Goal: Information Seeking & Learning: Learn about a topic

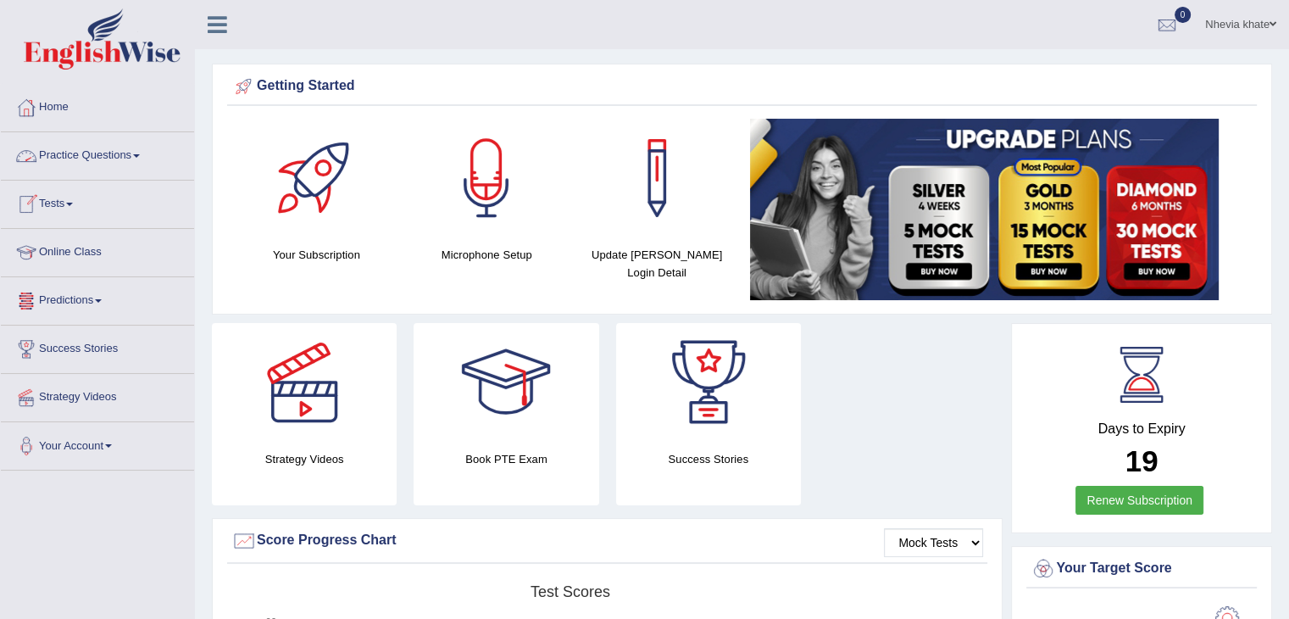
drag, startPoint x: 0, startPoint y: 0, endPoint x: 131, endPoint y: 137, distance: 189.4
click at [131, 137] on link "Practice Questions" at bounding box center [97, 153] width 193 height 42
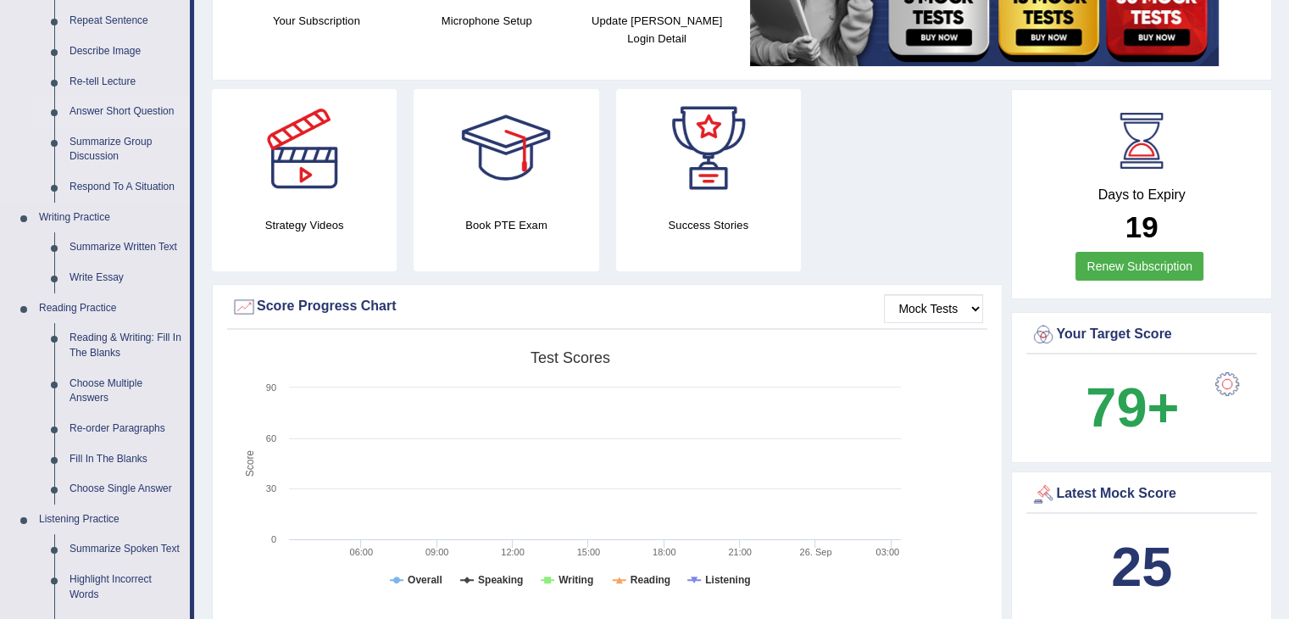
scroll to position [234, 0]
click at [81, 342] on link "Reading & Writing: Fill In The Blanks" at bounding box center [126, 345] width 128 height 45
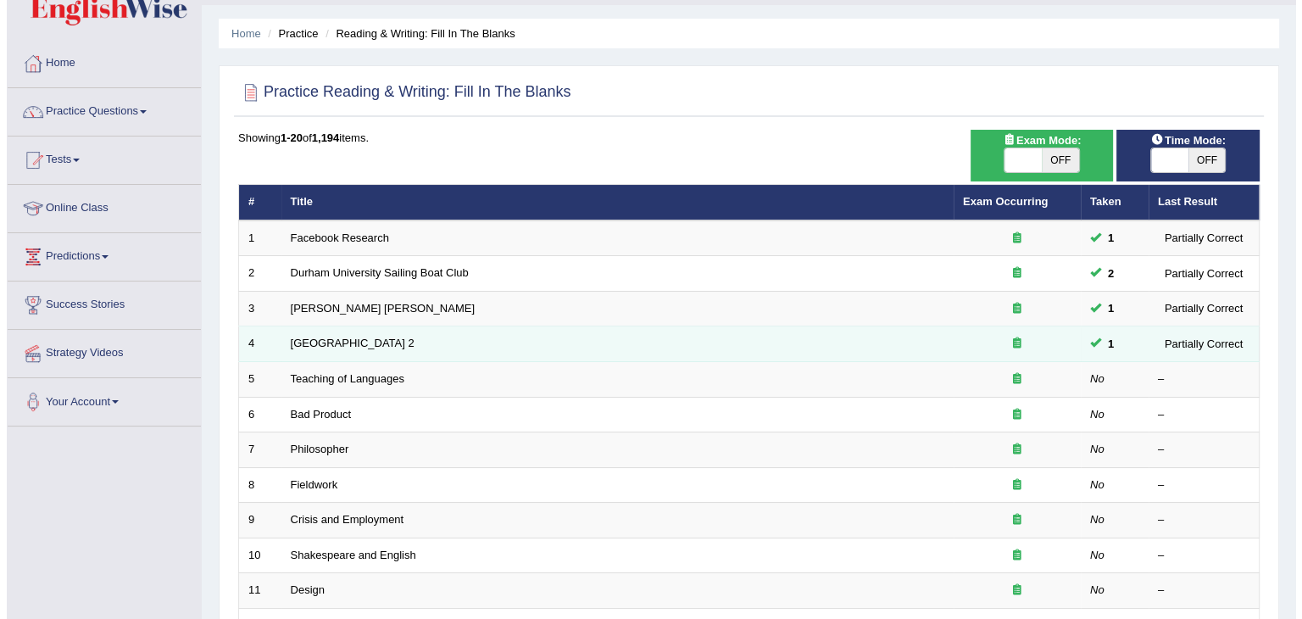
scroll to position [42, 0]
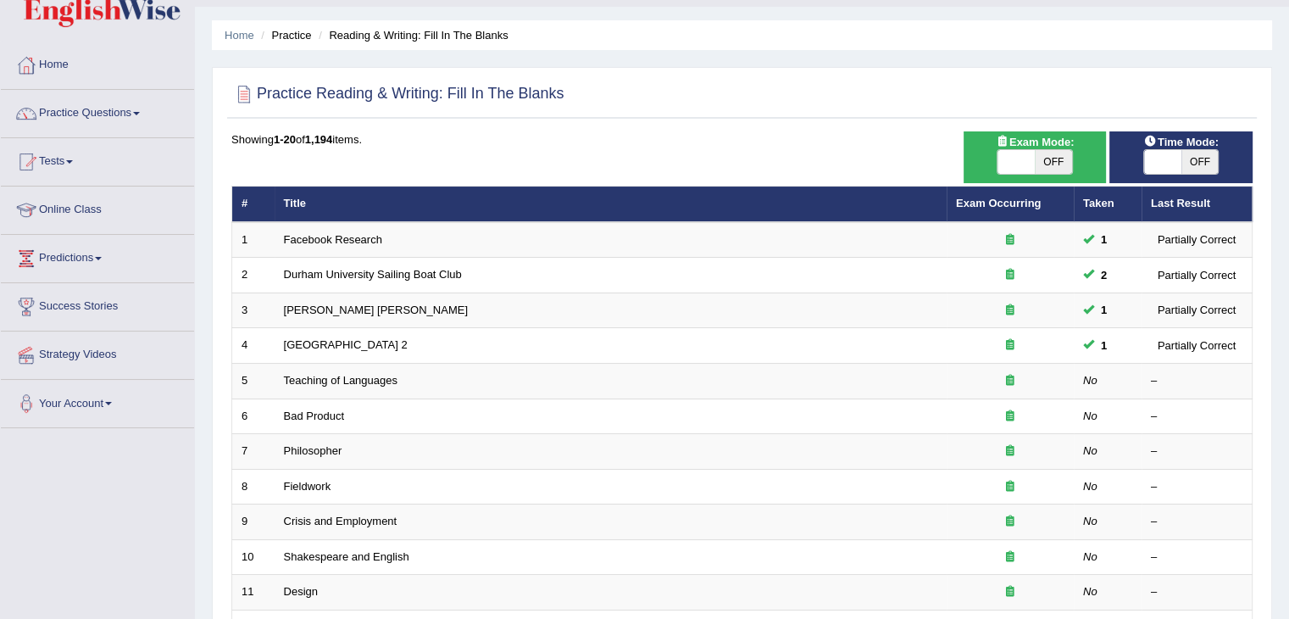
click at [1044, 162] on span "OFF" at bounding box center [1053, 162] width 37 height 24
checkbox input "true"
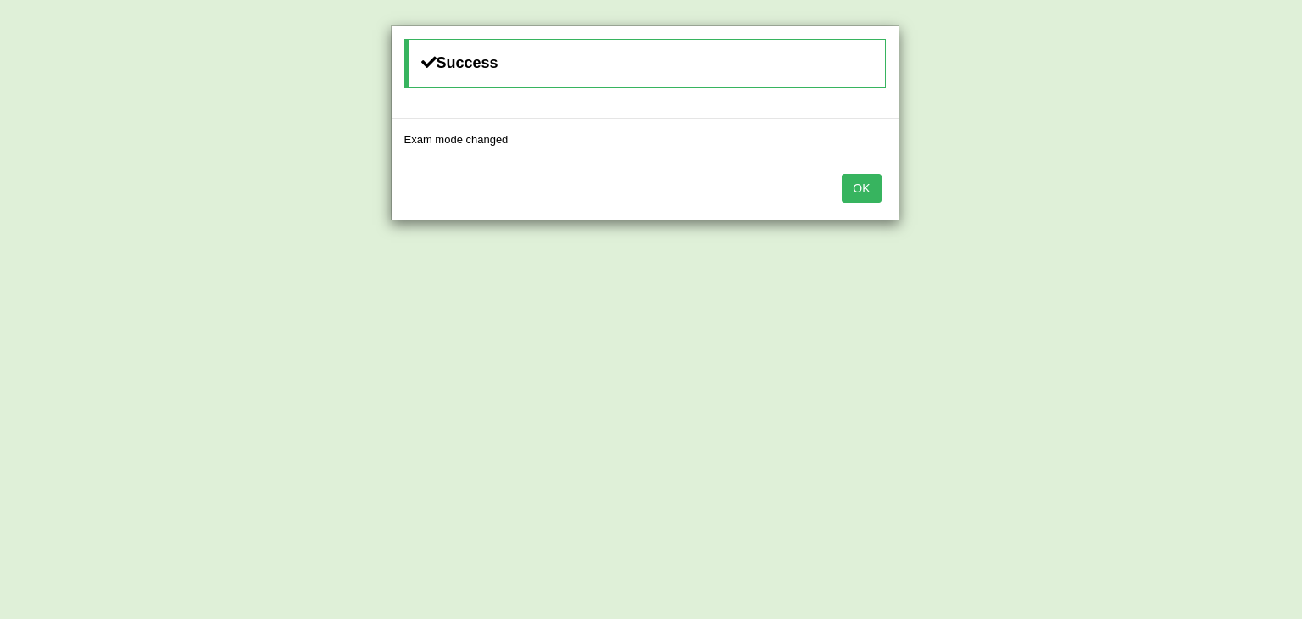
click at [860, 181] on button "OK" at bounding box center [861, 188] width 39 height 29
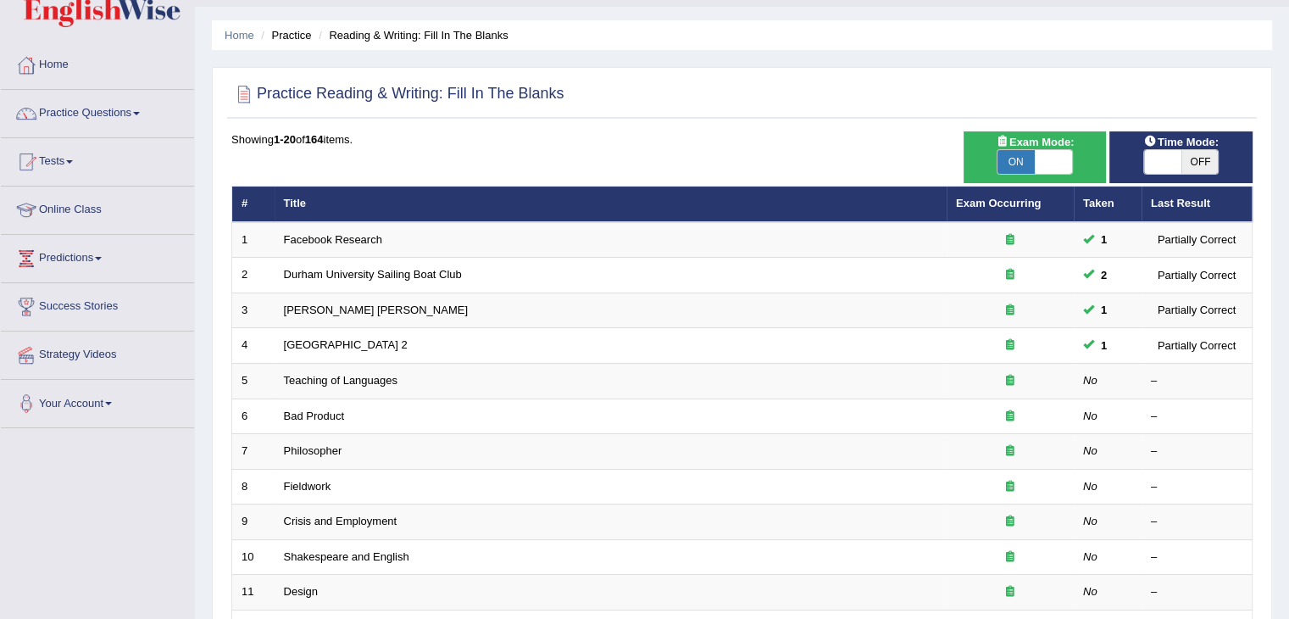
click at [1187, 158] on span "OFF" at bounding box center [1200, 162] width 37 height 24
checkbox input "true"
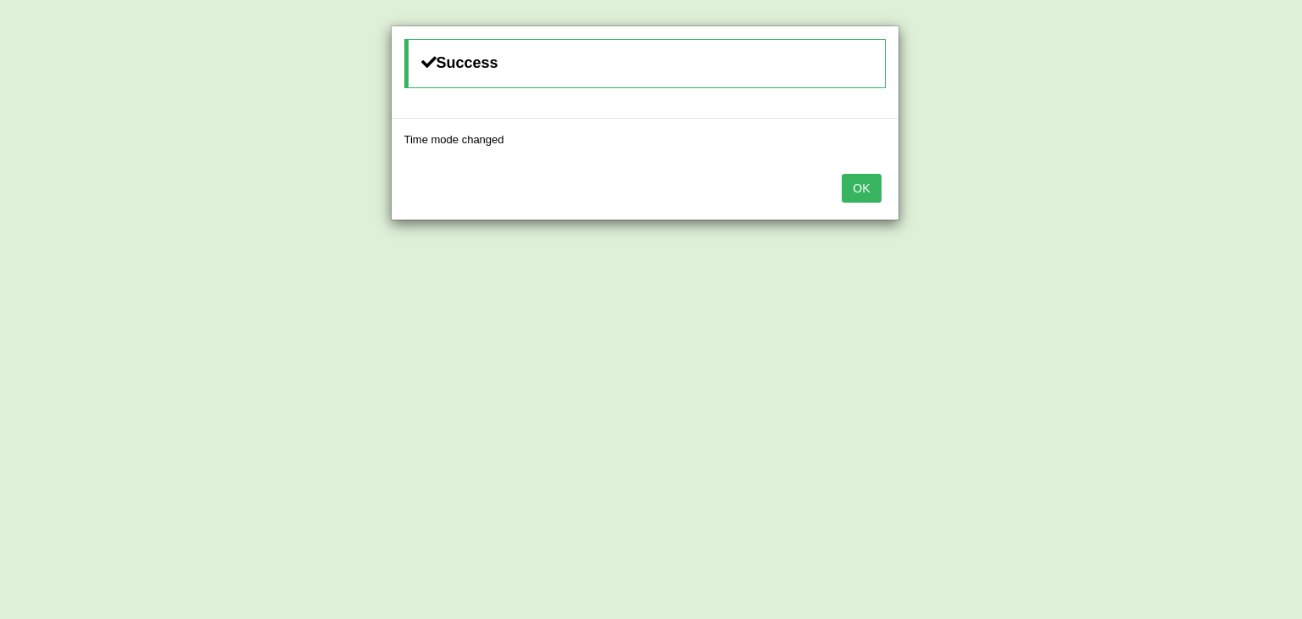
click at [855, 177] on button "OK" at bounding box center [861, 188] width 39 height 29
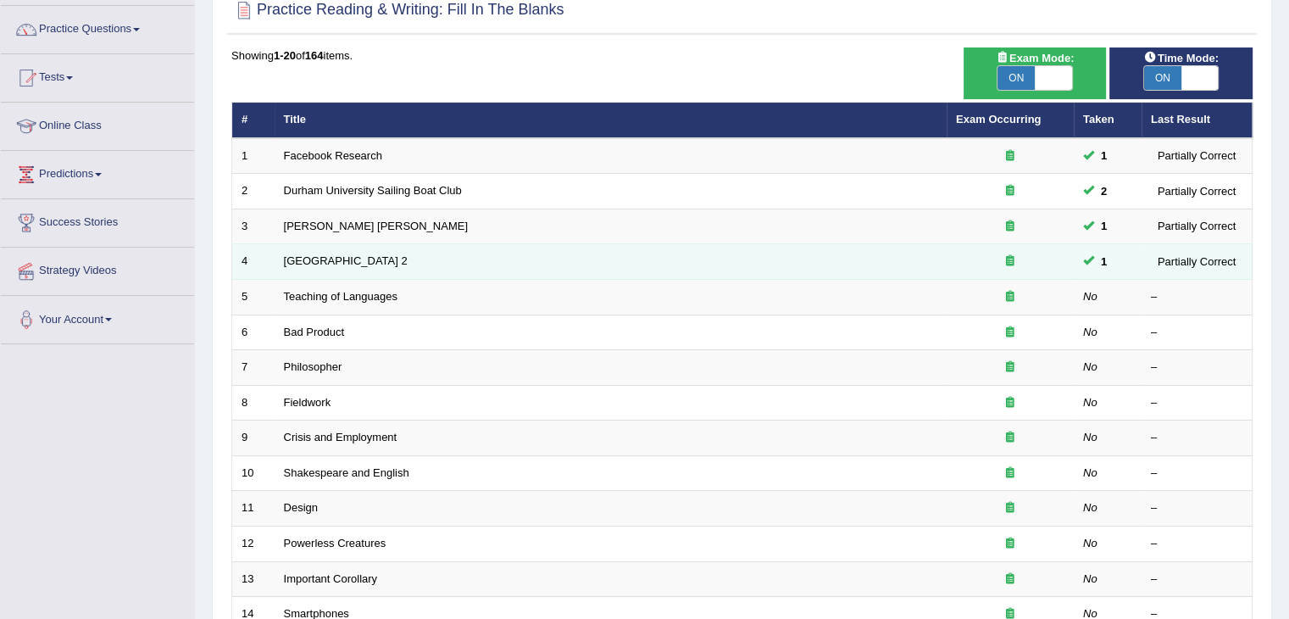
scroll to position [127, 0]
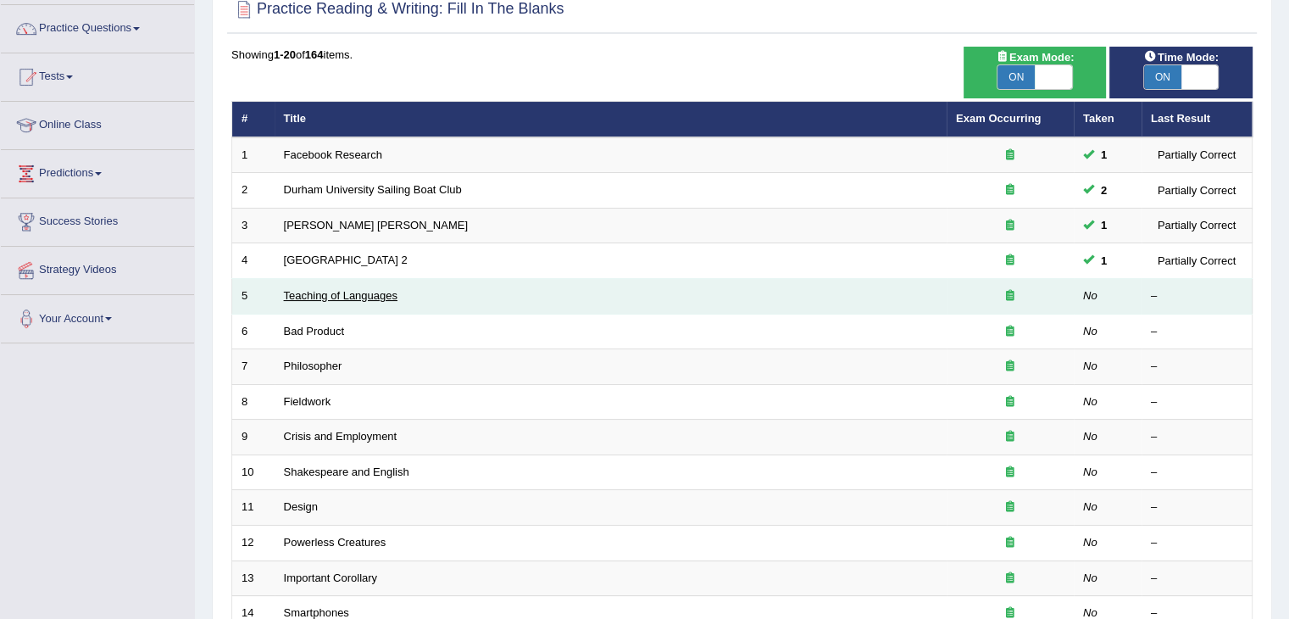
click at [365, 297] on link "Teaching of Languages" at bounding box center [341, 295] width 114 height 13
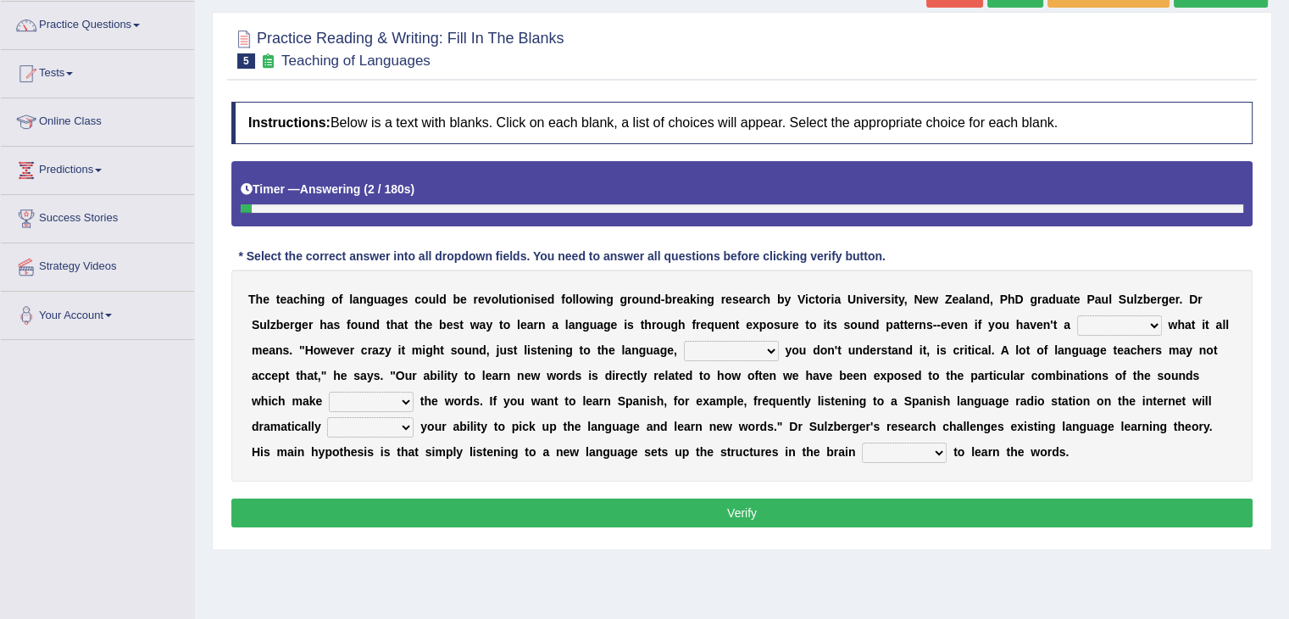
scroll to position [136, 0]
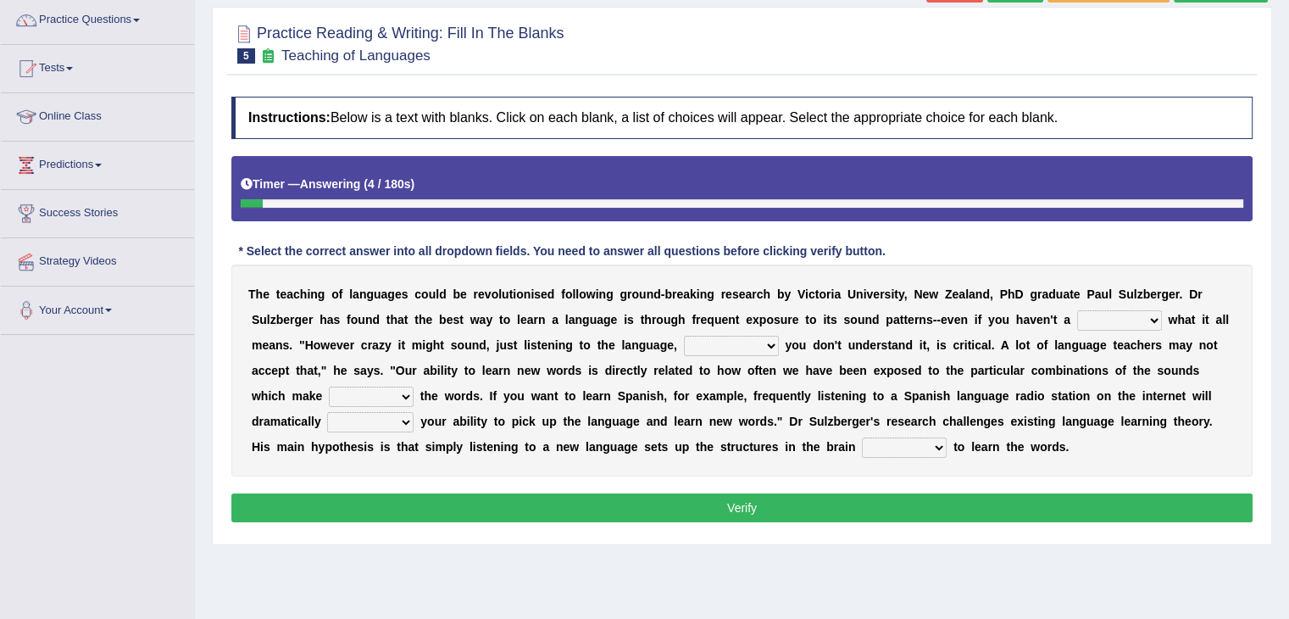
click at [1144, 318] on select "dew claw clue due" at bounding box center [1119, 320] width 85 height 20
select select "clue"
click at [1077, 310] on select "dew claw clue due" at bounding box center [1119, 320] width 85 height 20
click at [760, 344] on select "but also all together even though if so" at bounding box center [731, 346] width 95 height 20
select select "but also"
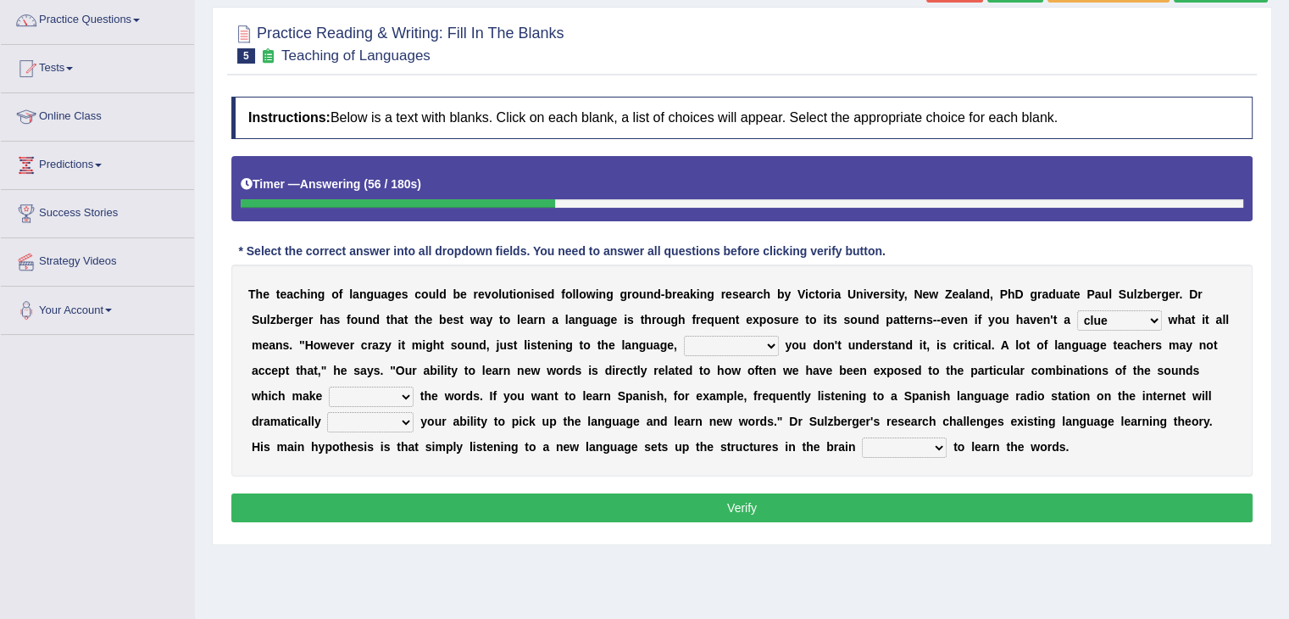
click at [684, 336] on select "but also all together even though if so" at bounding box center [731, 346] width 95 height 20
click at [353, 398] on select "down up of on" at bounding box center [371, 396] width 85 height 20
select select "up"
click at [329, 386] on select "down up of on" at bounding box center [371, 396] width 85 height 20
click at [382, 419] on select "evaluate exaggerate describe boost" at bounding box center [370, 422] width 86 height 20
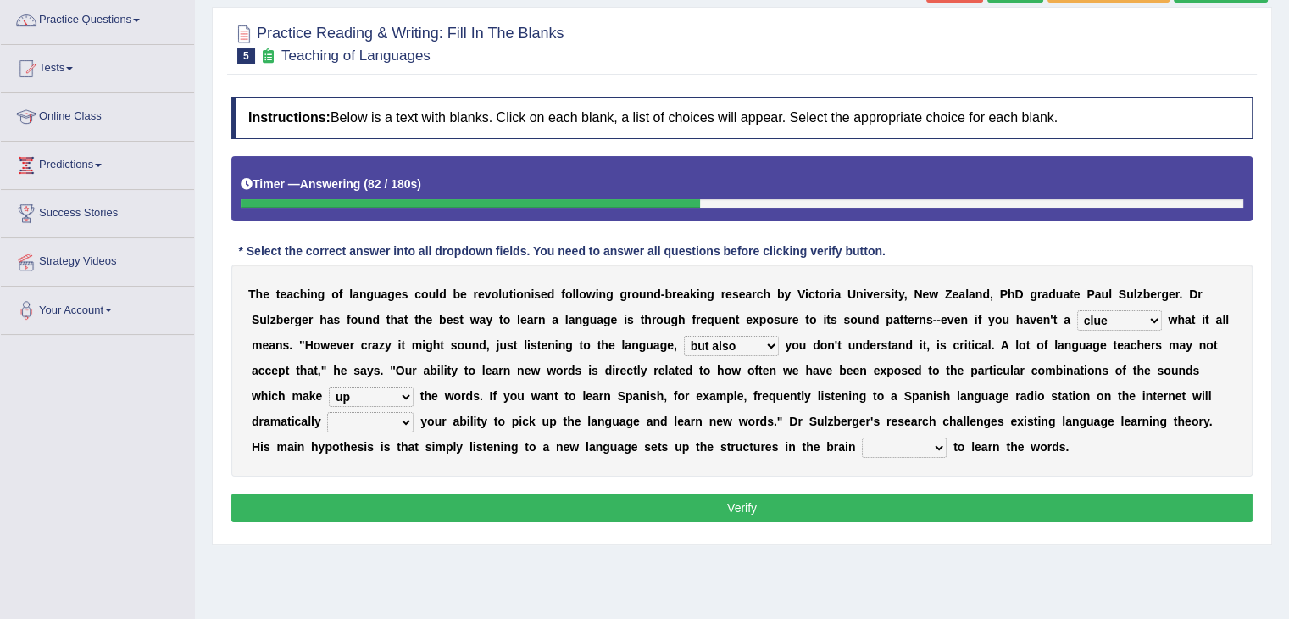
select select "evaluate"
click at [327, 412] on select "evaluate exaggerate describe boost" at bounding box center [370, 422] width 86 height 20
click at [904, 446] on select "requiring required directed to require" at bounding box center [904, 447] width 85 height 20
select select "required"
click at [862, 437] on select "requiring required directed to require" at bounding box center [904, 447] width 85 height 20
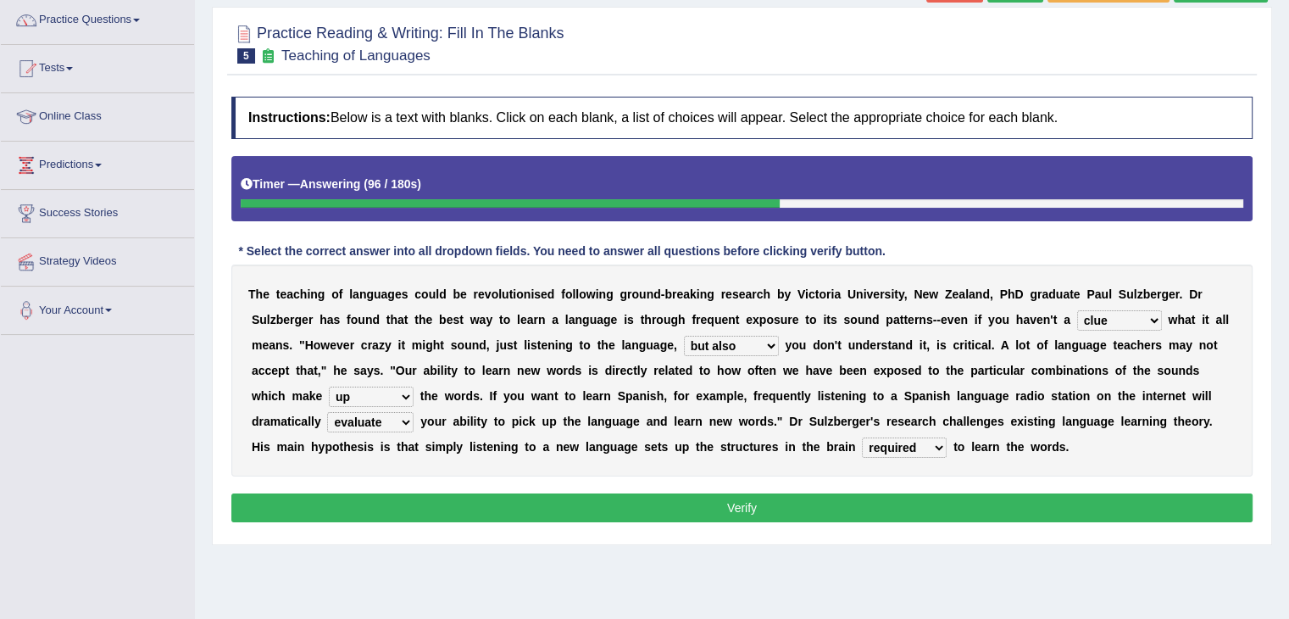
click at [885, 514] on button "Verify" at bounding box center [741, 507] width 1021 height 29
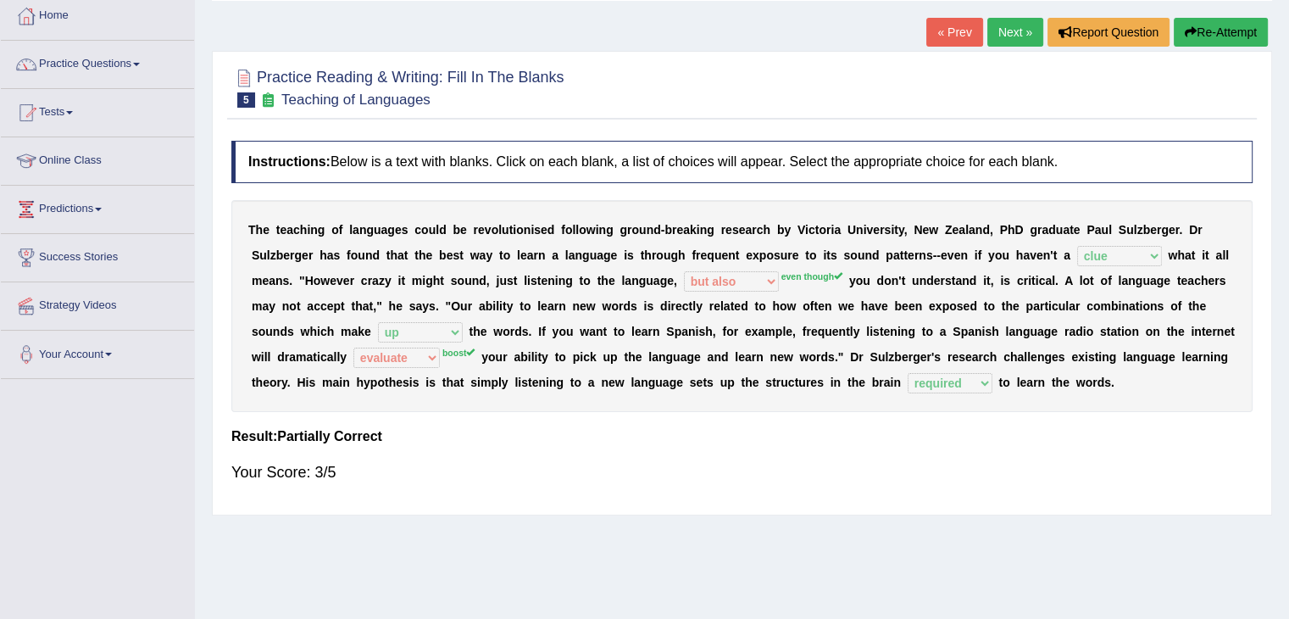
scroll to position [80, 0]
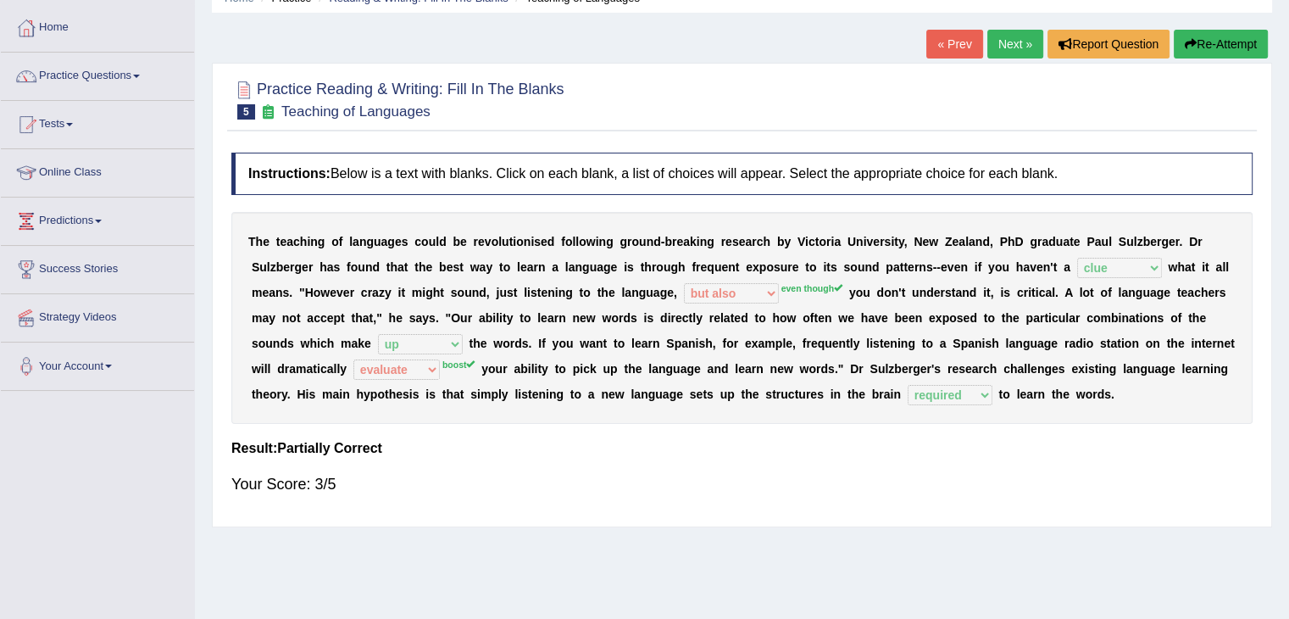
click at [1016, 42] on link "Next »" at bounding box center [1015, 44] width 56 height 29
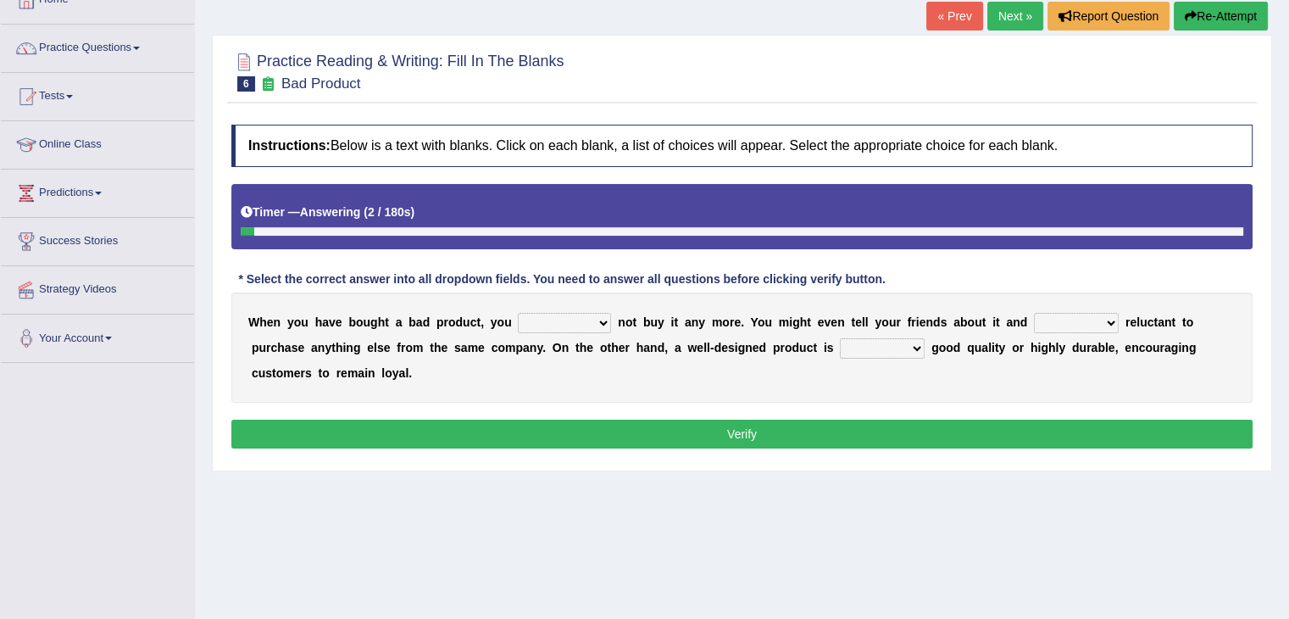
scroll to position [108, 0]
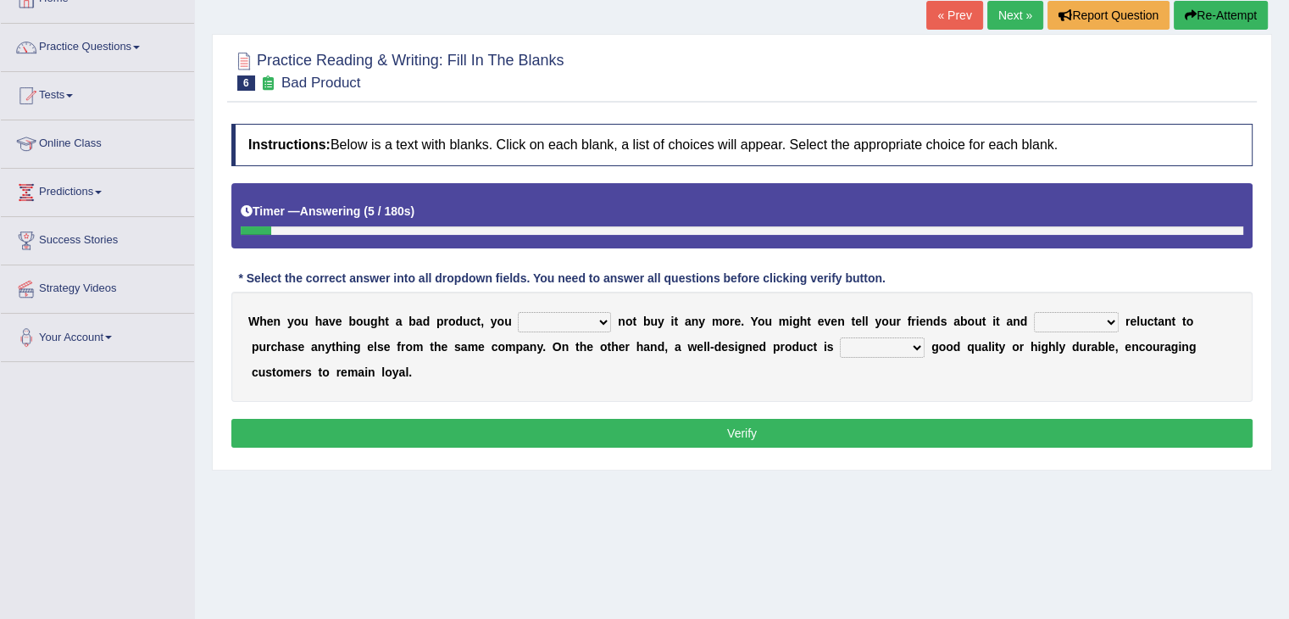
click at [527, 323] on select "would have should have should" at bounding box center [564, 322] width 93 height 20
select select "would"
click at [518, 312] on select "would have should have should" at bounding box center [564, 322] width 93 height 20
click at [1085, 318] on select "is are be being" at bounding box center [1076, 322] width 85 height 20
select select "being"
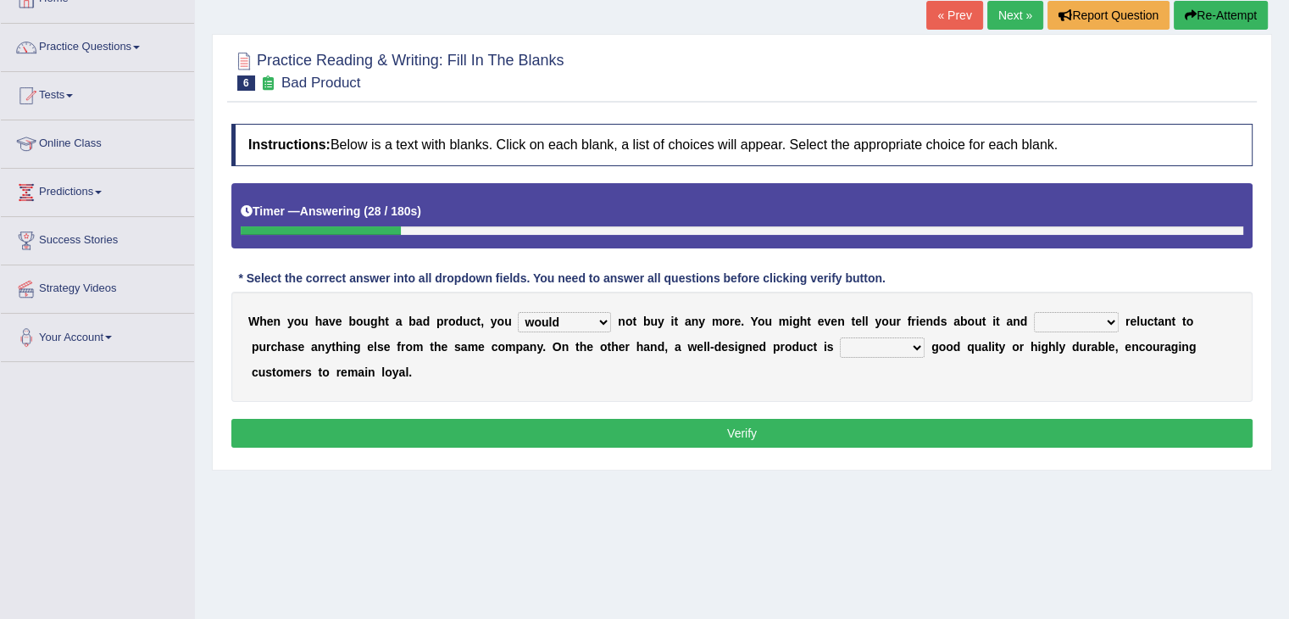
click at [1034, 312] on select "is are be being" at bounding box center [1076, 322] width 85 height 20
click at [873, 343] on select "both also neither either" at bounding box center [882, 347] width 85 height 20
select select "also"
click at [840, 337] on select "both also neither either" at bounding box center [882, 347] width 85 height 20
click at [849, 429] on button "Verify" at bounding box center [741, 433] width 1021 height 29
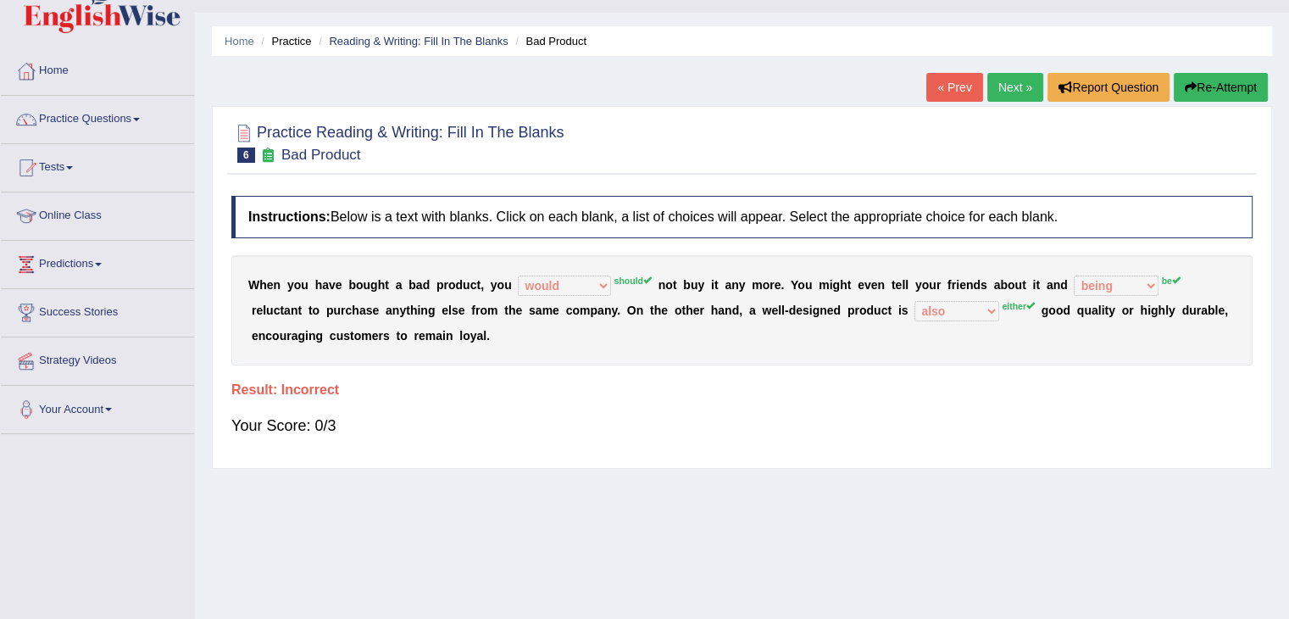
scroll to position [36, 0]
click at [1012, 90] on link "Next »" at bounding box center [1015, 88] width 56 height 29
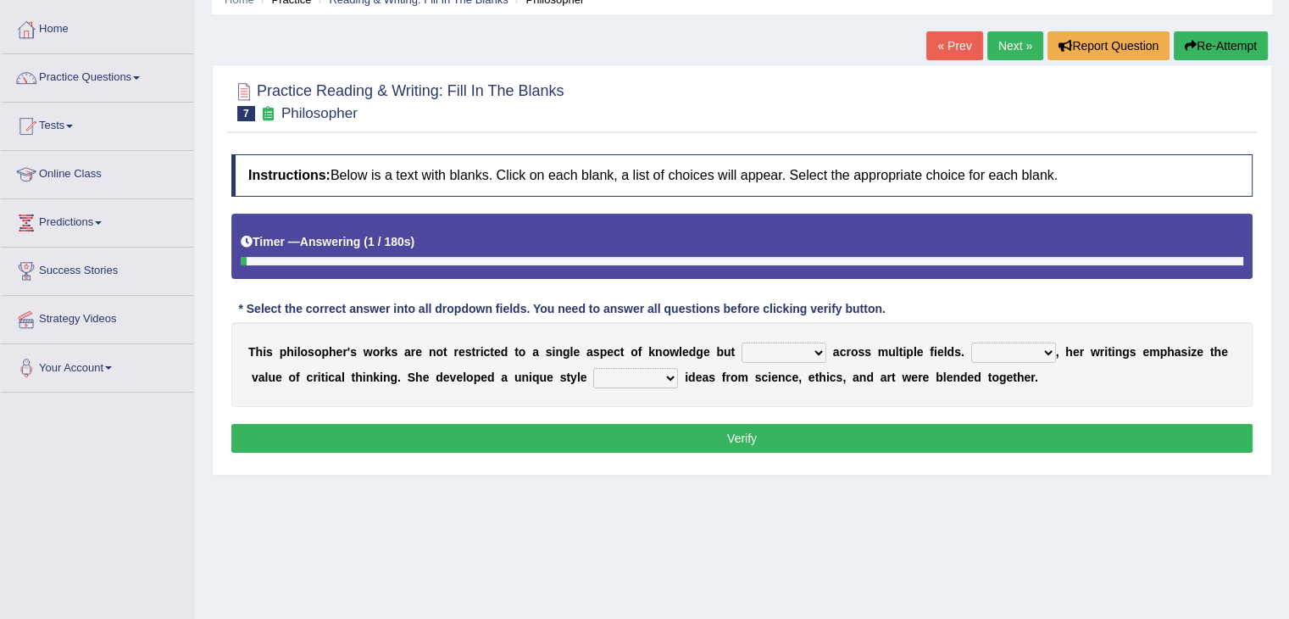
scroll to position [80, 0]
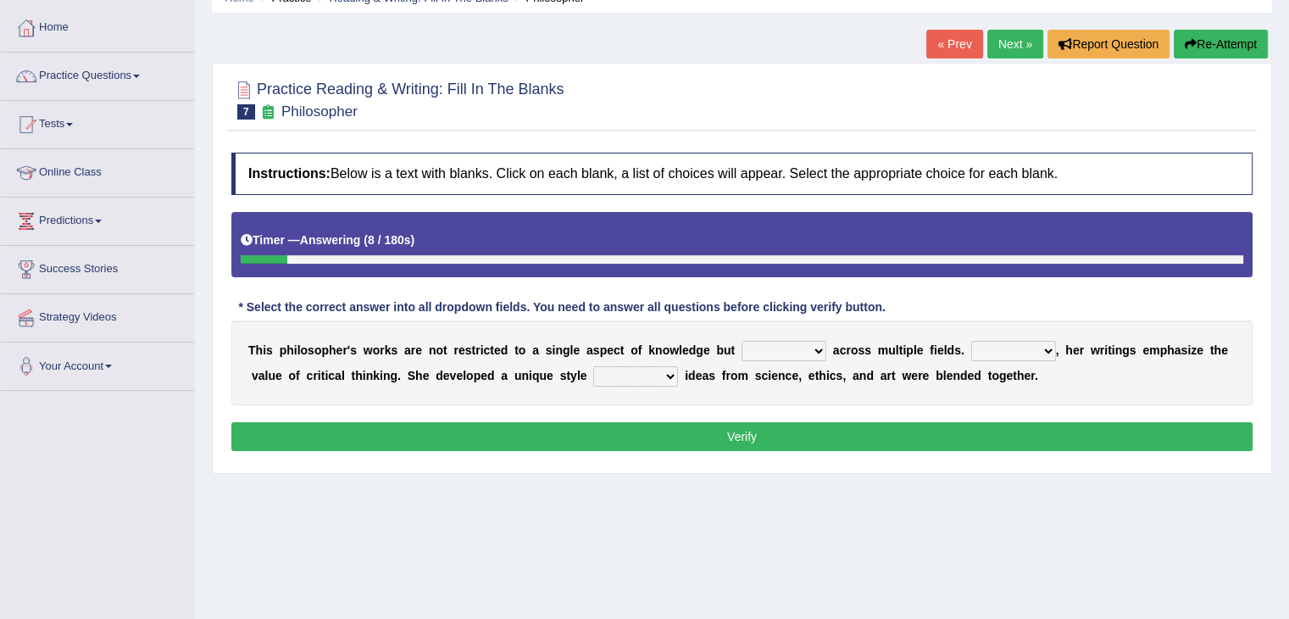
click at [807, 353] on select "constrain contain assemble extend" at bounding box center [784, 351] width 85 height 20
select select "contain"
click at [742, 341] on select "constrain contain assemble extend" at bounding box center [784, 351] width 85 height 20
click at [993, 353] on select "Rather So Moreover Likely" at bounding box center [1013, 351] width 85 height 20
click at [807, 341] on select "constrain contain assemble extend" at bounding box center [784, 351] width 85 height 20
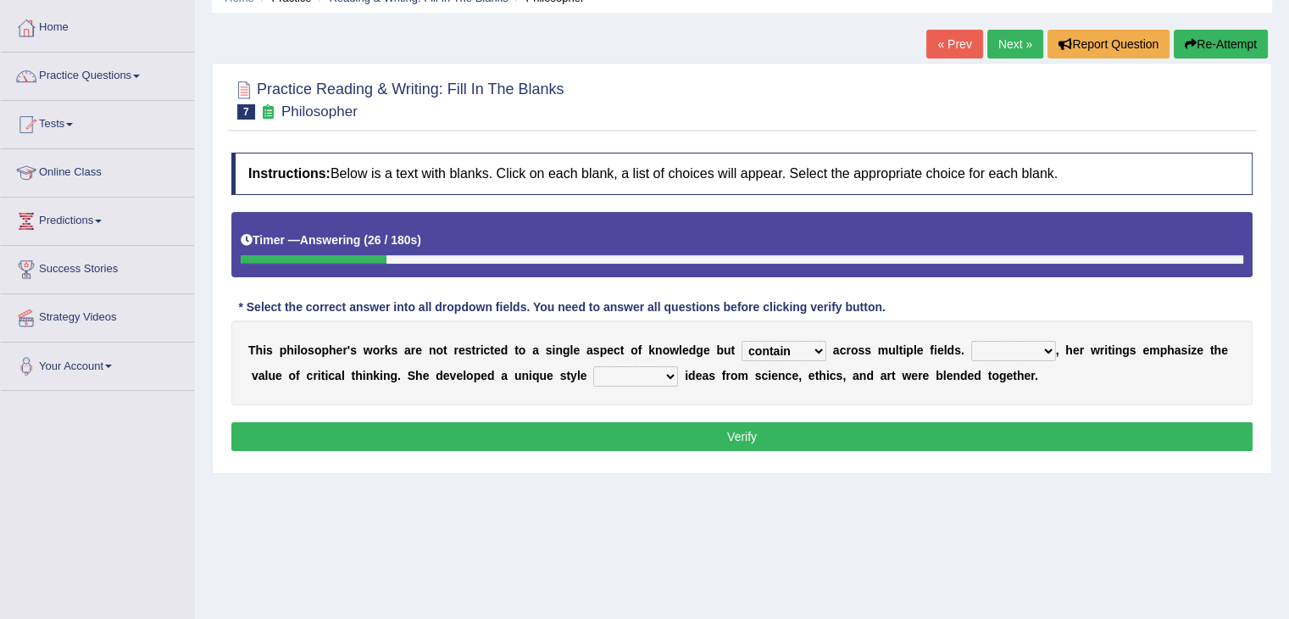
click at [1002, 342] on select "Rather So Moreover Likely" at bounding box center [1013, 351] width 85 height 20
select select "Moreover"
click at [971, 341] on select "Rather So Moreover Likely" at bounding box center [1013, 351] width 85 height 20
click at [656, 373] on select "in that that which in which" at bounding box center [635, 376] width 85 height 20
select select "that"
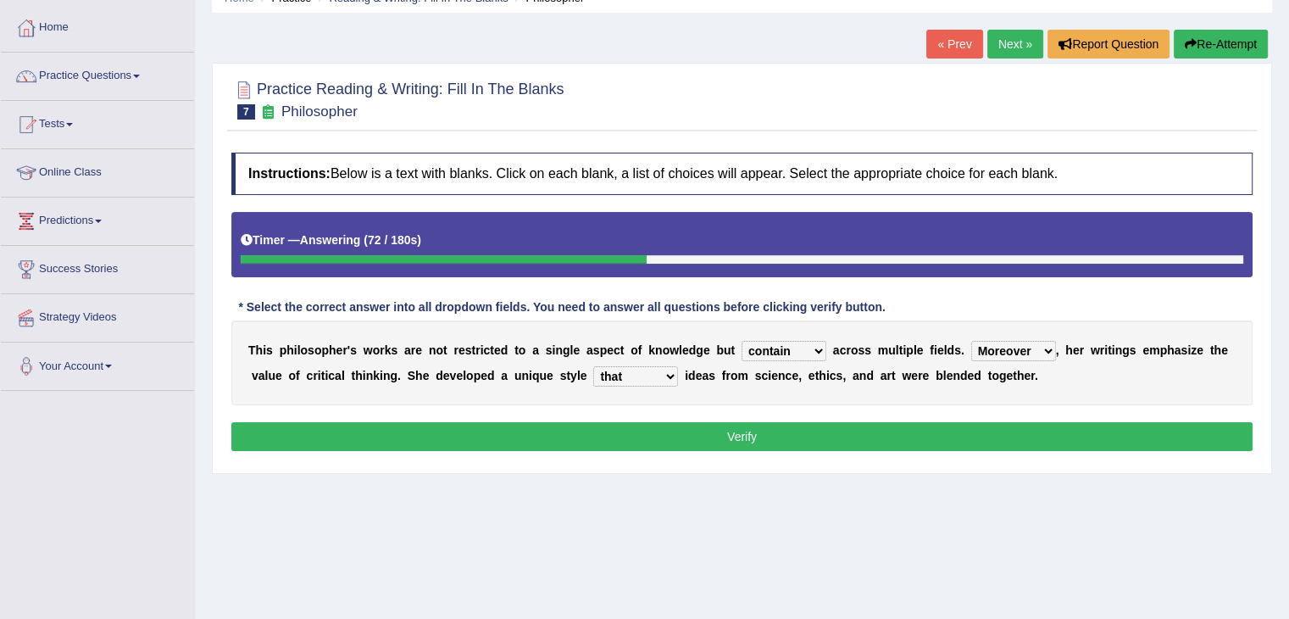
click at [593, 366] on select "in that that which in which" at bounding box center [635, 376] width 85 height 20
click at [634, 428] on button "Verify" at bounding box center [741, 436] width 1021 height 29
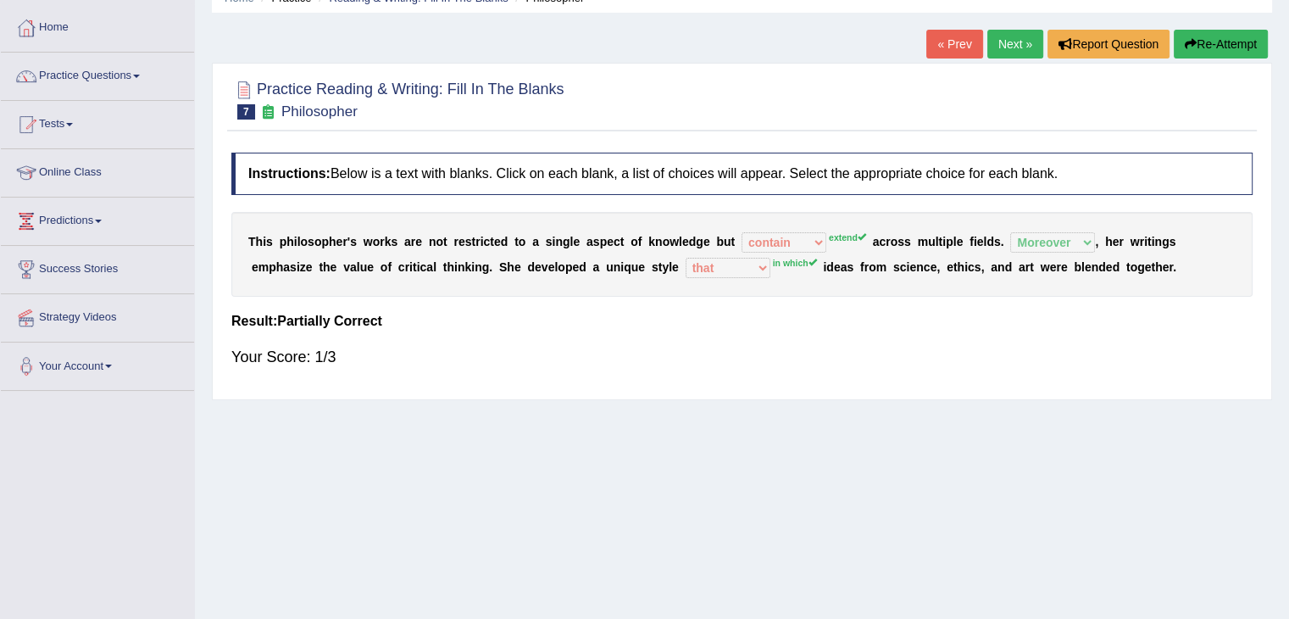
click at [1007, 45] on link "Next »" at bounding box center [1015, 44] width 56 height 29
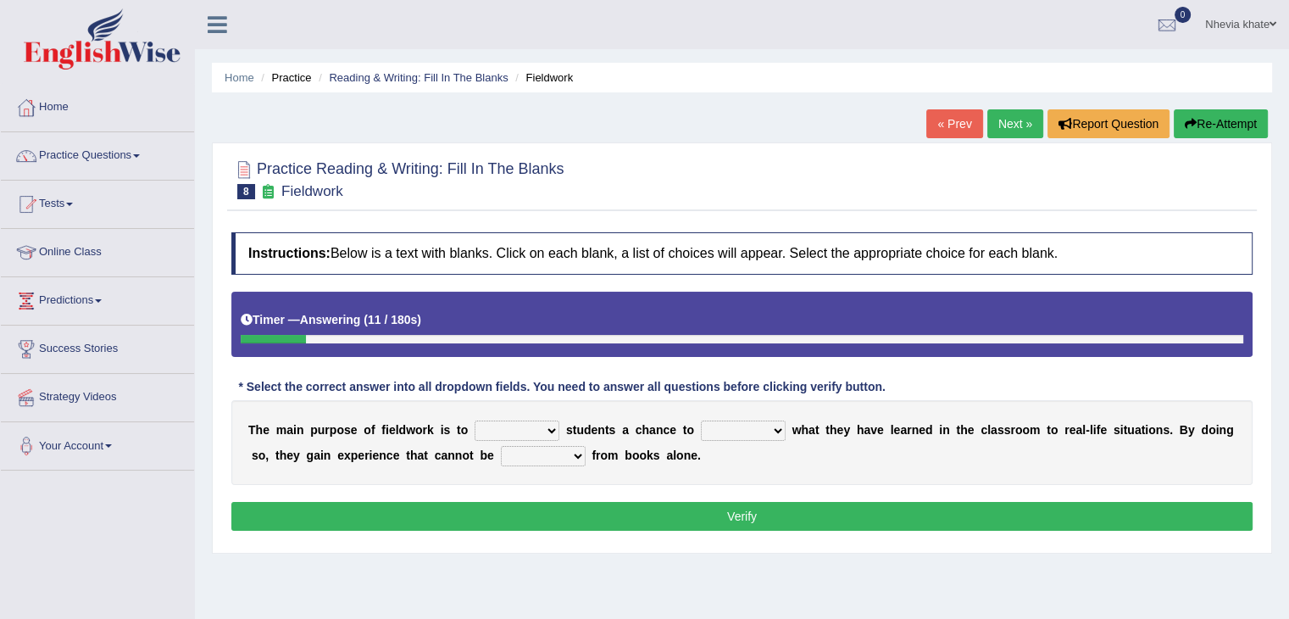
click at [495, 429] on select "resemble stow rave offer" at bounding box center [517, 430] width 85 height 20
select select "resemble"
click at [475, 420] on select "resemble stow rave offer" at bounding box center [517, 430] width 85 height 20
click at [742, 428] on select "compare align apply dismount" at bounding box center [743, 430] width 85 height 20
select select "apply"
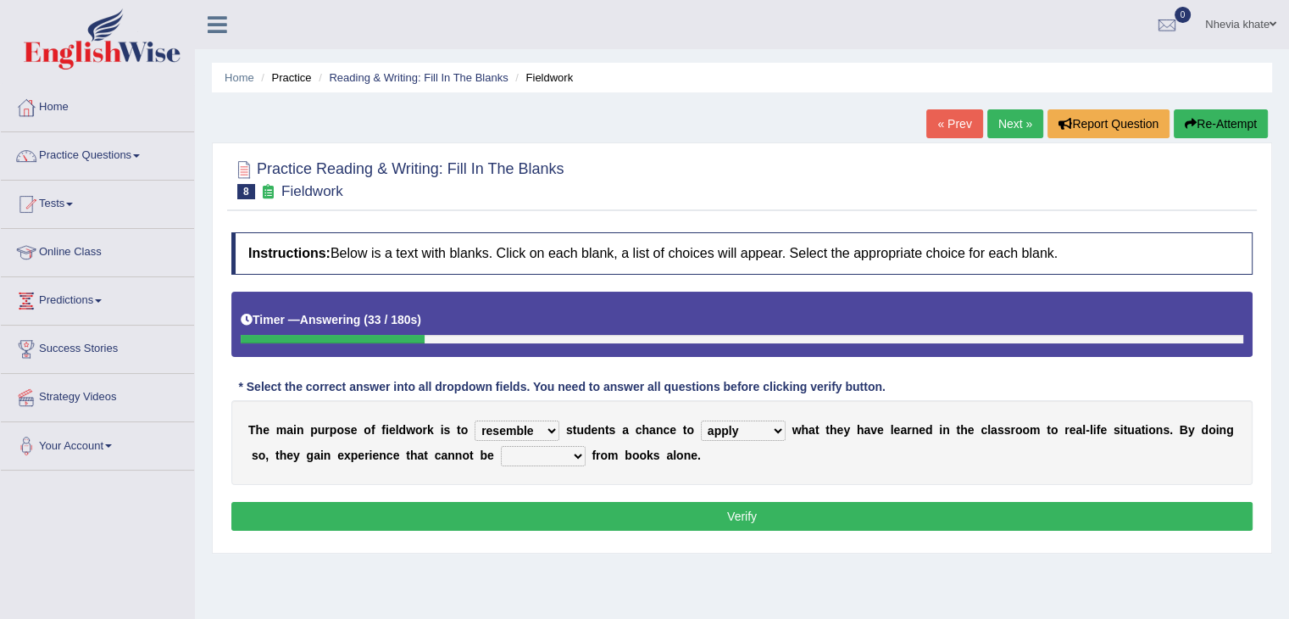
click at [701, 420] on select "compare align apply dismount" at bounding box center [743, 430] width 85 height 20
click at [553, 452] on select "originated prepared obtained touted" at bounding box center [543, 456] width 85 height 20
select select "obtained"
click at [501, 446] on select "originated prepared obtained touted" at bounding box center [543, 456] width 85 height 20
click at [563, 512] on button "Verify" at bounding box center [741, 516] width 1021 height 29
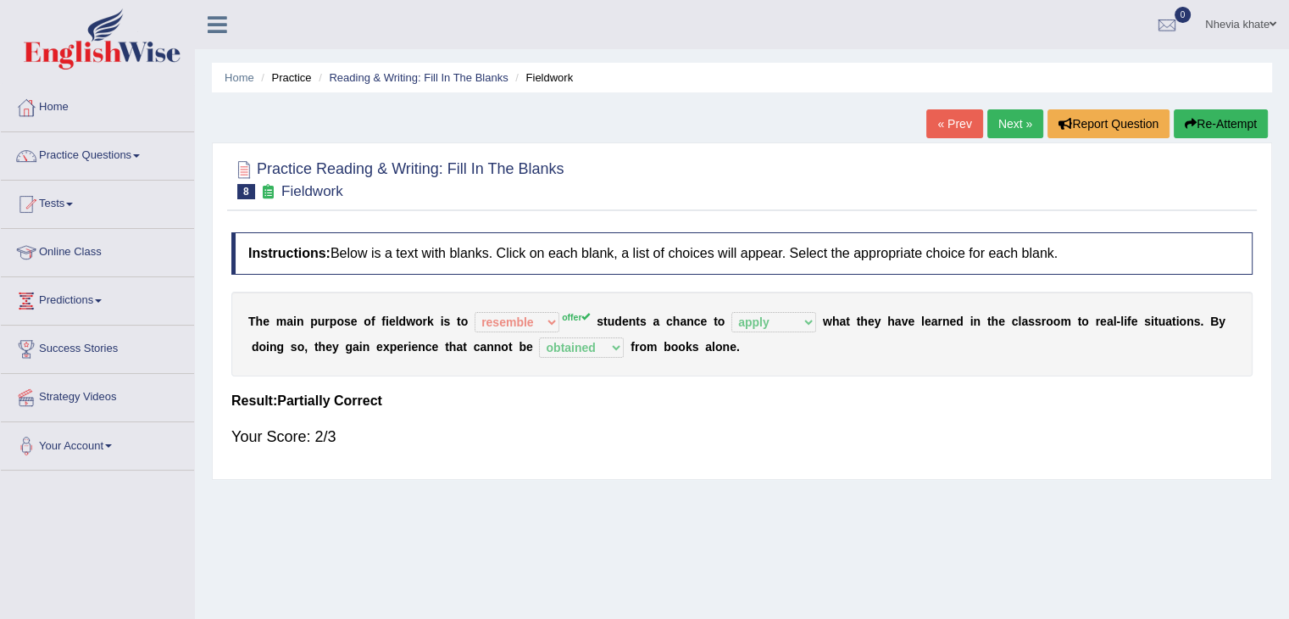
click at [1015, 113] on link "Next »" at bounding box center [1015, 123] width 56 height 29
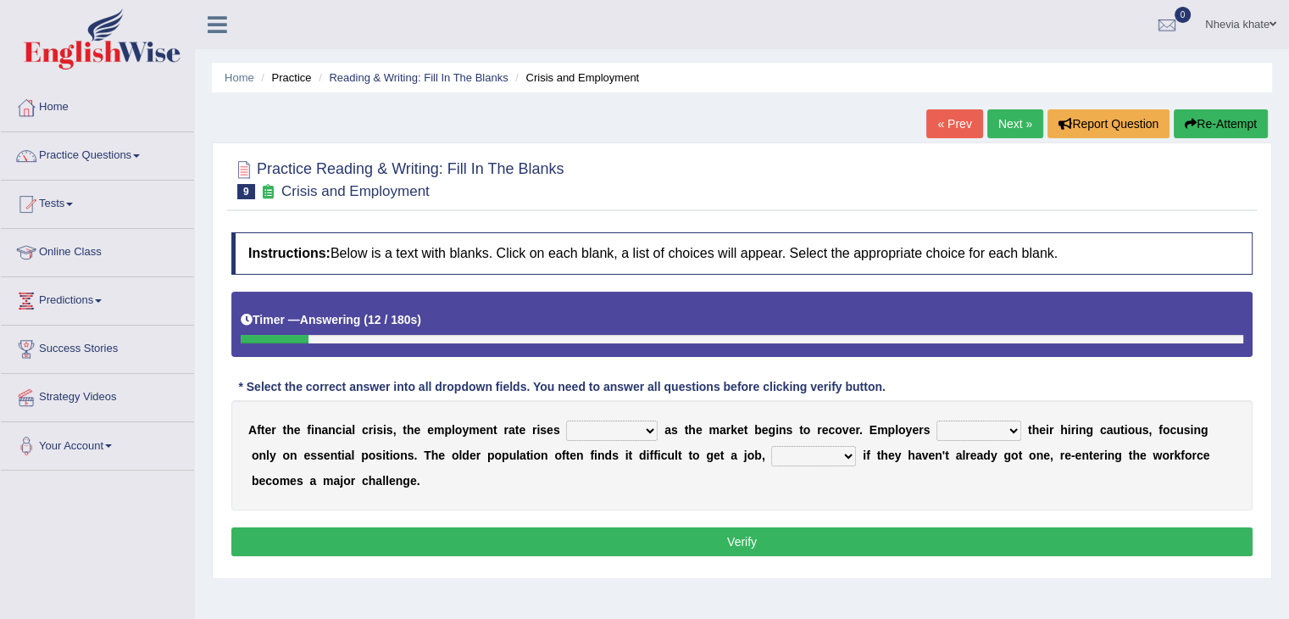
click at [610, 428] on select "normally conversely strenuously sharply" at bounding box center [612, 430] width 92 height 20
select select "normally"
click at [566, 420] on select "normally conversely strenuously sharply" at bounding box center [612, 430] width 92 height 20
click at [966, 421] on select "keeping kept keep are kept" at bounding box center [979, 430] width 85 height 20
select select "keeping"
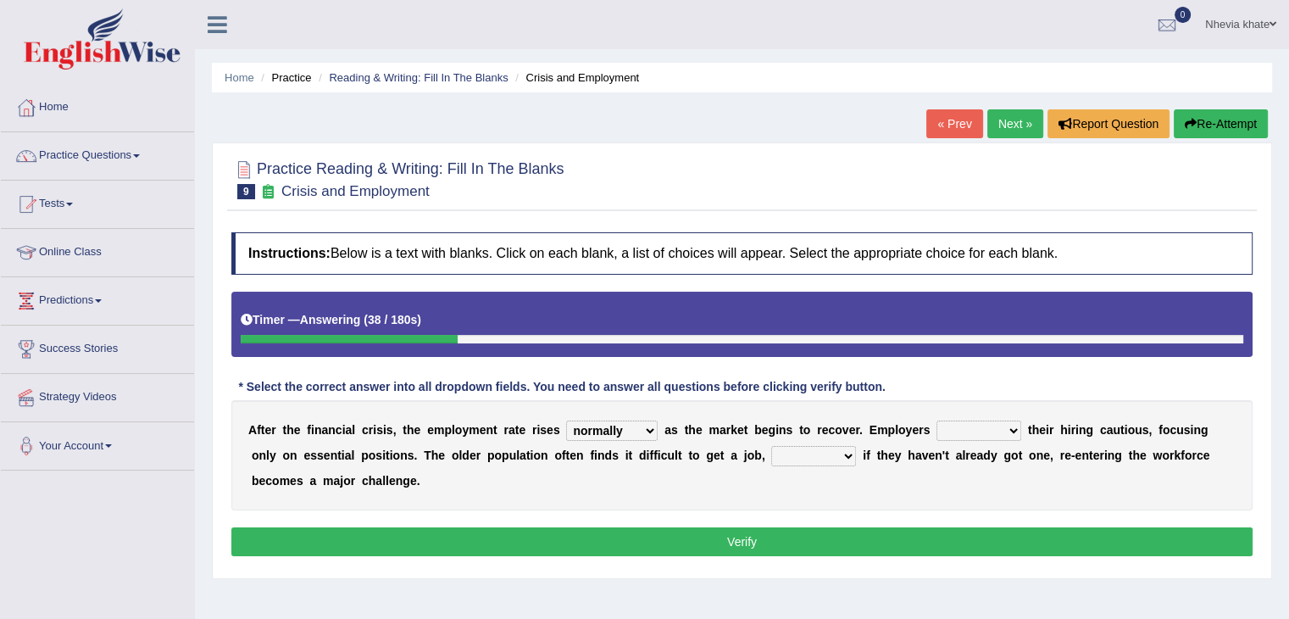
click at [937, 420] on select "keeping kept keep are kept" at bounding box center [979, 430] width 85 height 20
click at [803, 454] on select "although while then because" at bounding box center [813, 456] width 85 height 20
select select "because"
click at [771, 446] on select "although while then because" at bounding box center [813, 456] width 85 height 20
click at [770, 531] on button "Verify" at bounding box center [741, 541] width 1021 height 29
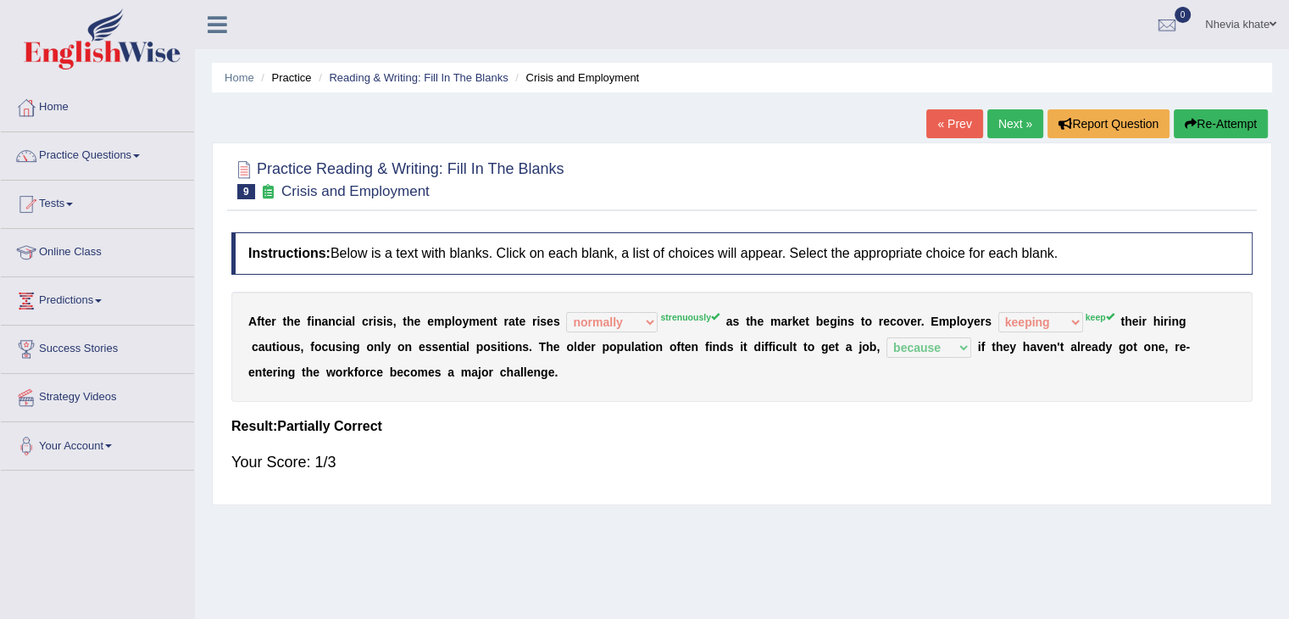
click at [999, 125] on link "Next »" at bounding box center [1015, 123] width 56 height 29
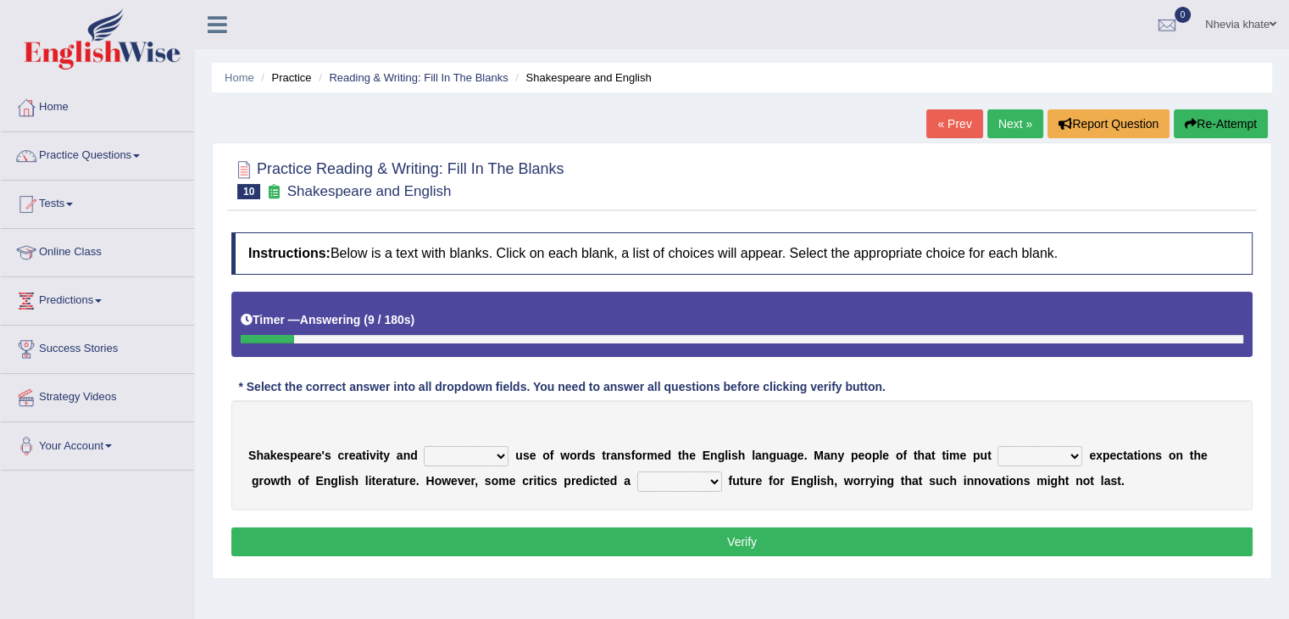
click at [492, 459] on select "idealized intensive fancied inventive" at bounding box center [466, 456] width 85 height 20
select select "idealized"
click at [424, 446] on select "idealized intensive fancied inventive" at bounding box center [466, 456] width 85 height 20
click at [1026, 452] on select "wide much high more" at bounding box center [1040, 456] width 85 height 20
select select "high"
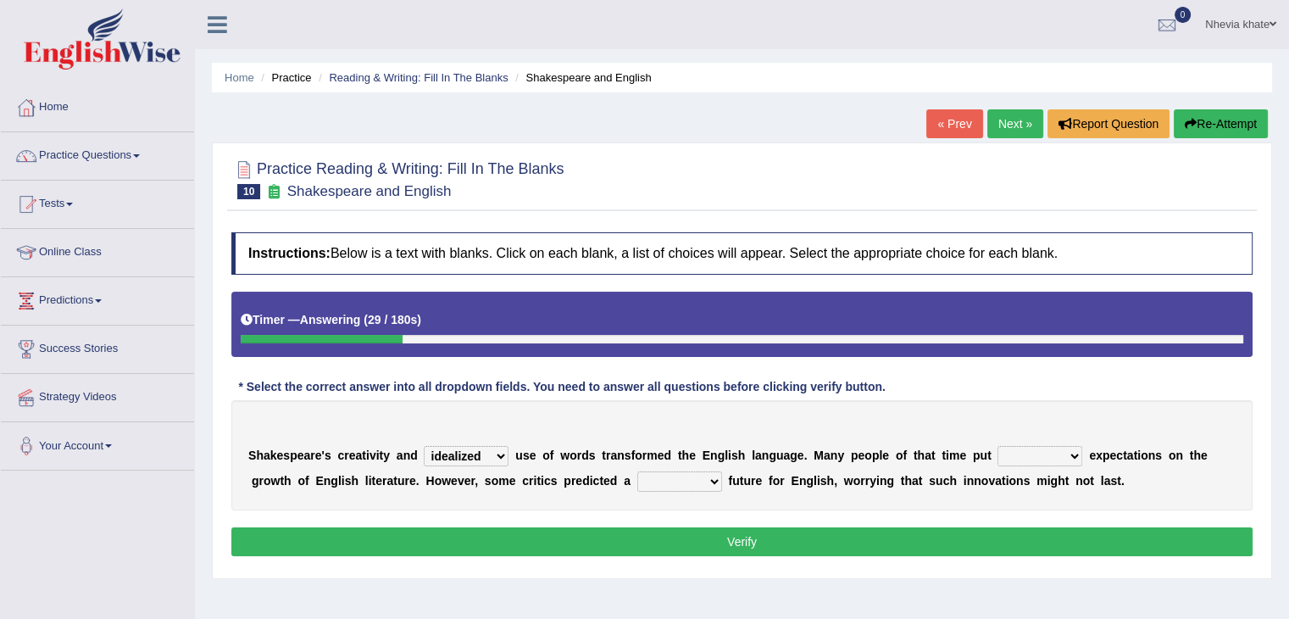
click at [998, 446] on select "wide much high more" at bounding box center [1040, 456] width 85 height 20
click at [706, 481] on select "monetary promising irresistible daunting" at bounding box center [679, 481] width 85 height 20
select select "promising"
click at [637, 471] on select "monetary promising irresistible daunting" at bounding box center [679, 481] width 85 height 20
click at [706, 543] on button "Verify" at bounding box center [741, 541] width 1021 height 29
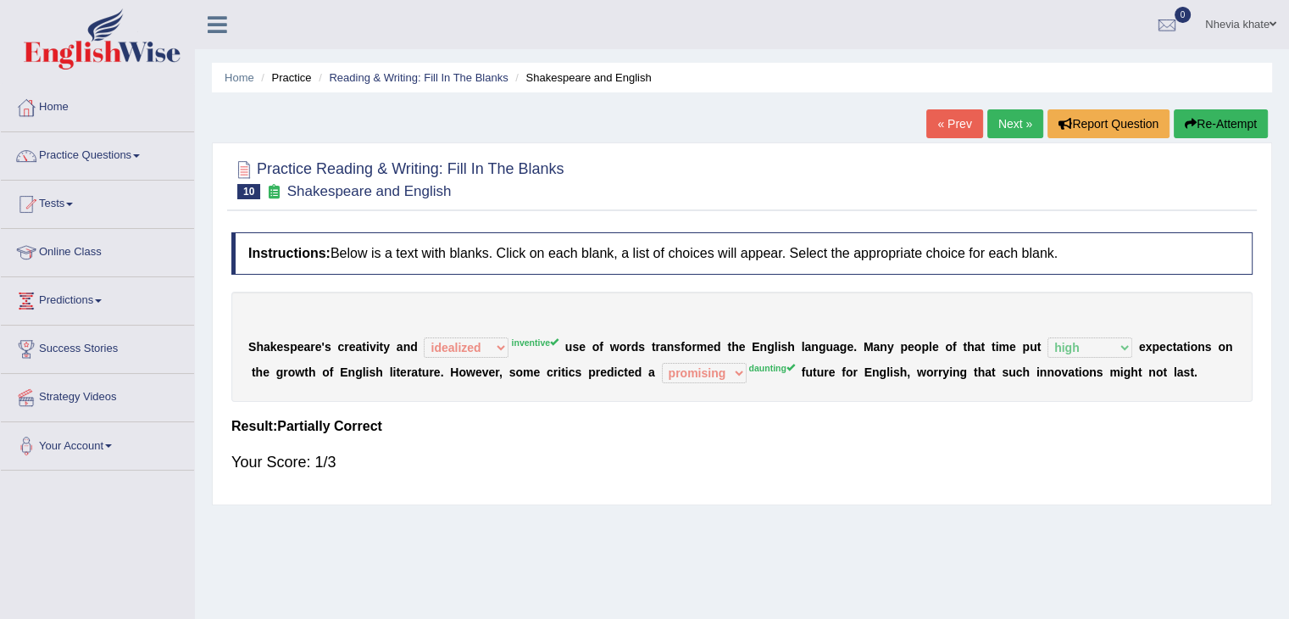
click at [993, 118] on link "Next »" at bounding box center [1015, 123] width 56 height 29
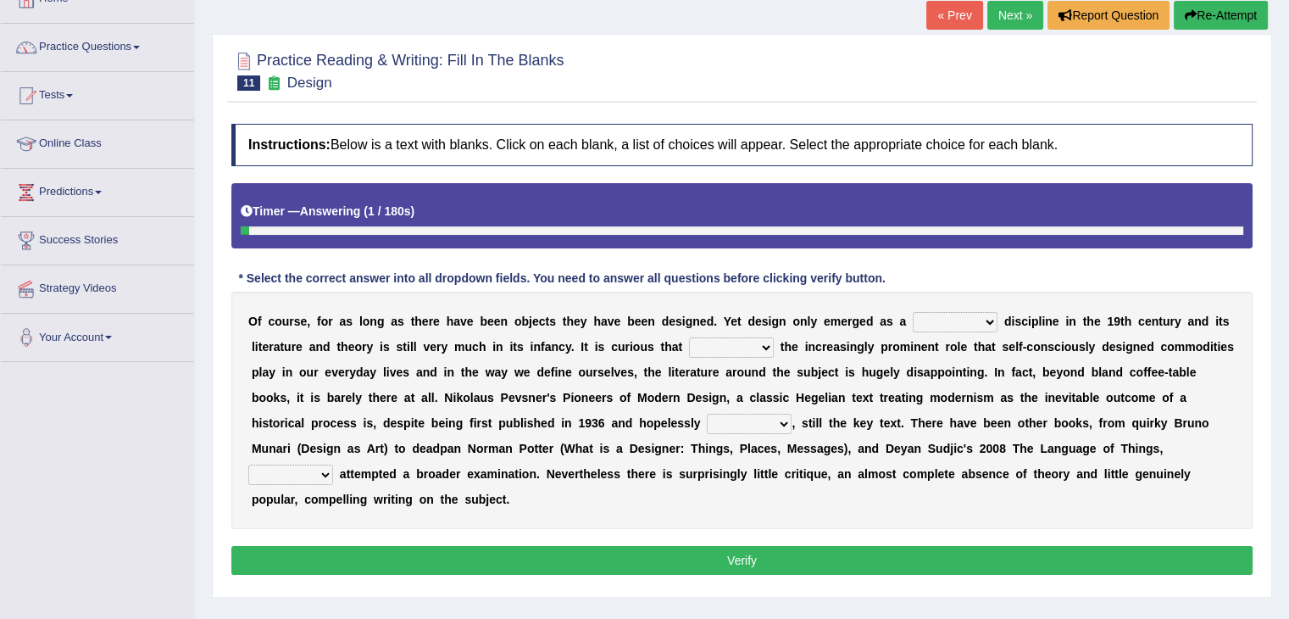
scroll to position [139, 0]
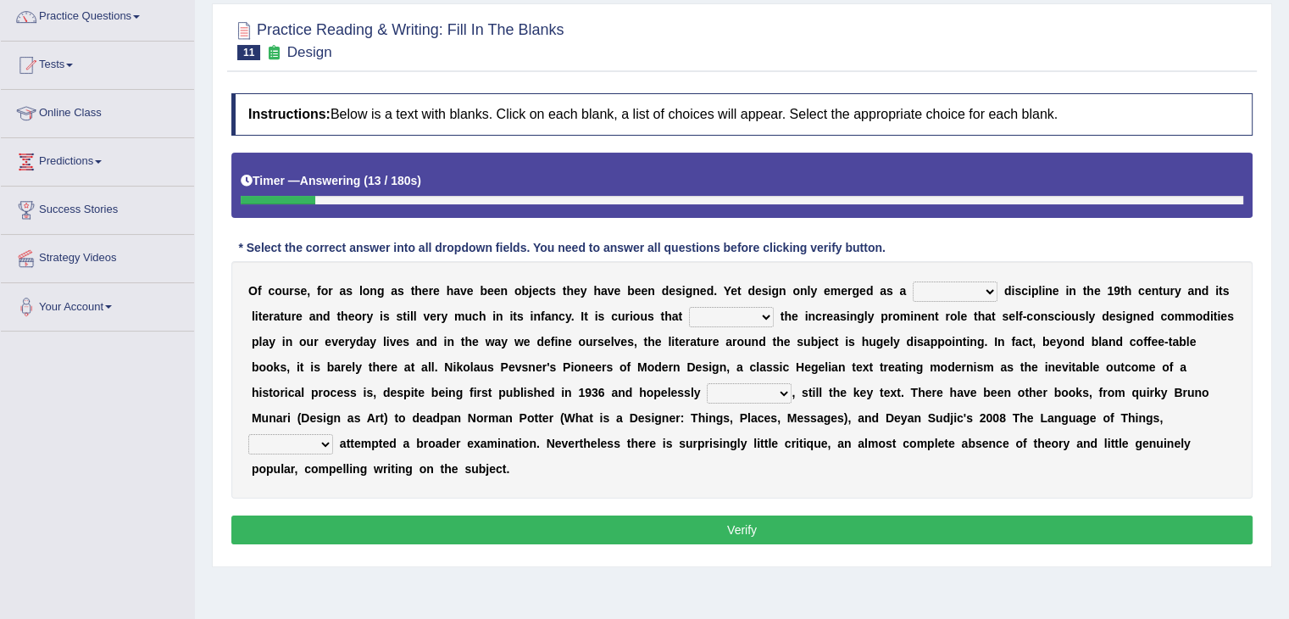
click at [954, 292] on select "bilateral ubiquitous foremost dedicated" at bounding box center [955, 291] width 85 height 20
select select "foremost"
click at [913, 281] on select "bilateral ubiquitous foremost dedicated" at bounding box center [955, 291] width 85 height 20
click at [760, 310] on select "since despite within through" at bounding box center [731, 317] width 85 height 20
select select "within"
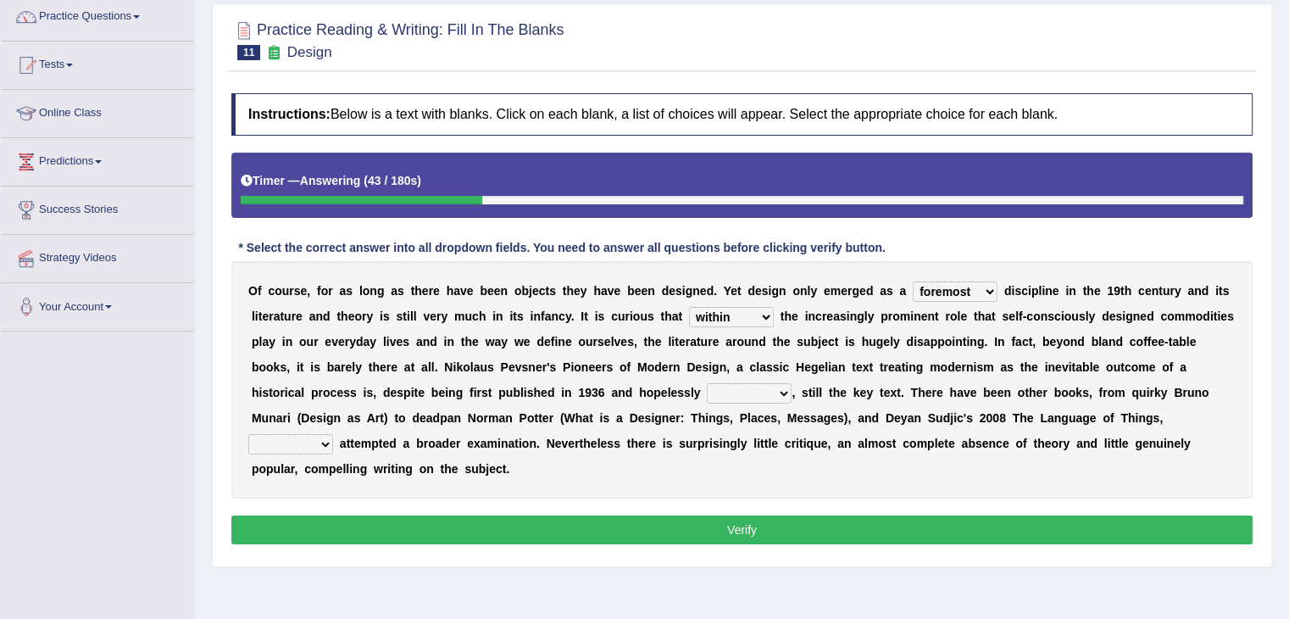
click at [689, 307] on select "since despite within through" at bounding box center [731, 317] width 85 height 20
click at [763, 384] on select "dates dating date dated" at bounding box center [749, 393] width 85 height 20
select select "date"
click at [707, 383] on select "dates dating date dated" at bounding box center [749, 393] width 85 height 20
click at [321, 438] on select "which then however as" at bounding box center [290, 444] width 85 height 20
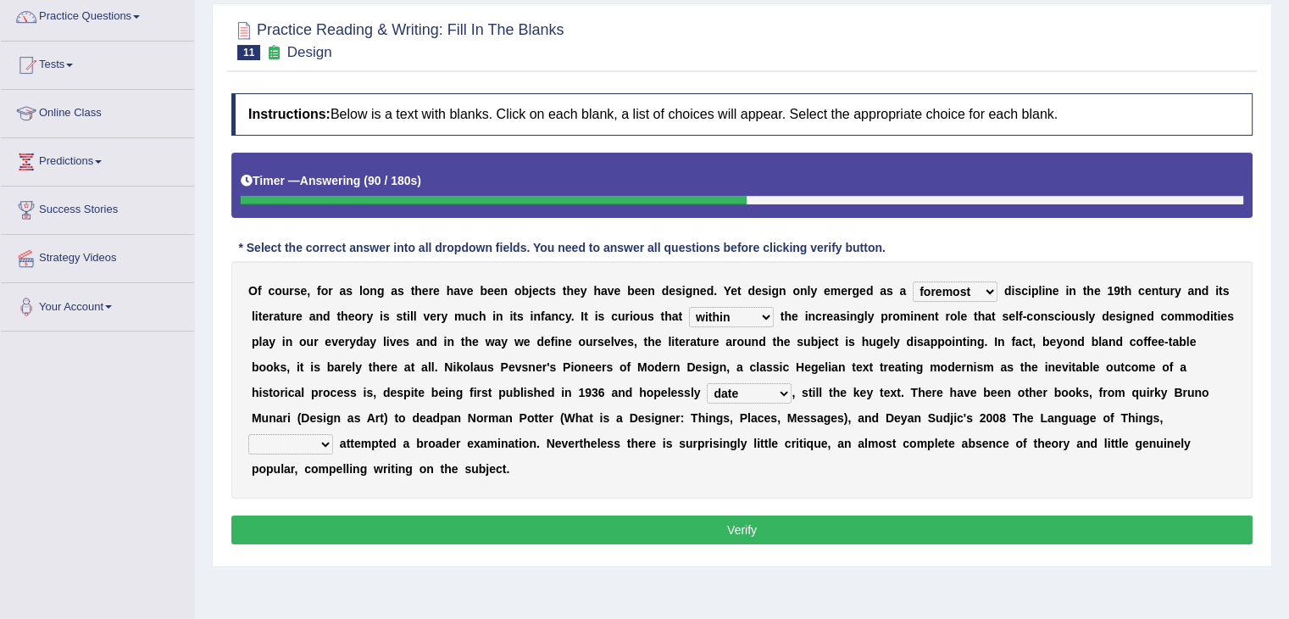
select select "which"
click at [248, 434] on select "which then however as" at bounding box center [290, 444] width 85 height 20
click at [407, 530] on button "Verify" at bounding box center [741, 529] width 1021 height 29
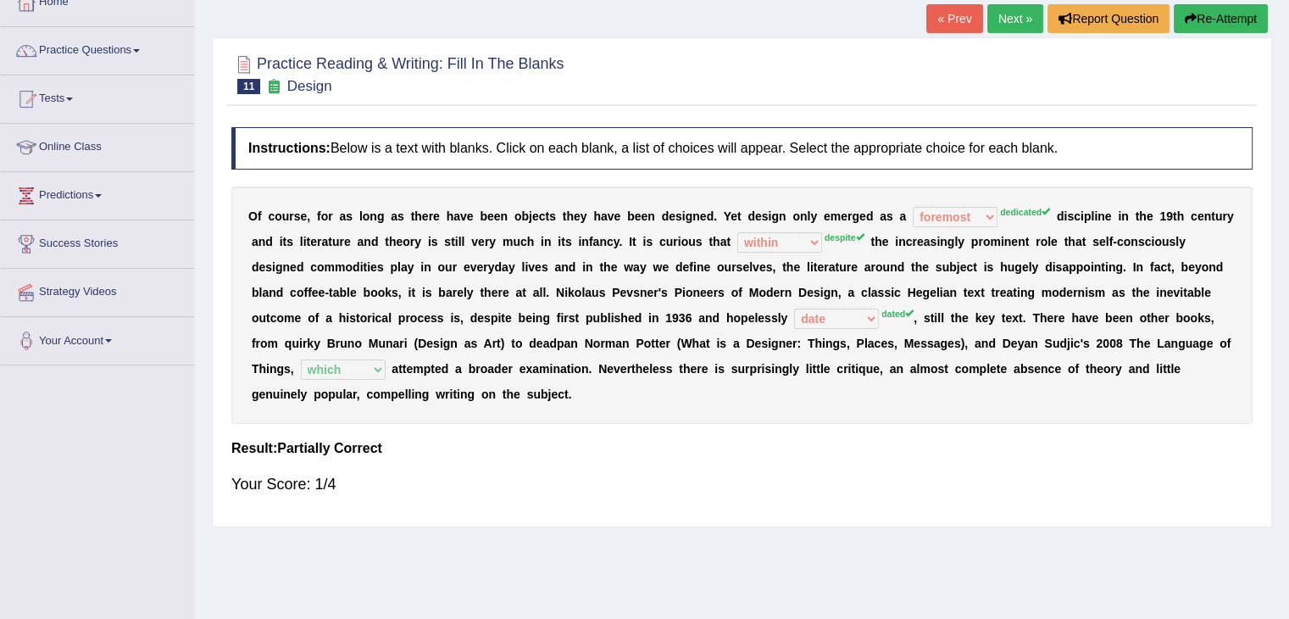
scroll to position [0, 0]
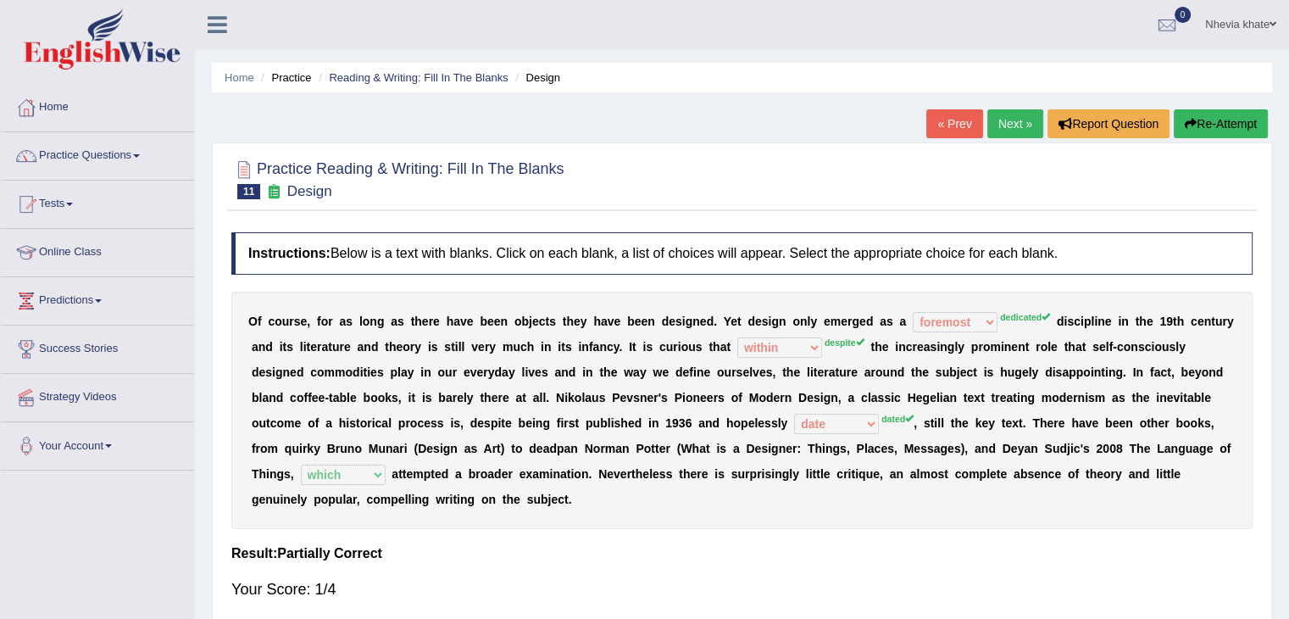
click at [1018, 129] on link "Next »" at bounding box center [1015, 123] width 56 height 29
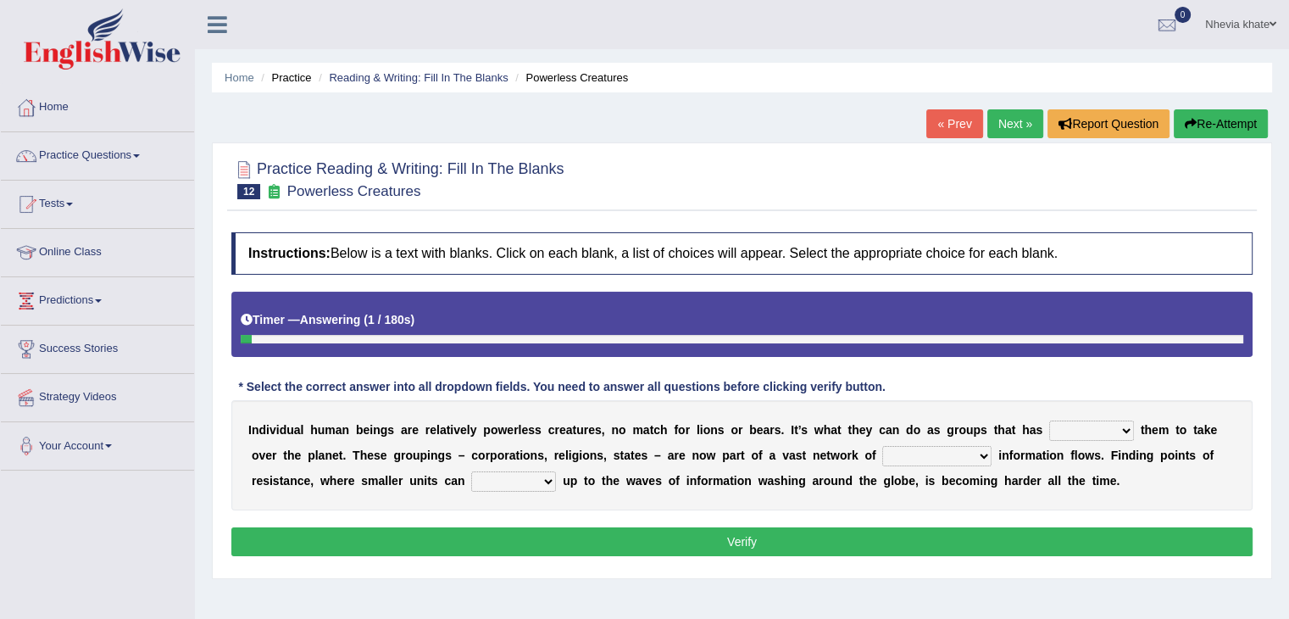
scroll to position [37, 0]
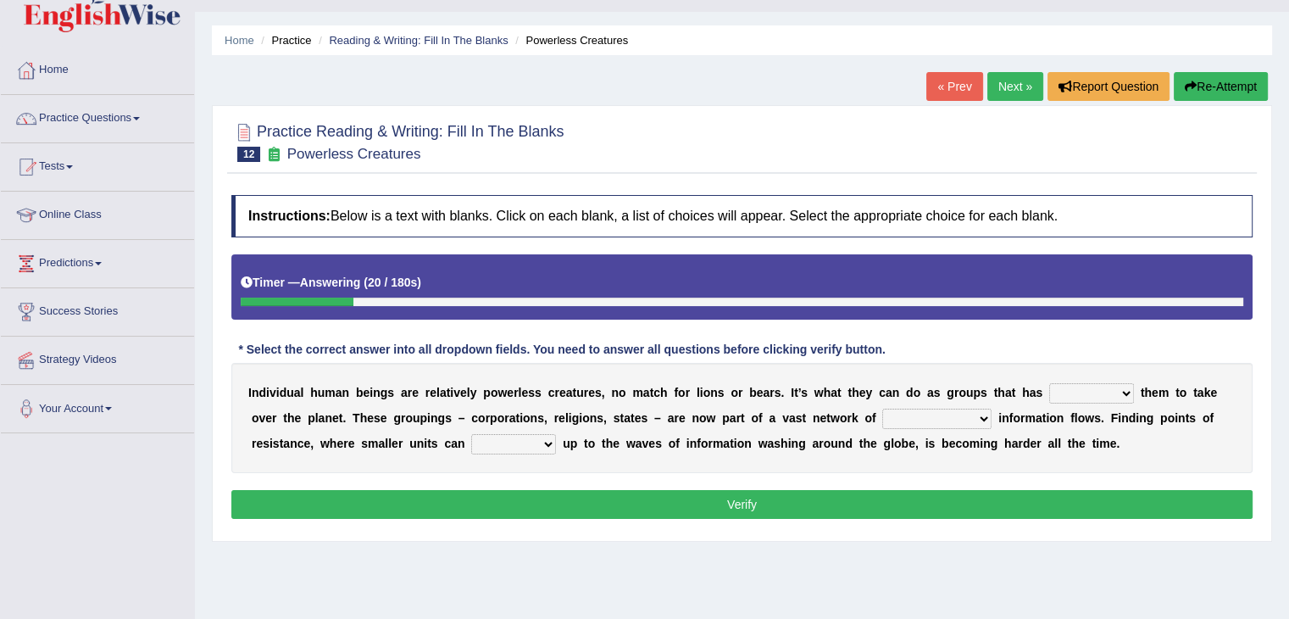
click at [1081, 393] on select "enabled contended embodied conjured" at bounding box center [1091, 393] width 85 height 20
select select "embodied"
click at [1049, 383] on select "enabled contended embodied conjured" at bounding box center [1091, 393] width 85 height 20
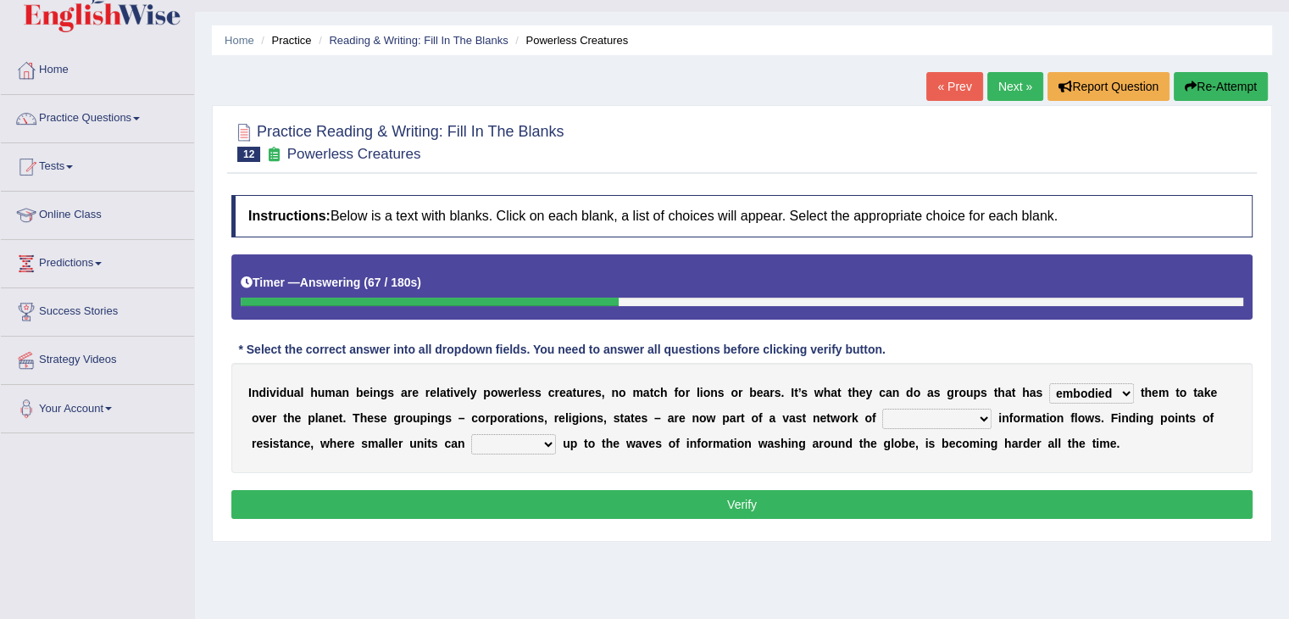
click at [977, 410] on select "interconnected overlapping fastened exploited" at bounding box center [936, 419] width 109 height 20
select select "interconnected"
click at [882, 409] on select "interconnected overlapping fastened exploited" at bounding box center [936, 419] width 109 height 20
click at [504, 439] on select "stand raise hail pump" at bounding box center [513, 444] width 85 height 20
select select "raise"
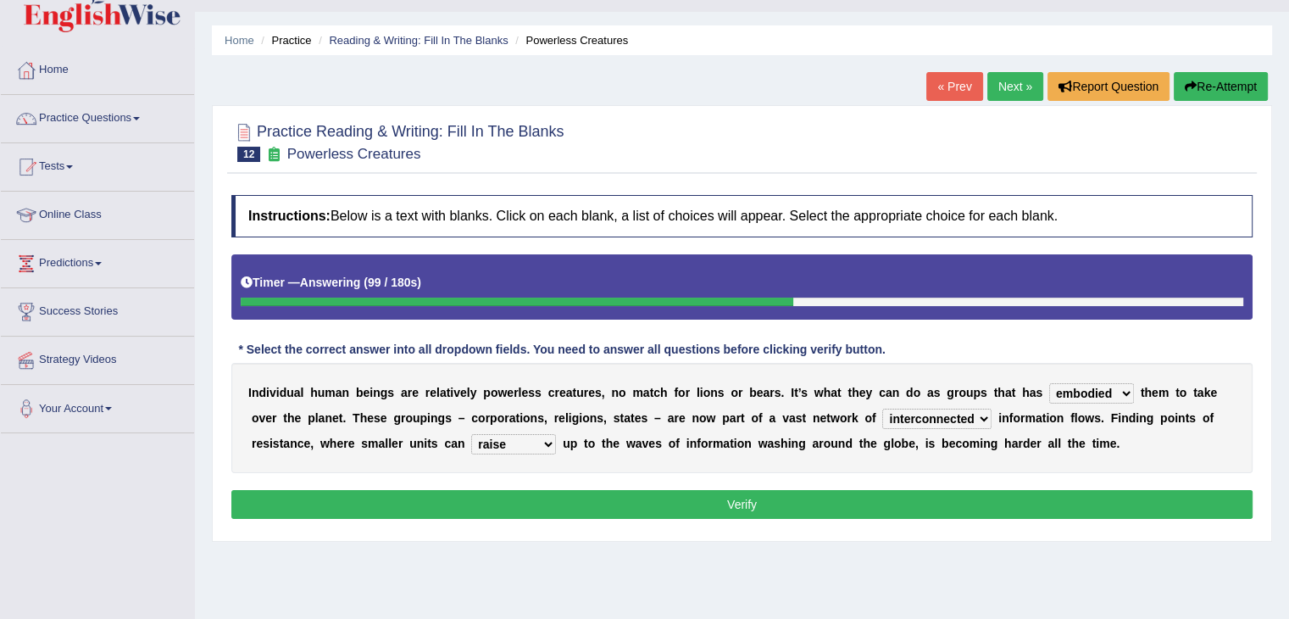
click at [471, 434] on select "stand raise hail pump" at bounding box center [513, 444] width 85 height 20
click at [525, 505] on button "Verify" at bounding box center [741, 504] width 1021 height 29
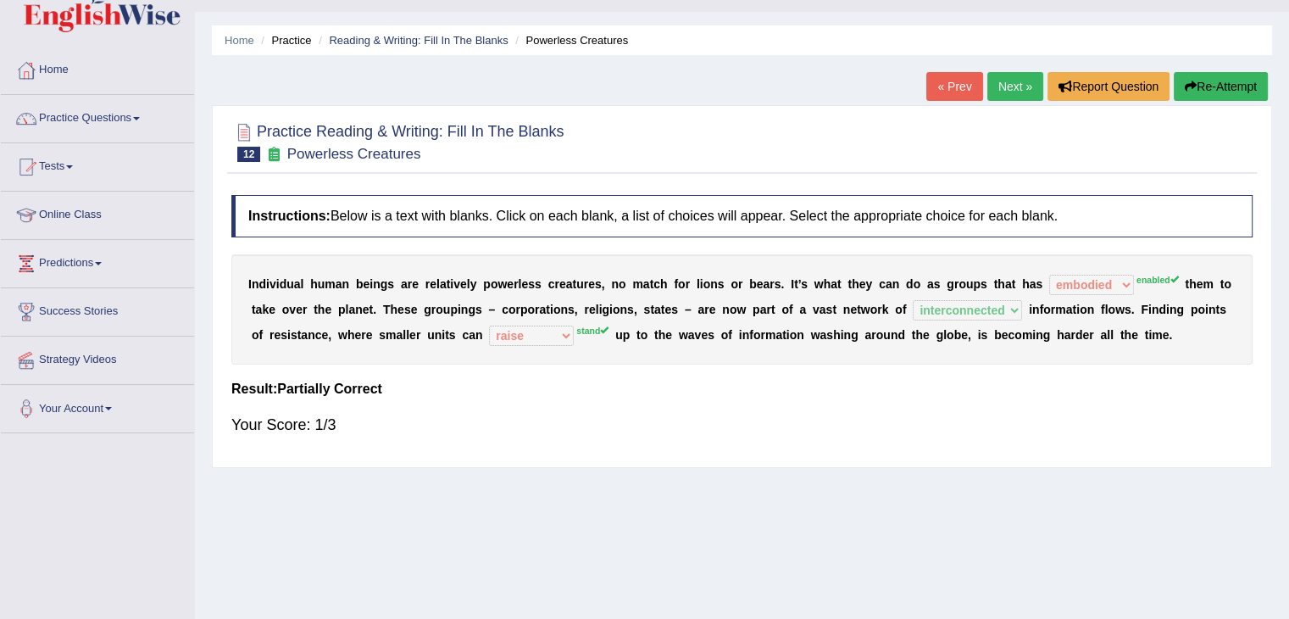
click at [1007, 91] on link "Next »" at bounding box center [1015, 86] width 56 height 29
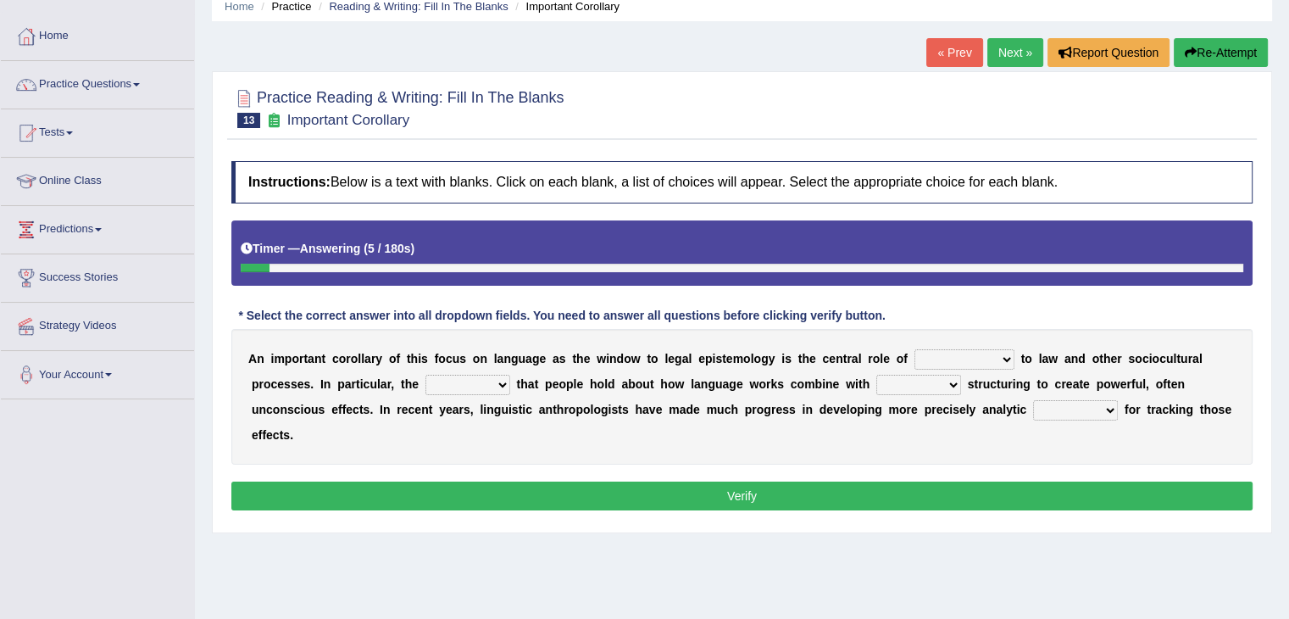
scroll to position [75, 0]
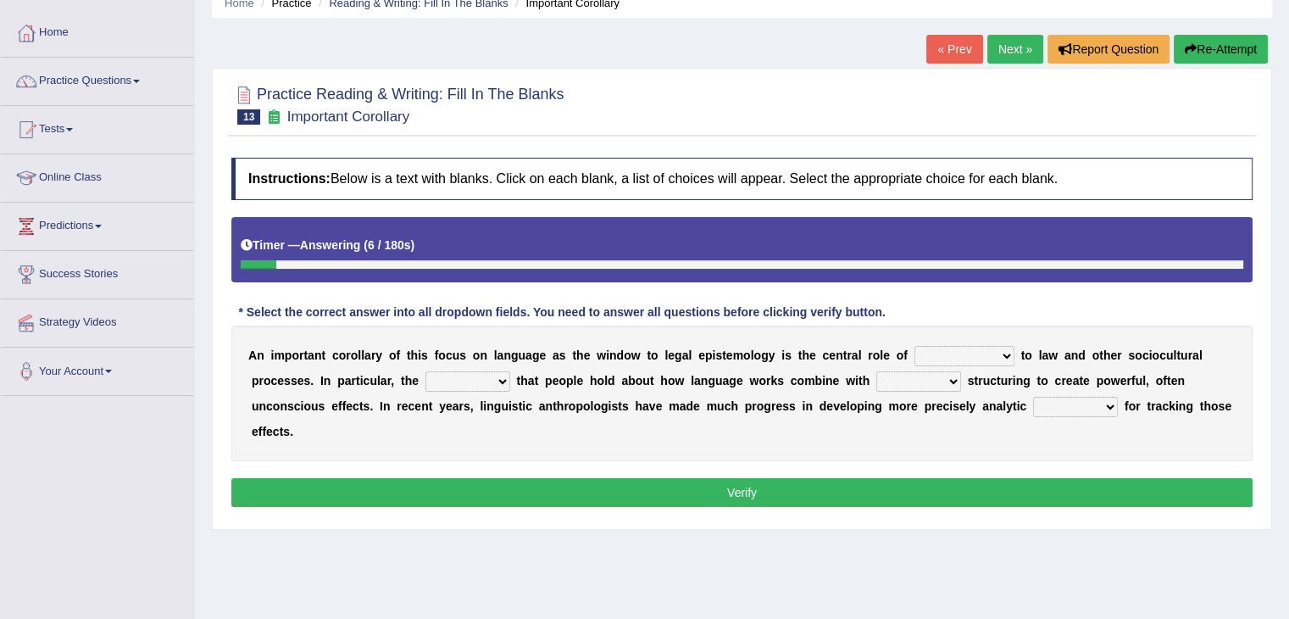
click at [942, 347] on select "discourse epoch dialect acquaintance" at bounding box center [965, 356] width 100 height 20
select select "discourse"
click at [915, 346] on select "discourse epoch dialect acquaintance" at bounding box center [965, 356] width 100 height 20
click at [497, 374] on select "deviation besmirch consent ideas" at bounding box center [467, 381] width 85 height 20
select select "consent"
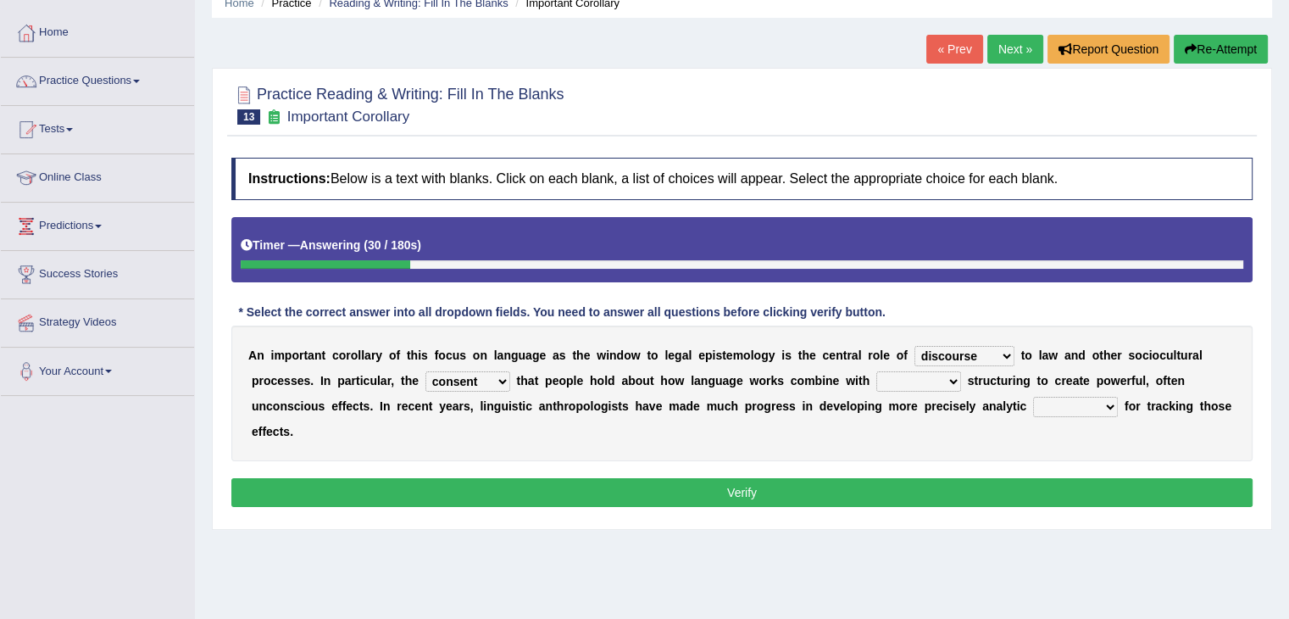
click at [425, 371] on select "deviation besmirch consent ideas" at bounding box center [467, 381] width 85 height 20
click at [903, 377] on select "mandatory linguistic legitimate customary" at bounding box center [918, 381] width 85 height 20
select select "legitimate"
click at [876, 371] on select "mandatory linguistic legitimate customary" at bounding box center [918, 381] width 85 height 20
click at [1065, 404] on select "tools appetite albums stroke" at bounding box center [1075, 407] width 85 height 20
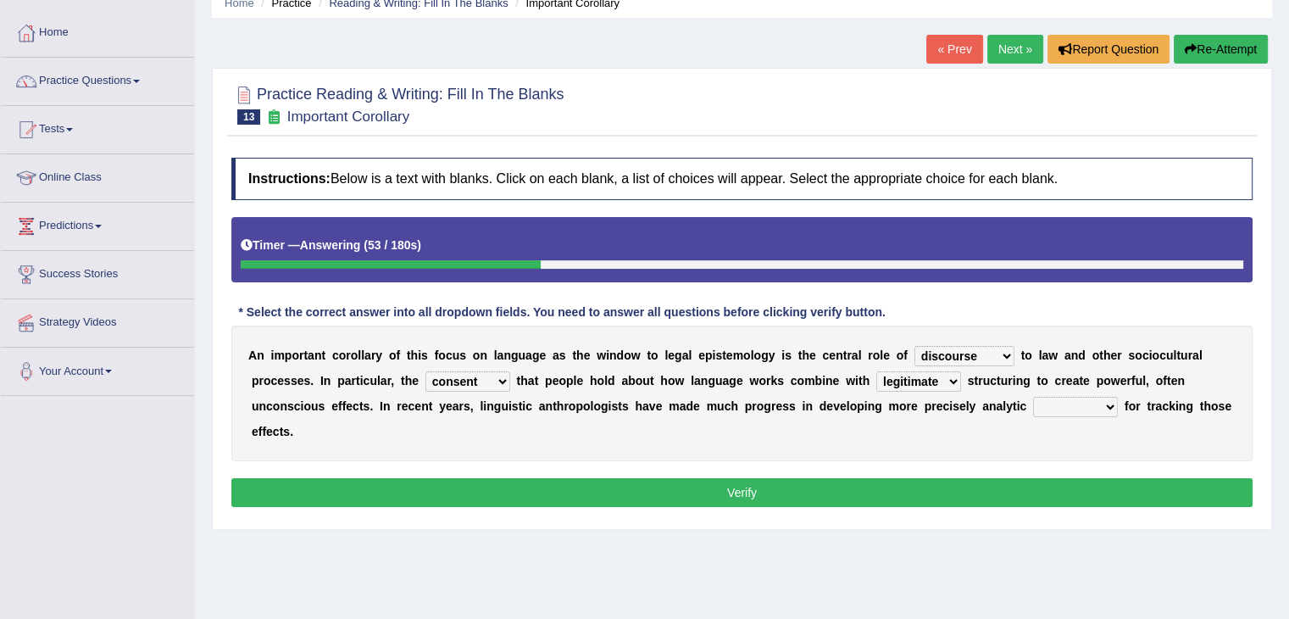
select select "tools"
click at [1033, 397] on select "tools appetite albums stroke" at bounding box center [1075, 407] width 85 height 20
click at [1020, 491] on button "Verify" at bounding box center [741, 492] width 1021 height 29
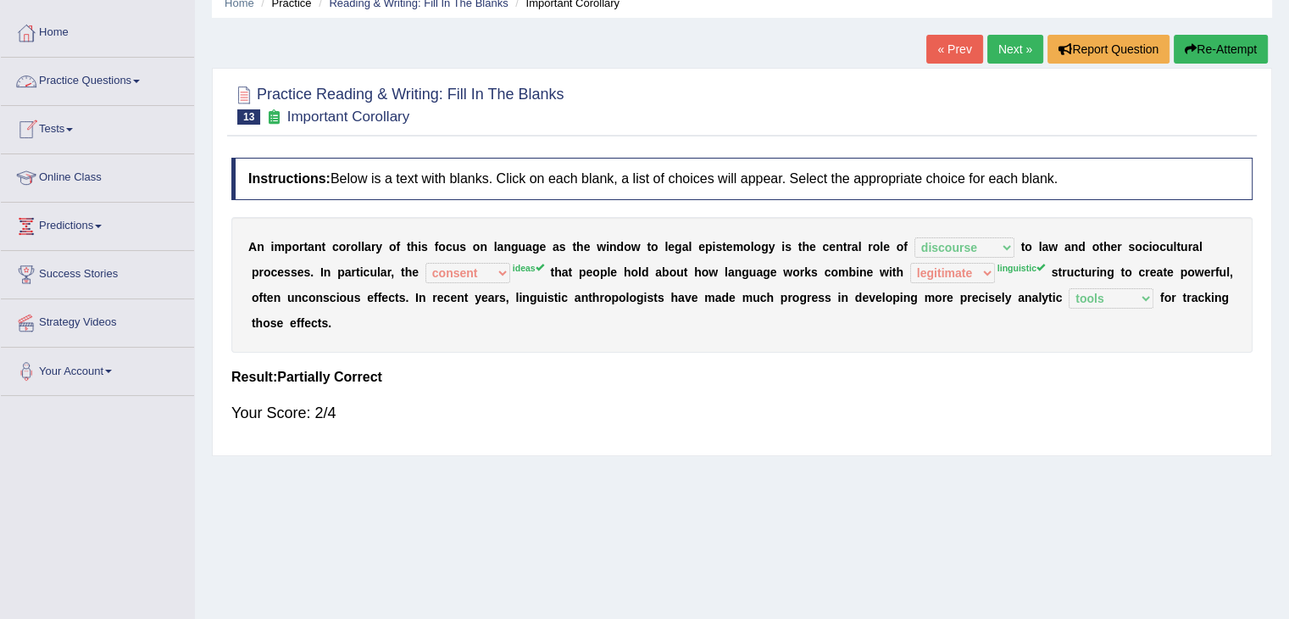
click at [136, 76] on link "Practice Questions" at bounding box center [97, 79] width 193 height 42
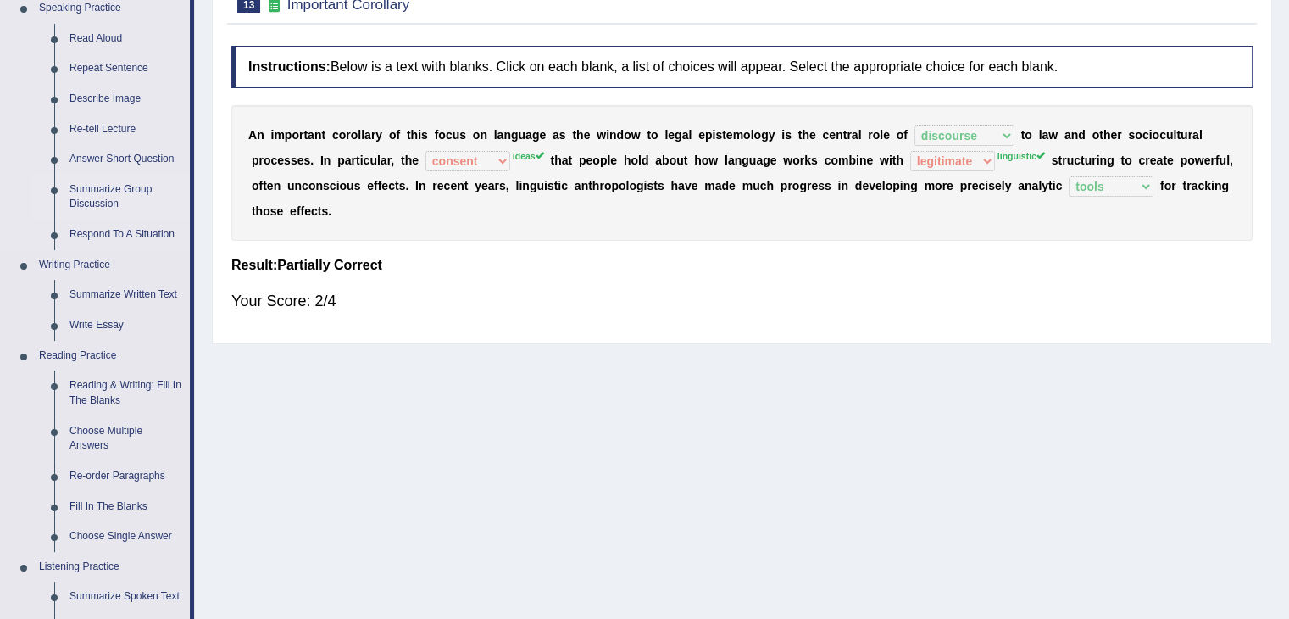
scroll to position [297, 0]
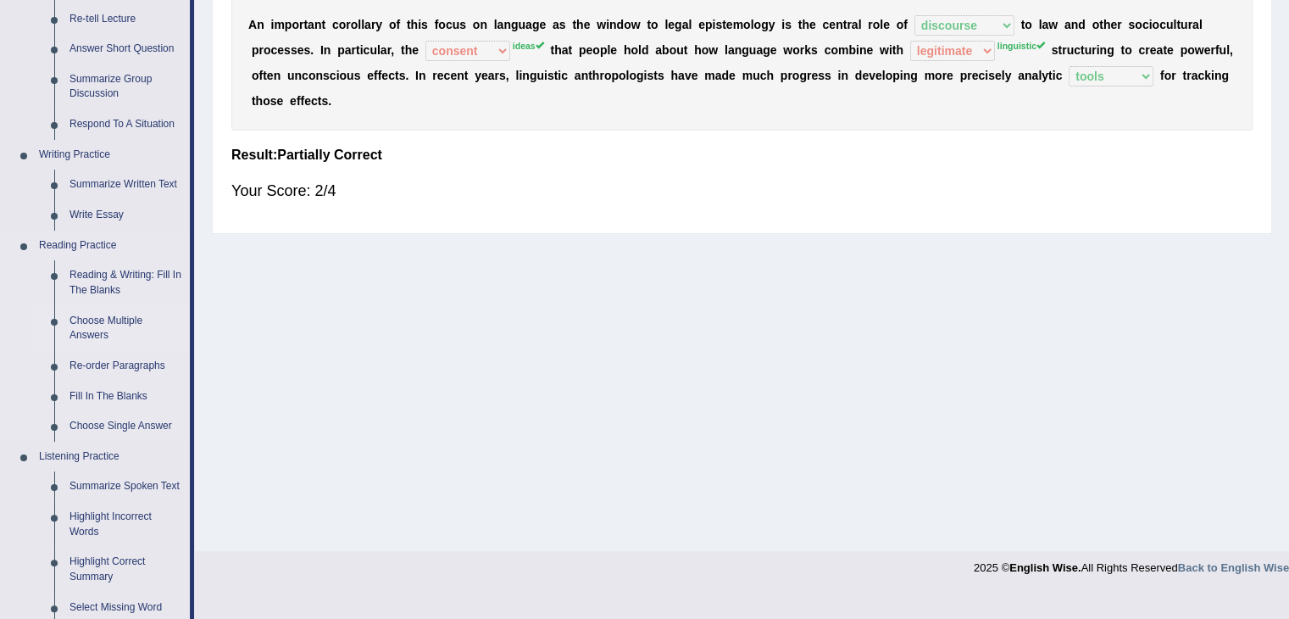
click at [118, 323] on link "Choose Multiple Answers" at bounding box center [126, 328] width 128 height 45
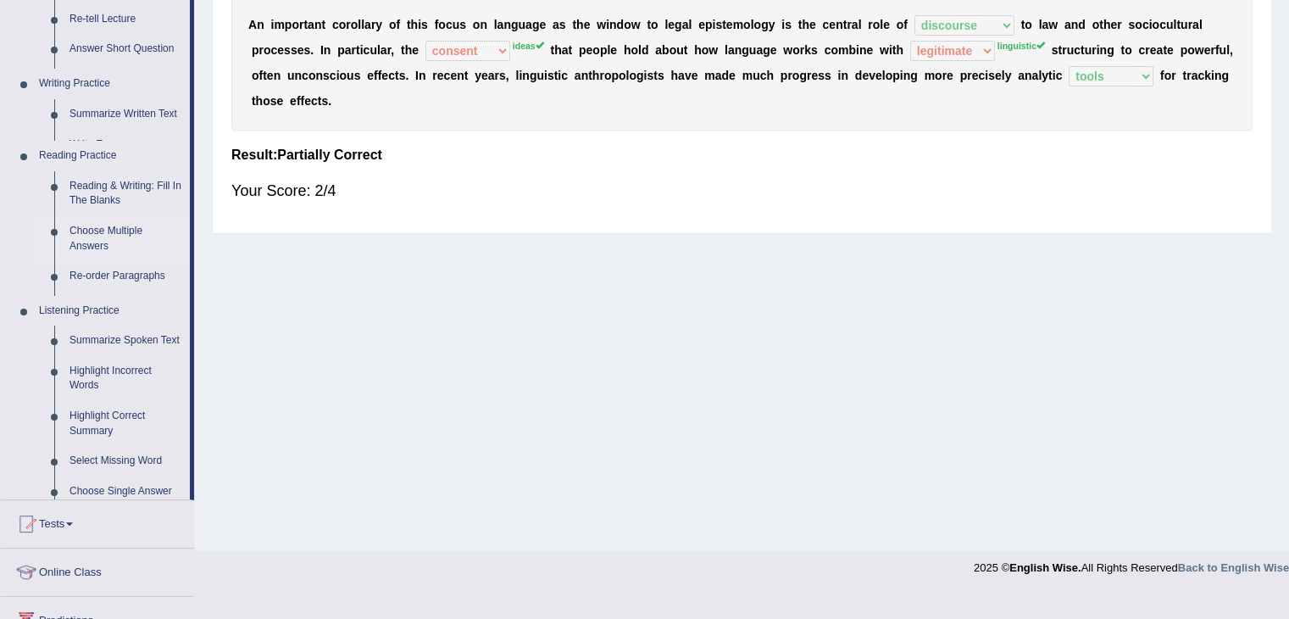
scroll to position [271, 0]
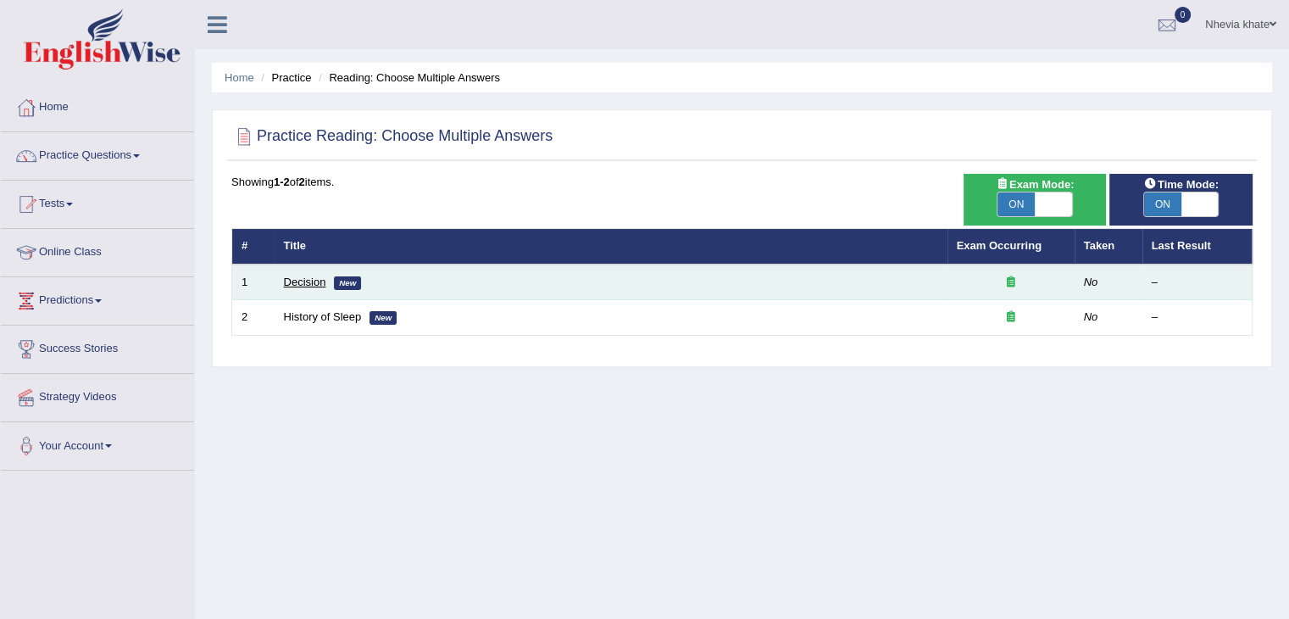
click at [298, 279] on link "Decision" at bounding box center [305, 281] width 42 height 13
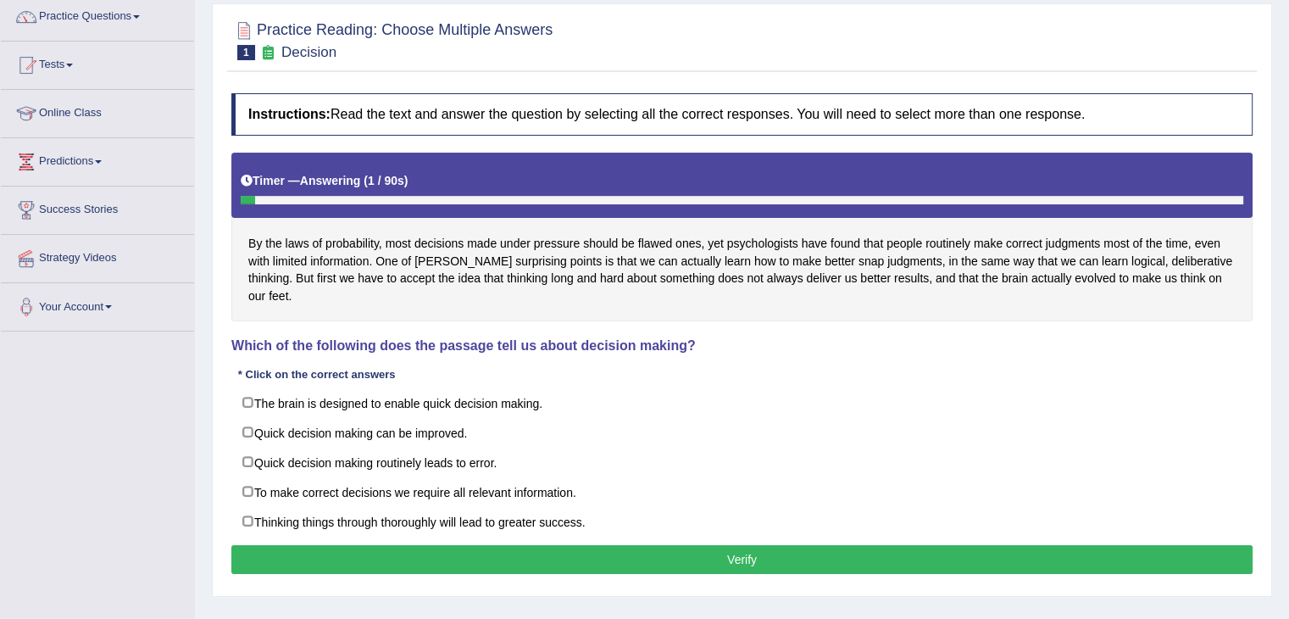
scroll to position [149, 0]
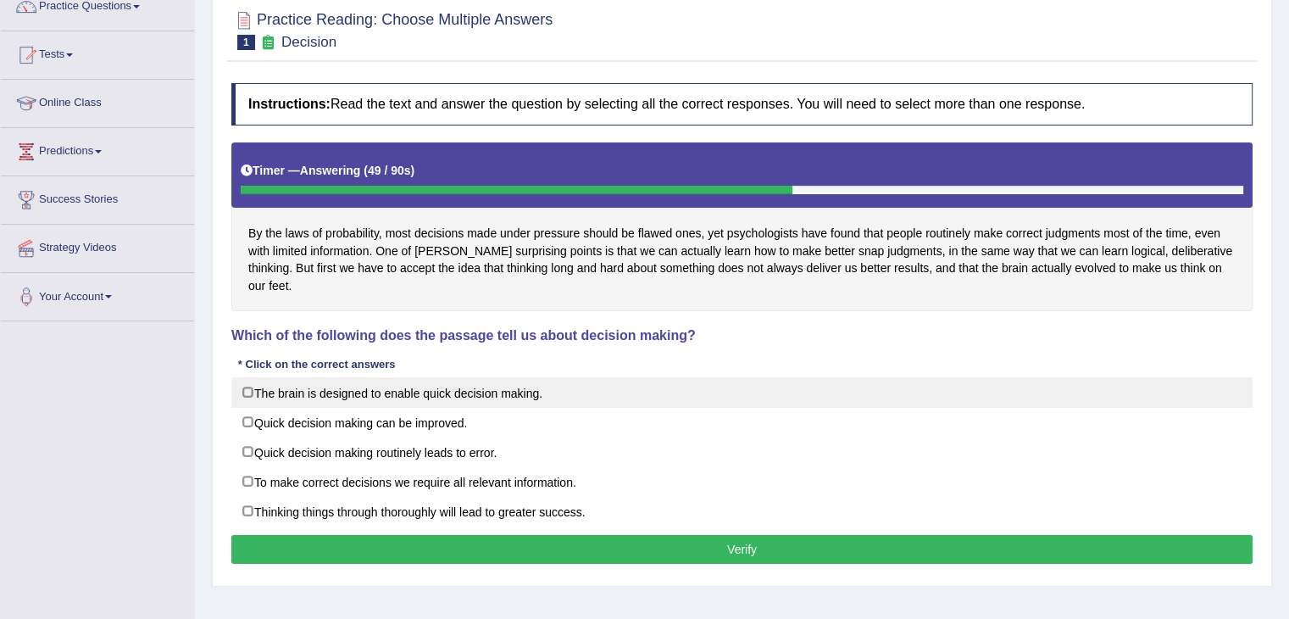
click at [436, 377] on label "The brain is designed to enable quick decision making." at bounding box center [741, 392] width 1021 height 31
checkbox input "true"
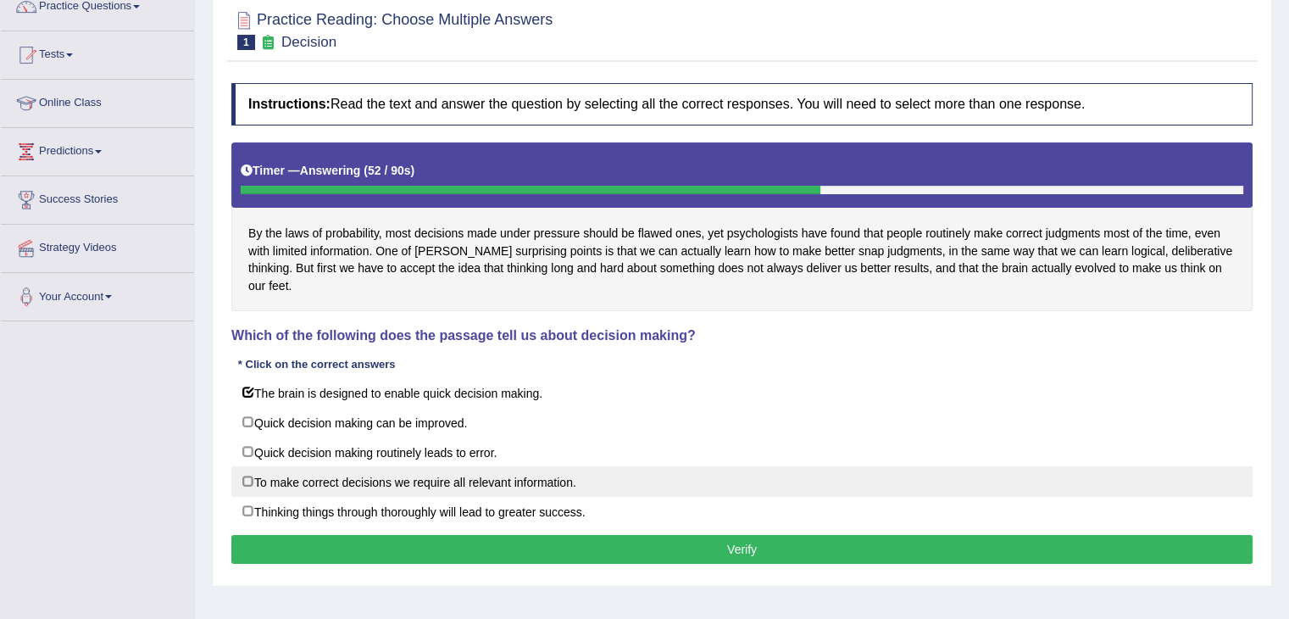
click at [416, 466] on label "To make correct decisions we require all relevant information." at bounding box center [741, 481] width 1021 height 31
checkbox input "true"
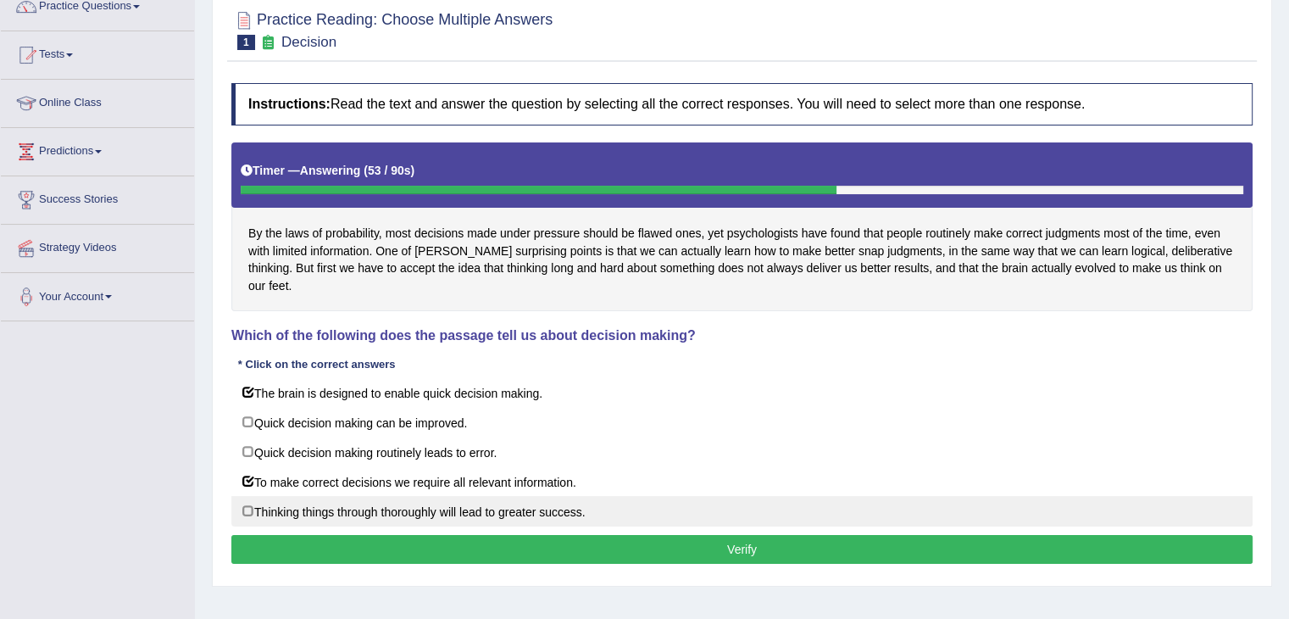
click at [412, 497] on label "Thinking things through thoroughly will lead to greater success." at bounding box center [741, 511] width 1021 height 31
checkbox input "true"
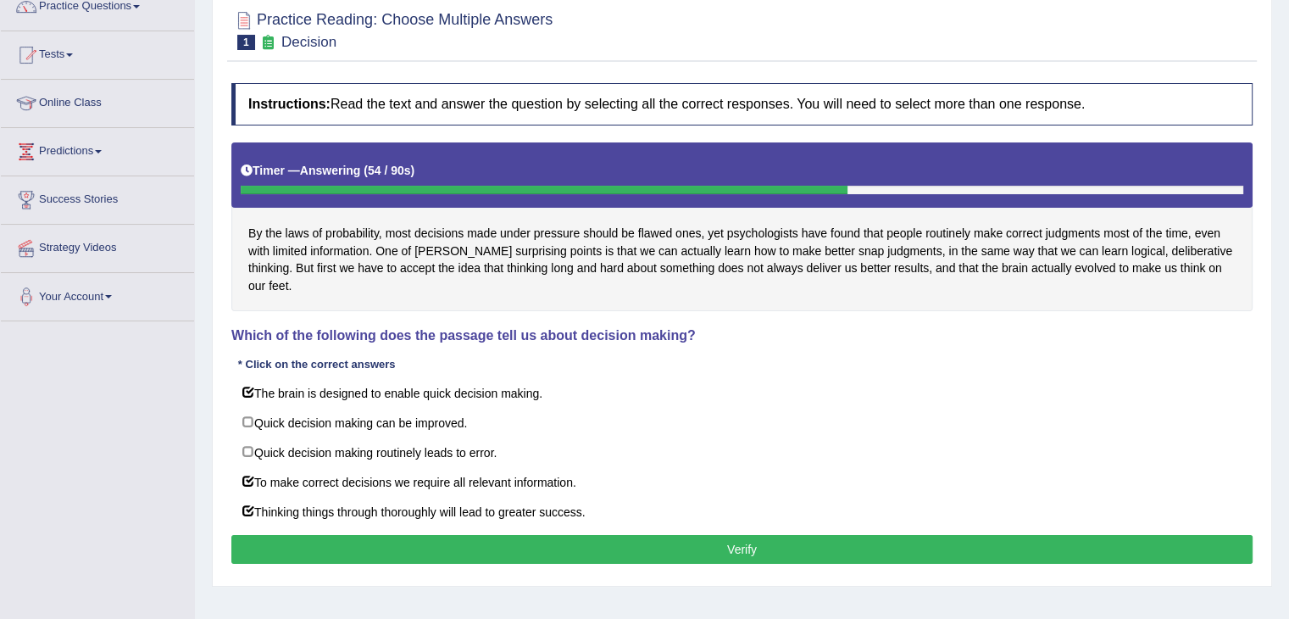
click at [420, 535] on button "Verify" at bounding box center [741, 549] width 1021 height 29
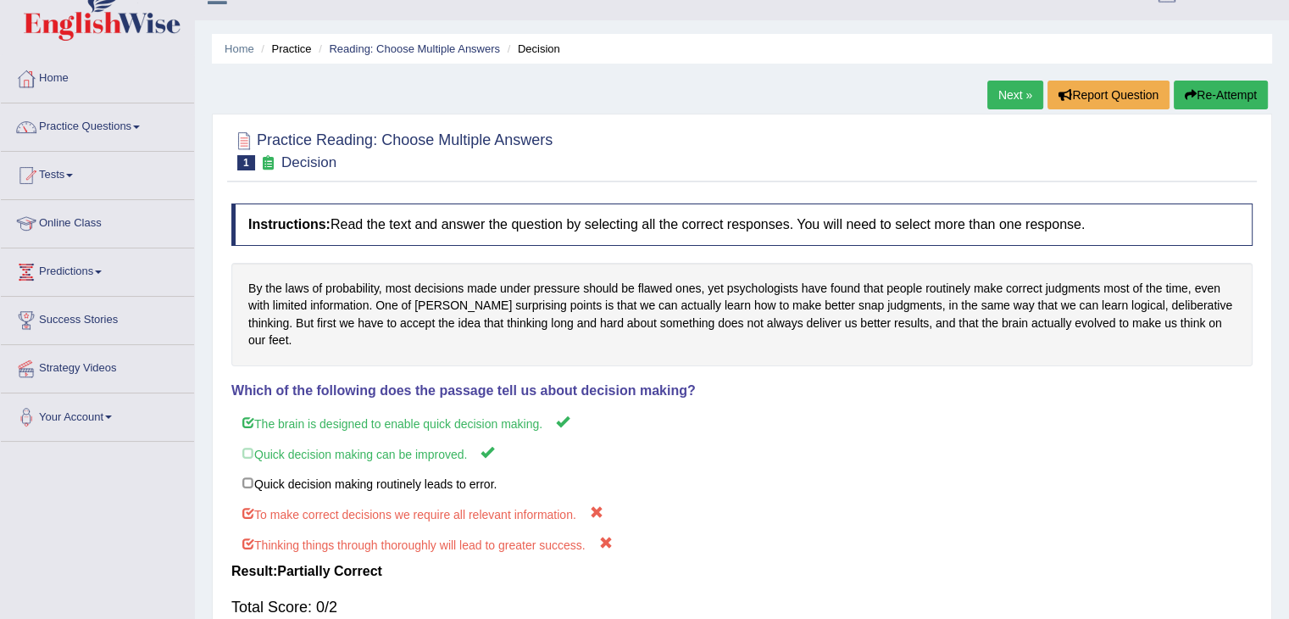
scroll to position [0, 0]
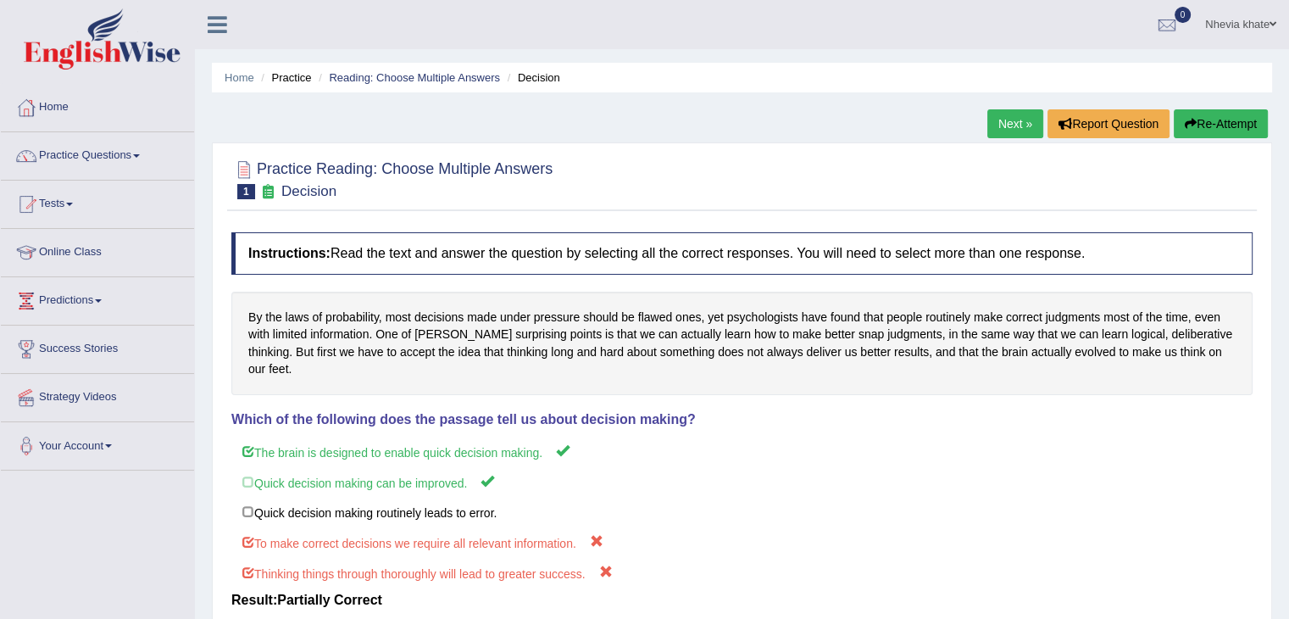
click at [997, 126] on link "Next »" at bounding box center [1015, 123] width 56 height 29
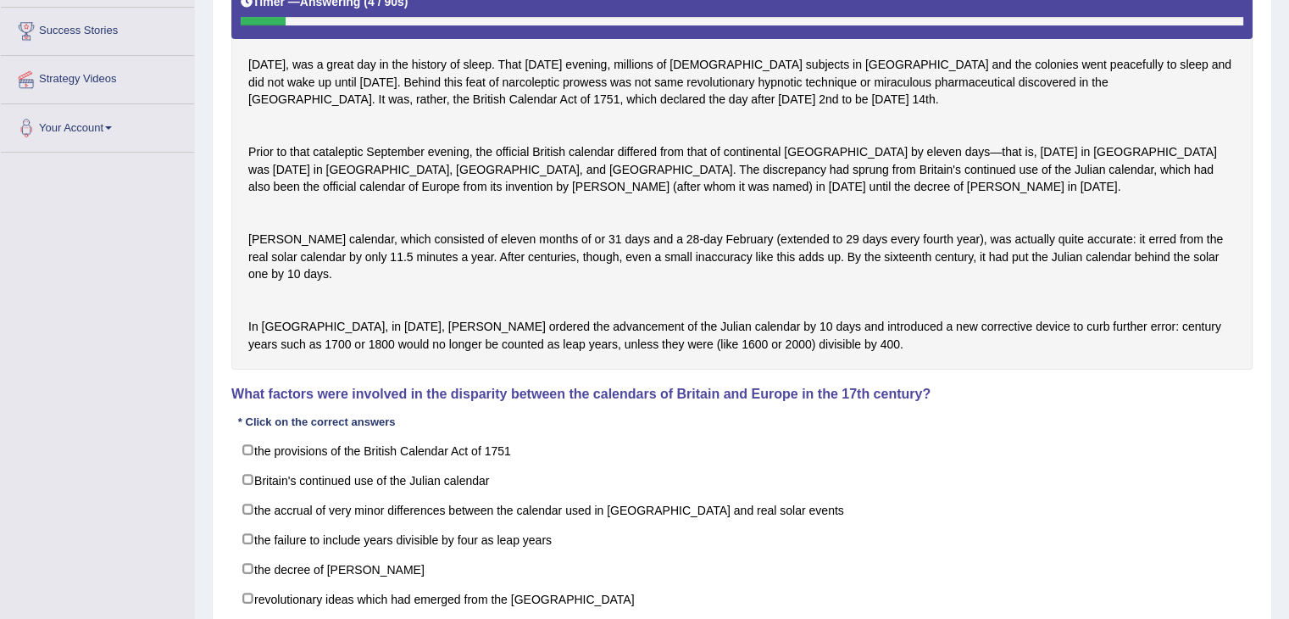
scroll to position [317, 0]
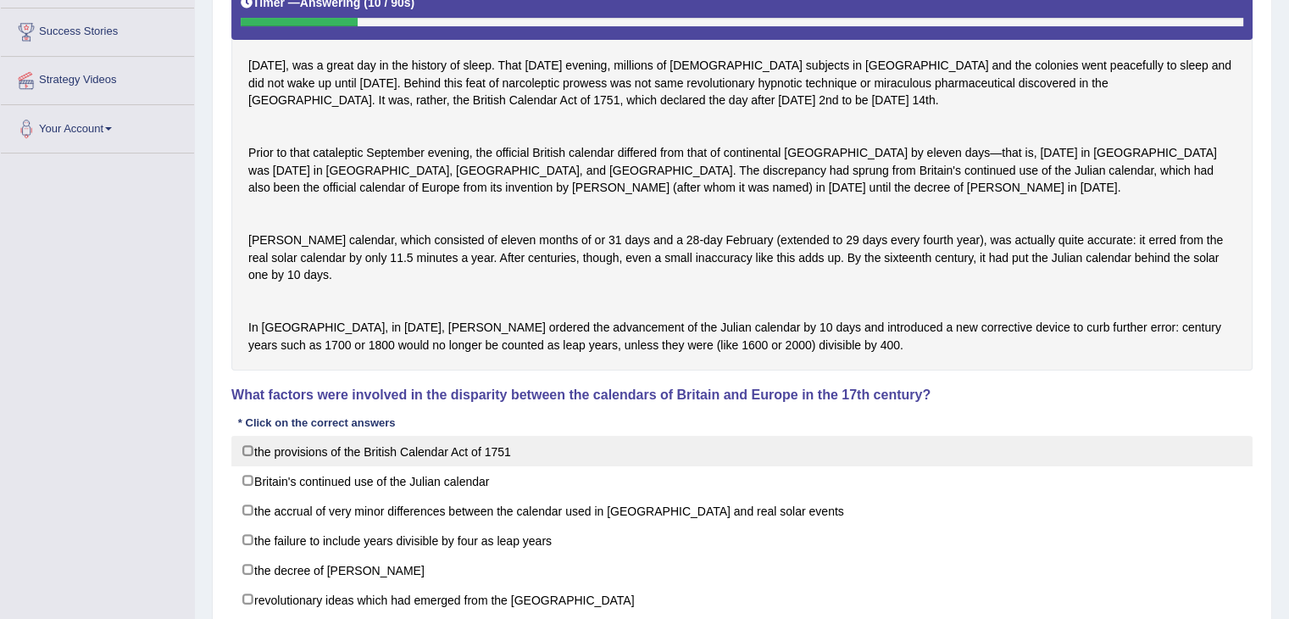
click at [458, 466] on label "the provisions of the British Calendar Act of 1751" at bounding box center [741, 451] width 1021 height 31
checkbox input "true"
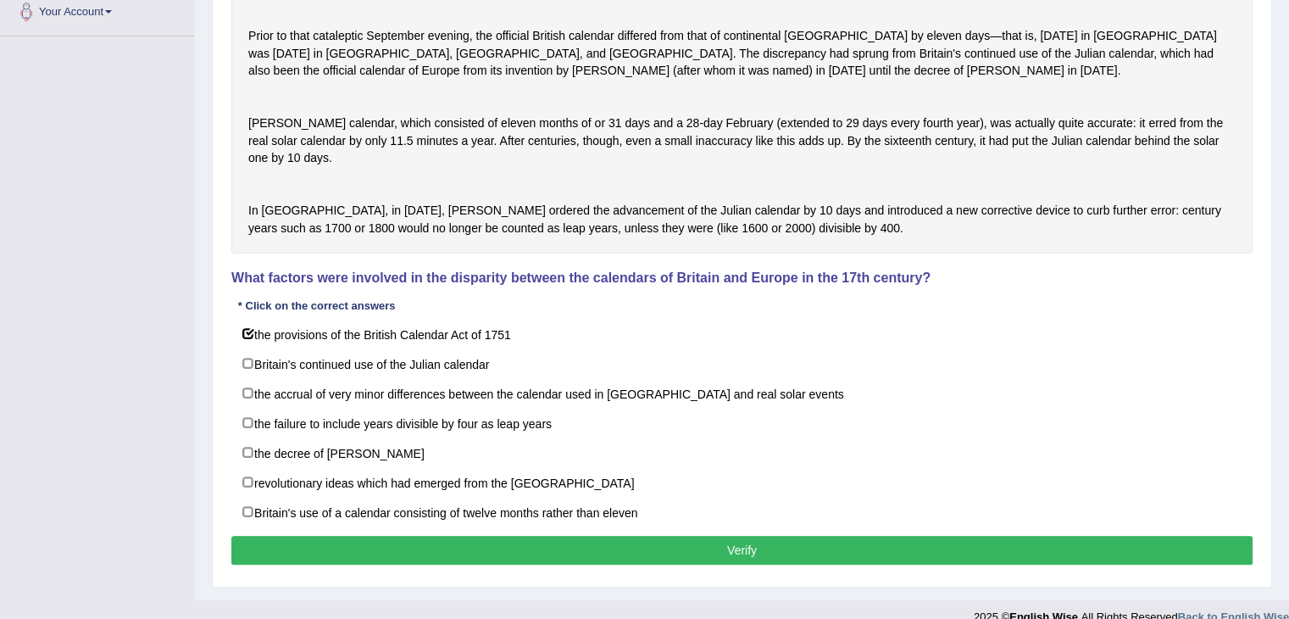
scroll to position [434, 0]
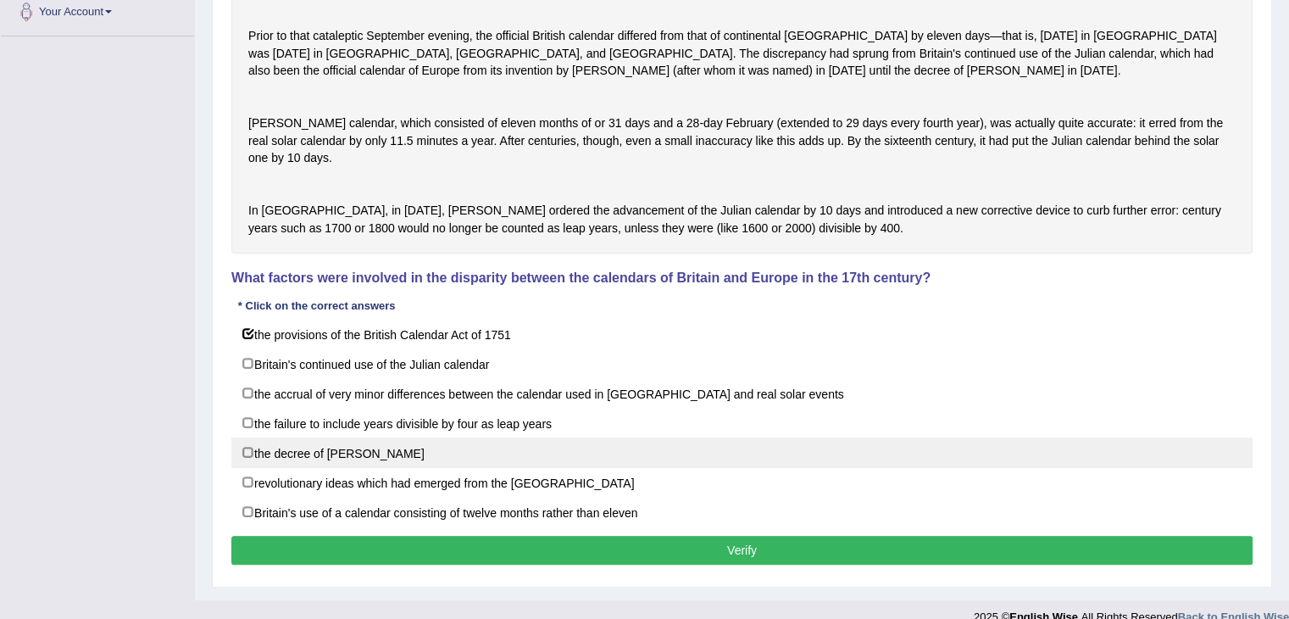
click at [367, 468] on label "the decree of [PERSON_NAME]" at bounding box center [741, 452] width 1021 height 31
checkbox input "true"
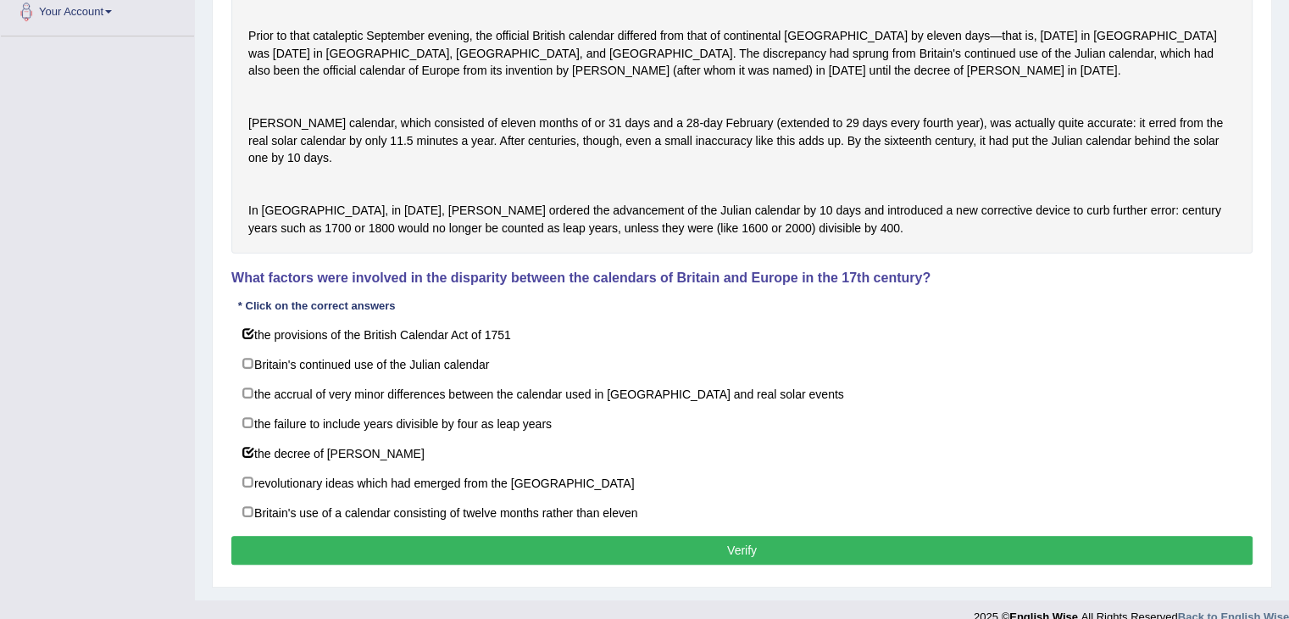
click at [397, 564] on button "Verify" at bounding box center [741, 550] width 1021 height 29
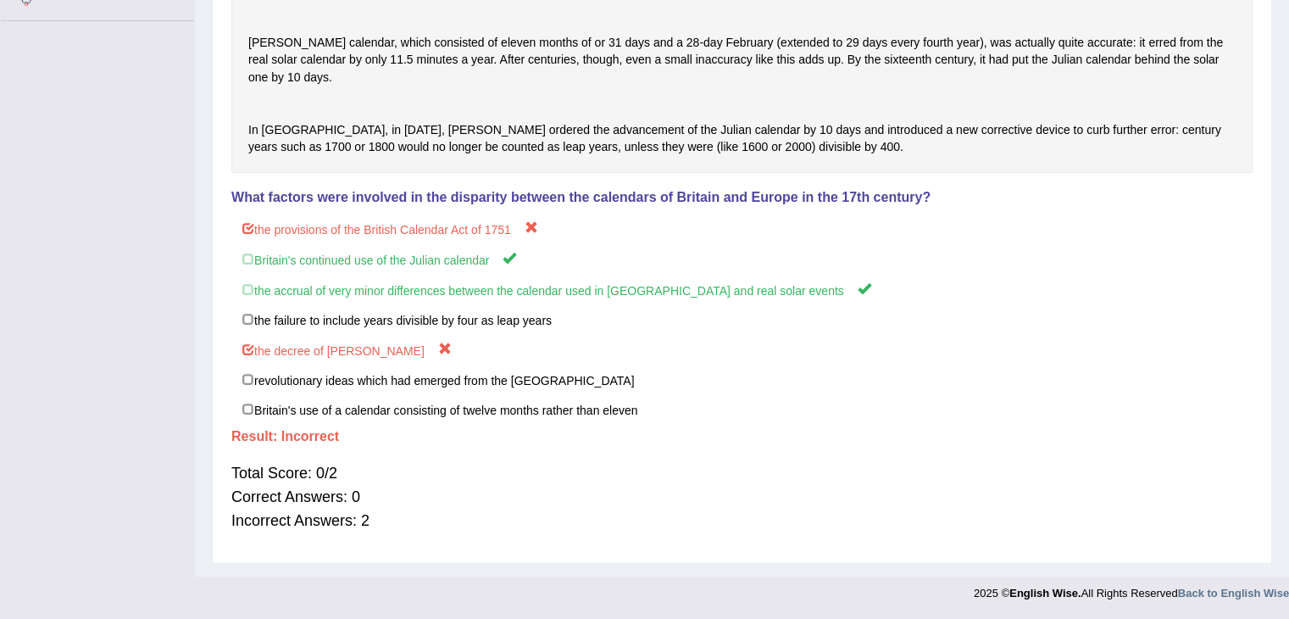
scroll to position [0, 0]
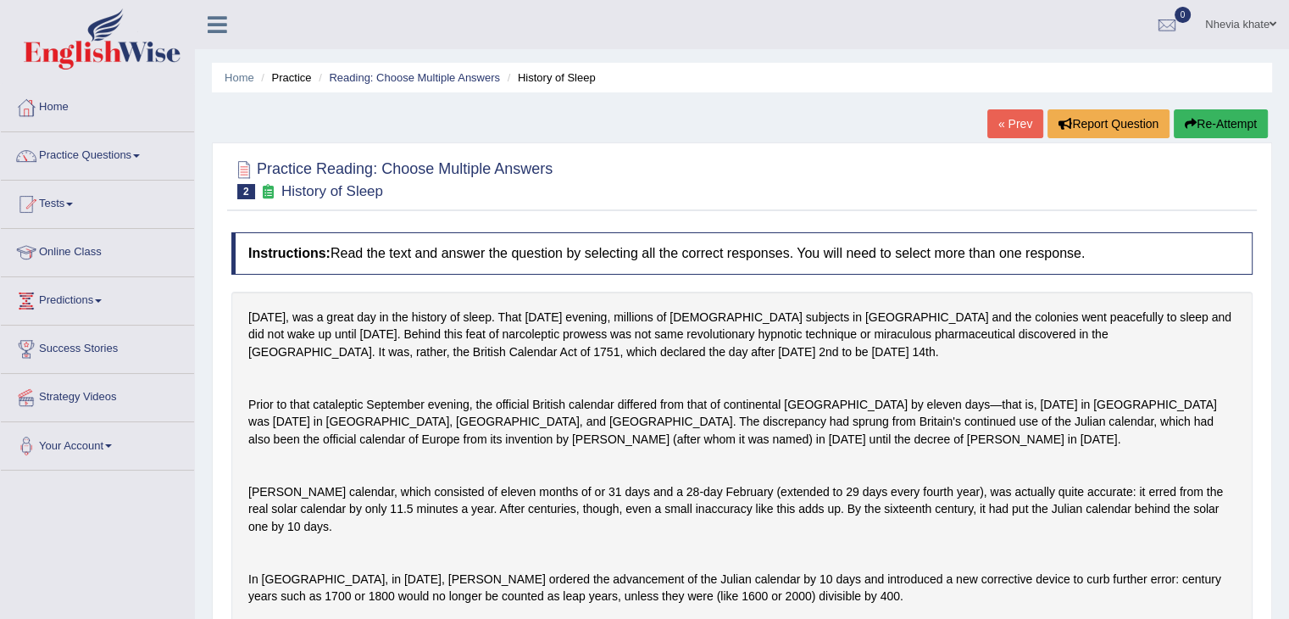
click at [1018, 117] on link "« Prev" at bounding box center [1015, 123] width 56 height 29
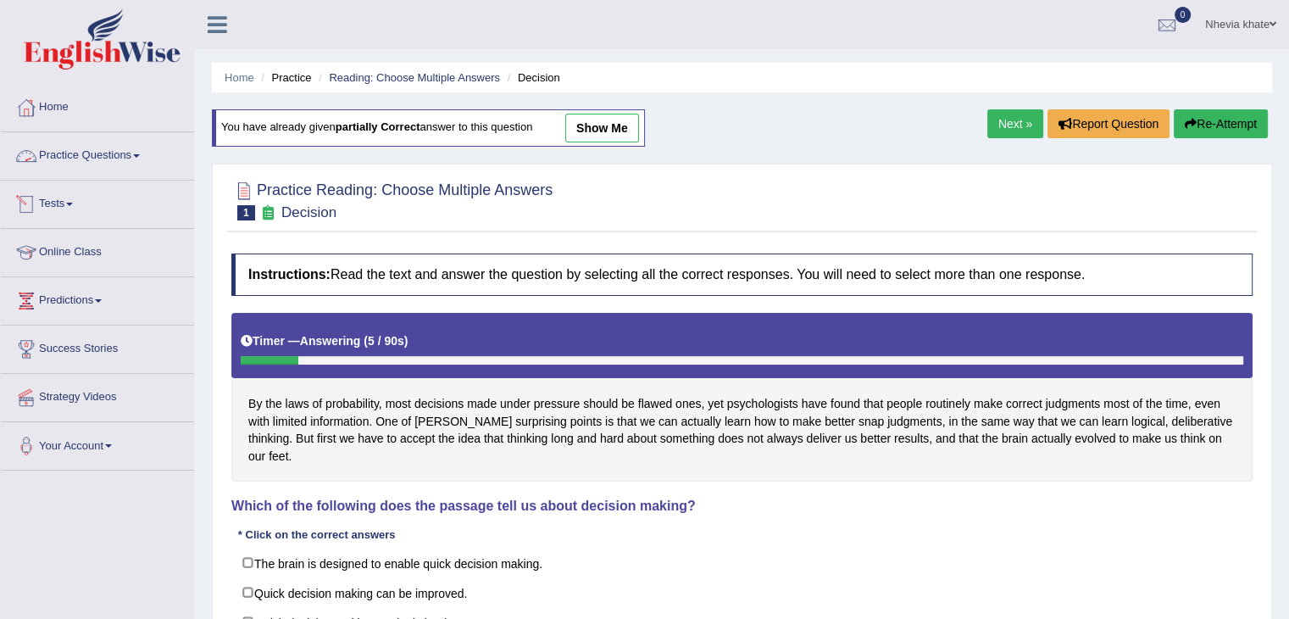
click at [114, 197] on link "Tests" at bounding box center [97, 202] width 193 height 42
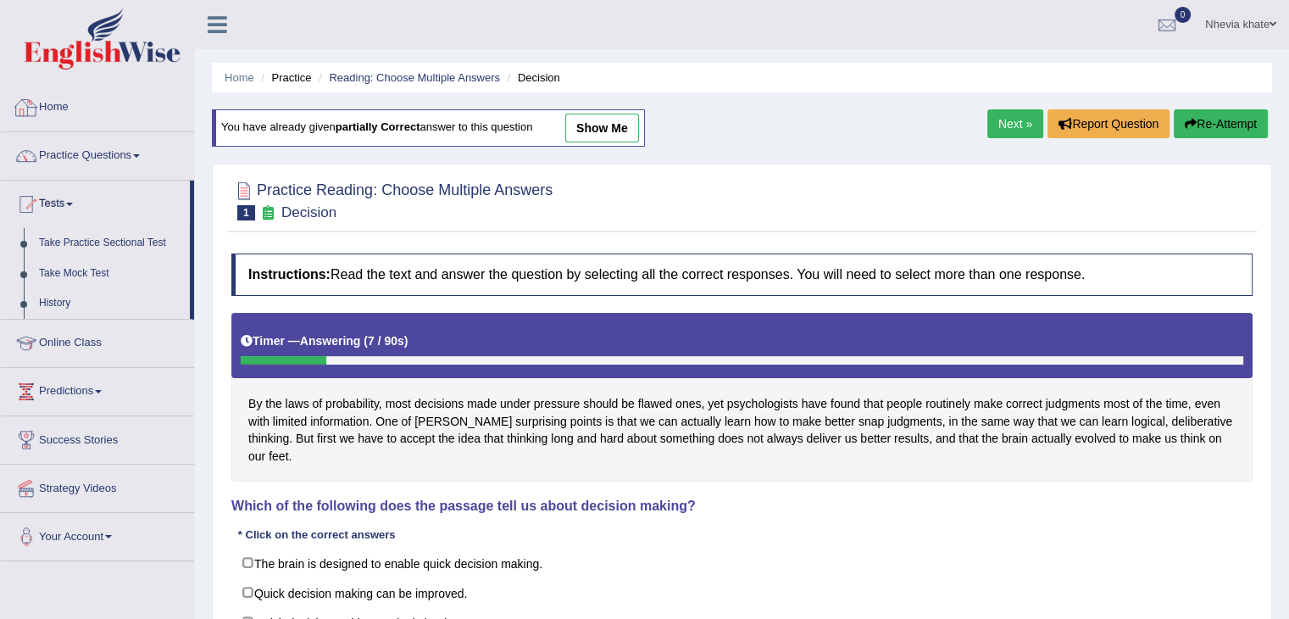
click at [129, 110] on link "Home" at bounding box center [97, 105] width 193 height 42
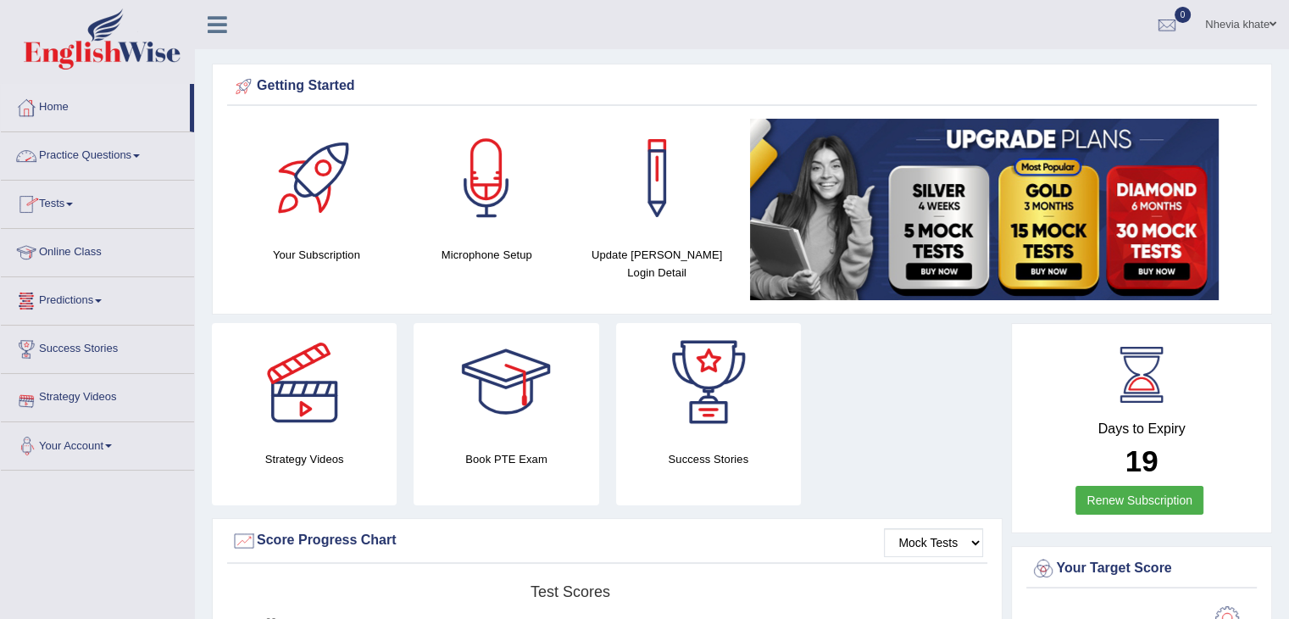
click at [85, 207] on link "Tests" at bounding box center [97, 202] width 193 height 42
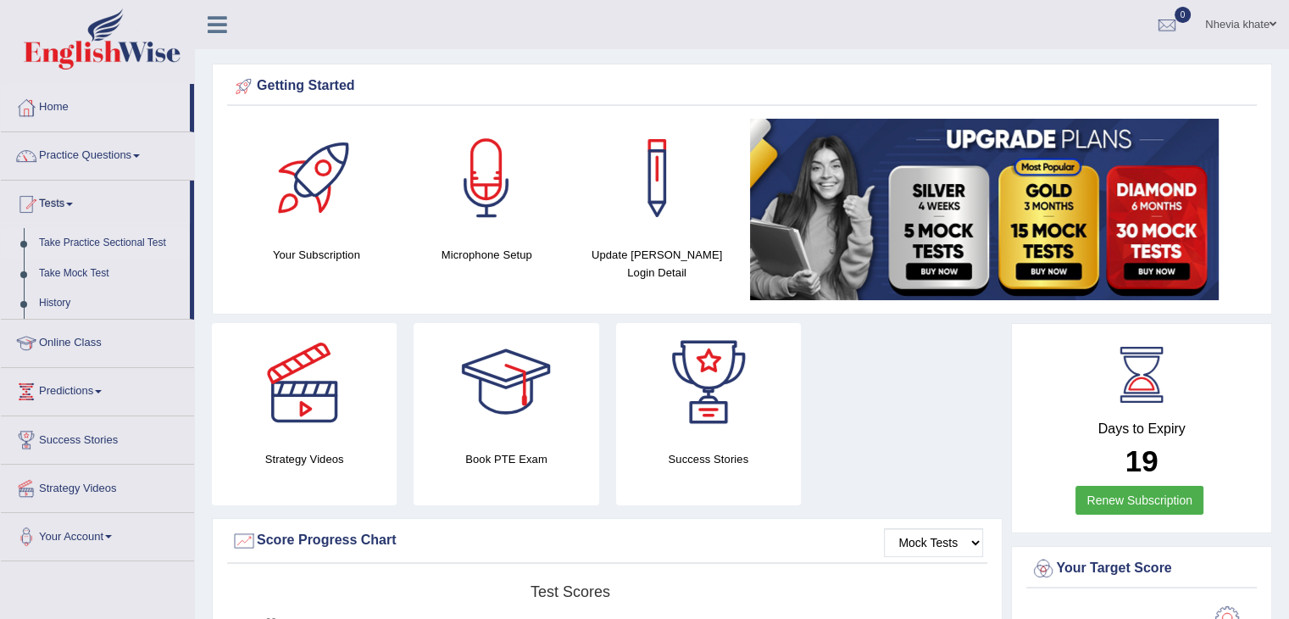
click at [95, 246] on link "Take Practice Sectional Test" at bounding box center [110, 243] width 158 height 31
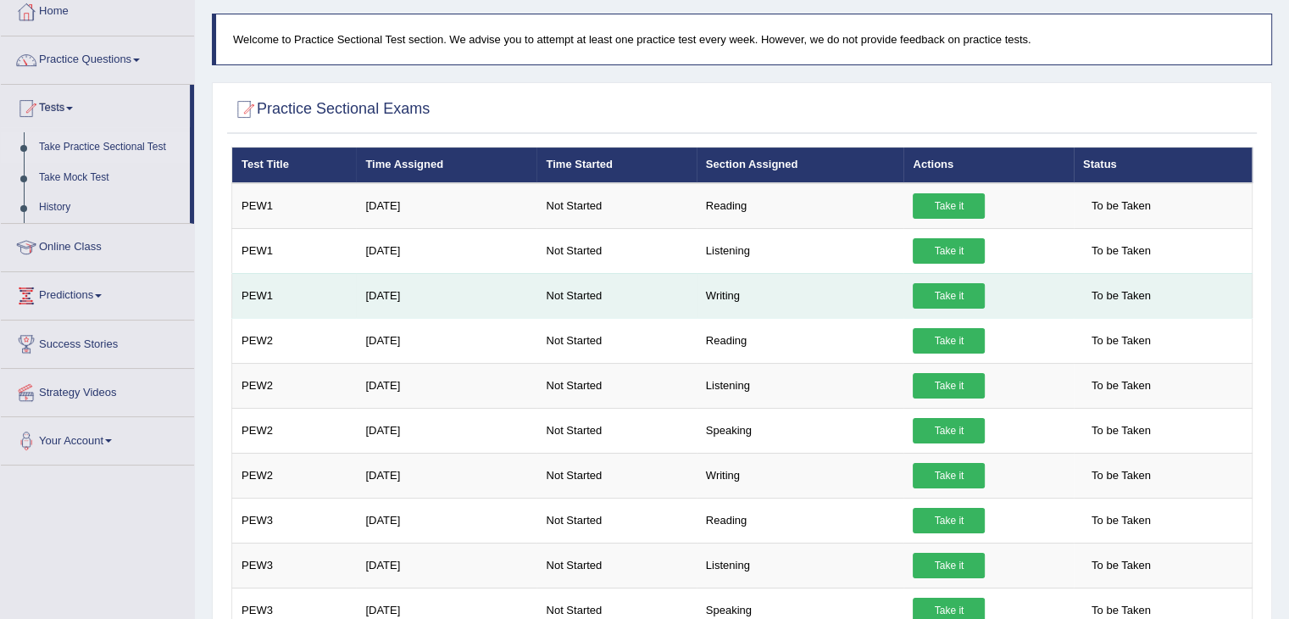
scroll to position [88, 0]
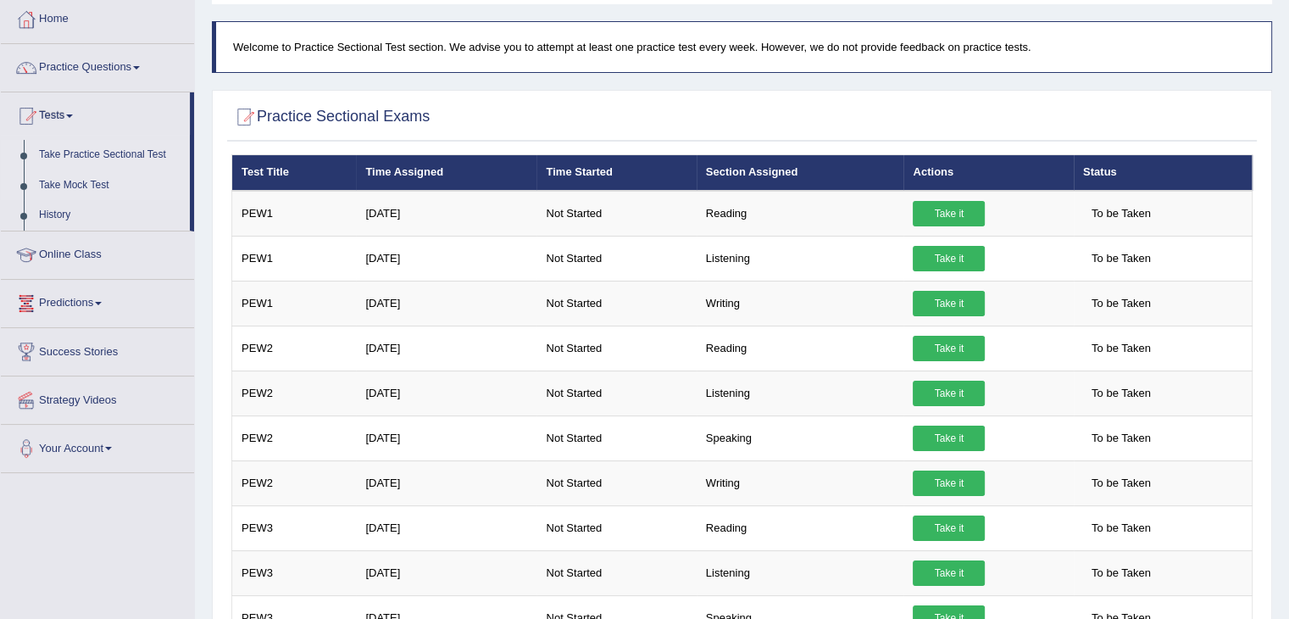
click at [105, 179] on link "Take Mock Test" at bounding box center [110, 185] width 158 height 31
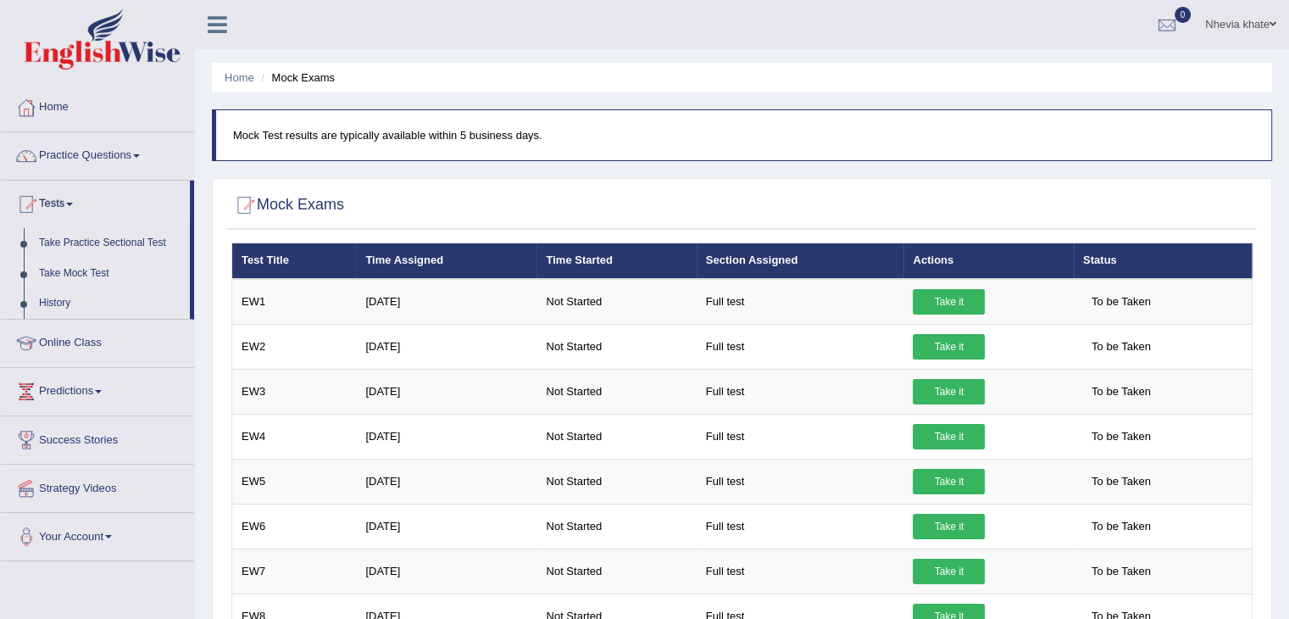
click at [136, 158] on link "Practice Questions" at bounding box center [97, 153] width 193 height 42
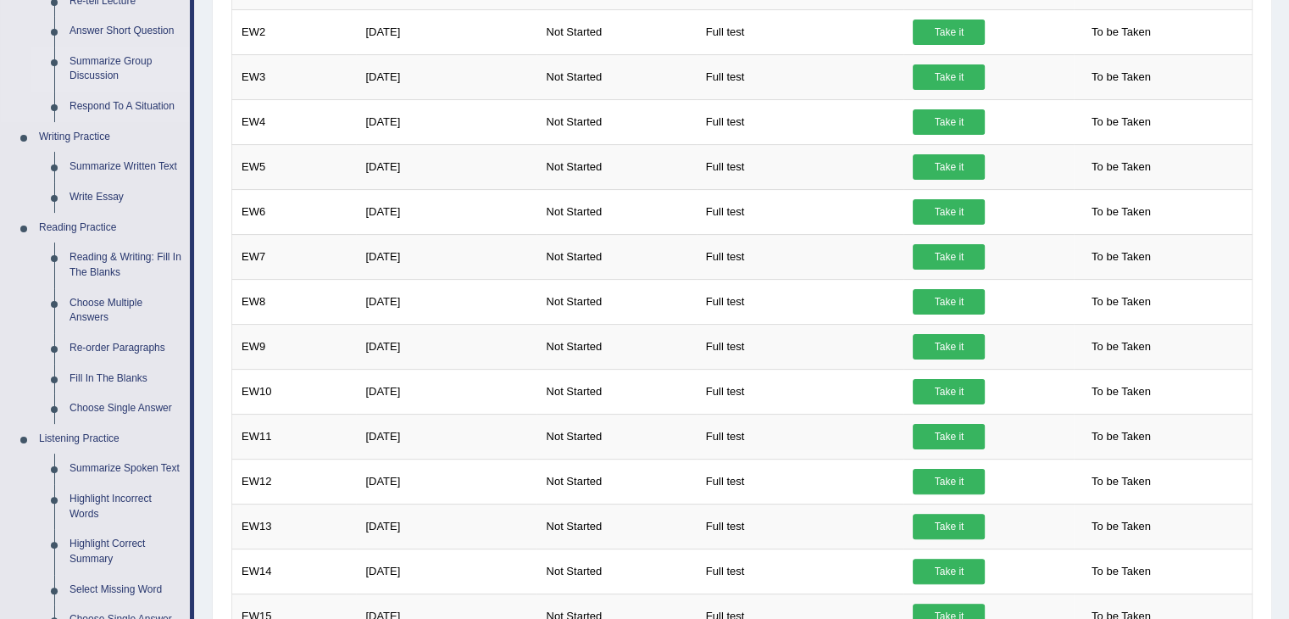
scroll to position [317, 0]
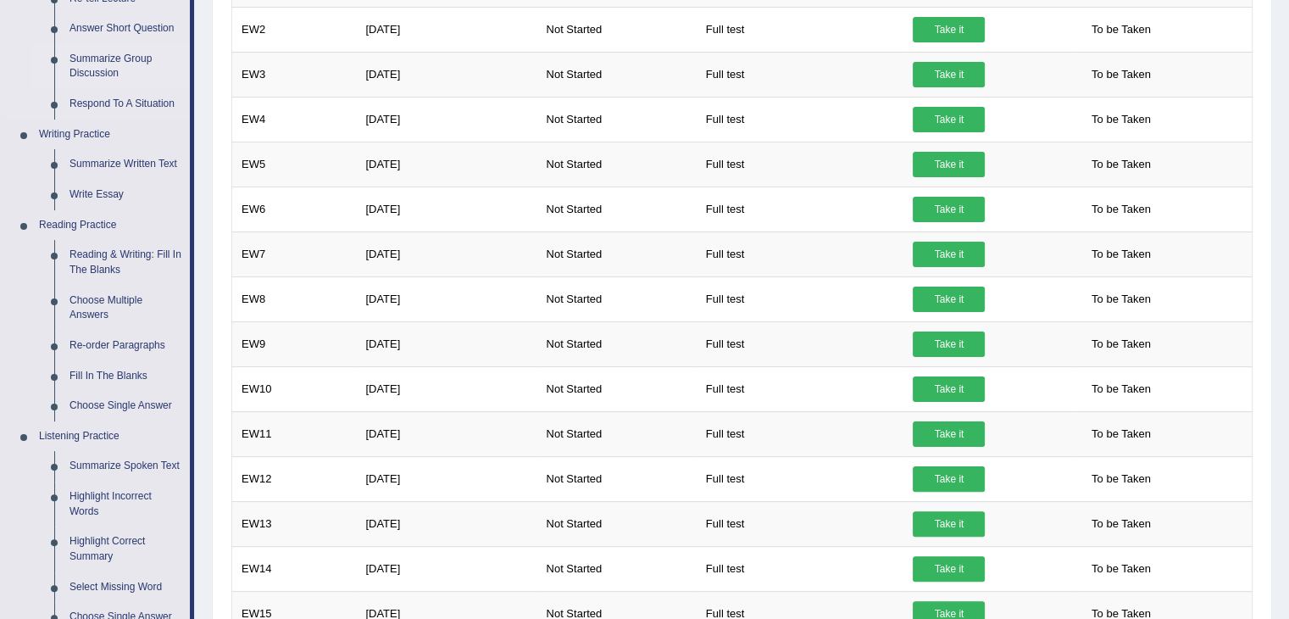
click at [97, 378] on link "Fill In The Blanks" at bounding box center [126, 376] width 128 height 31
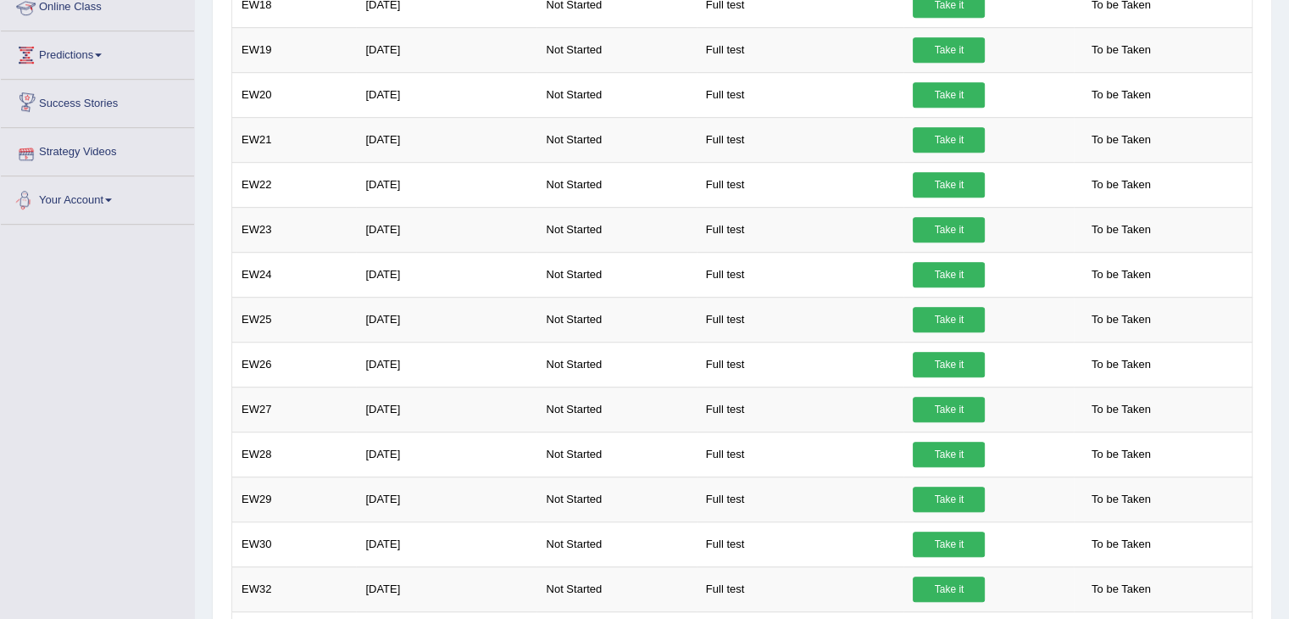
scroll to position [1044, 0]
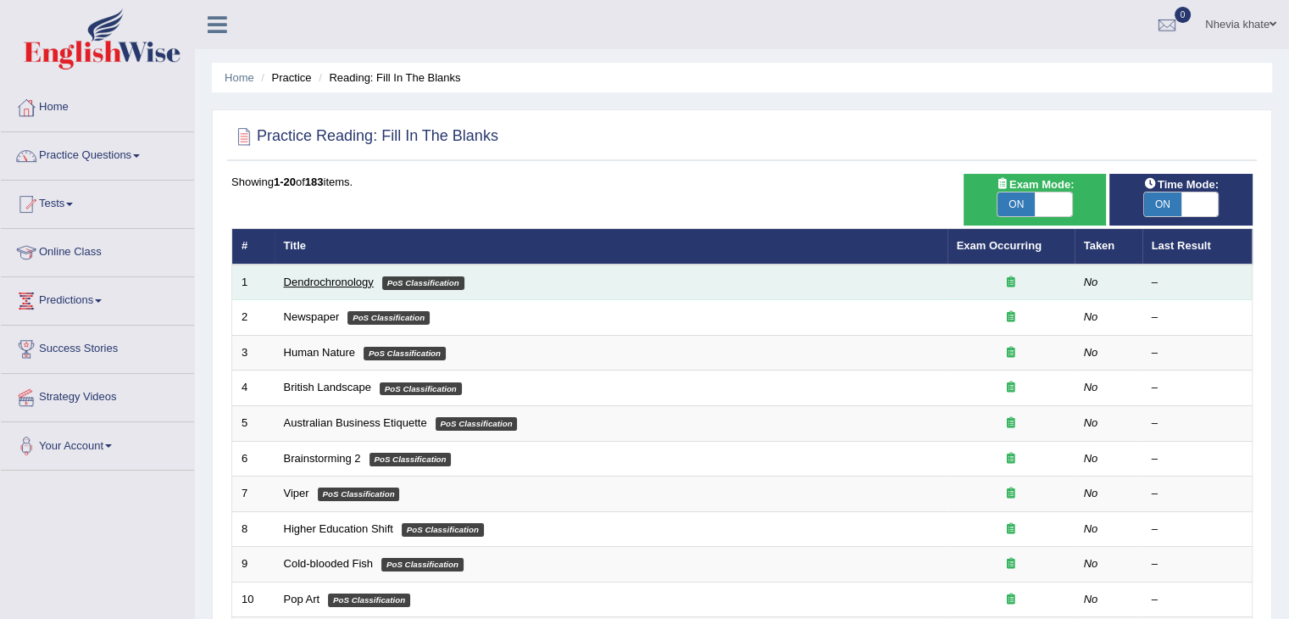
click at [291, 282] on link "Dendrochronology" at bounding box center [329, 281] width 90 height 13
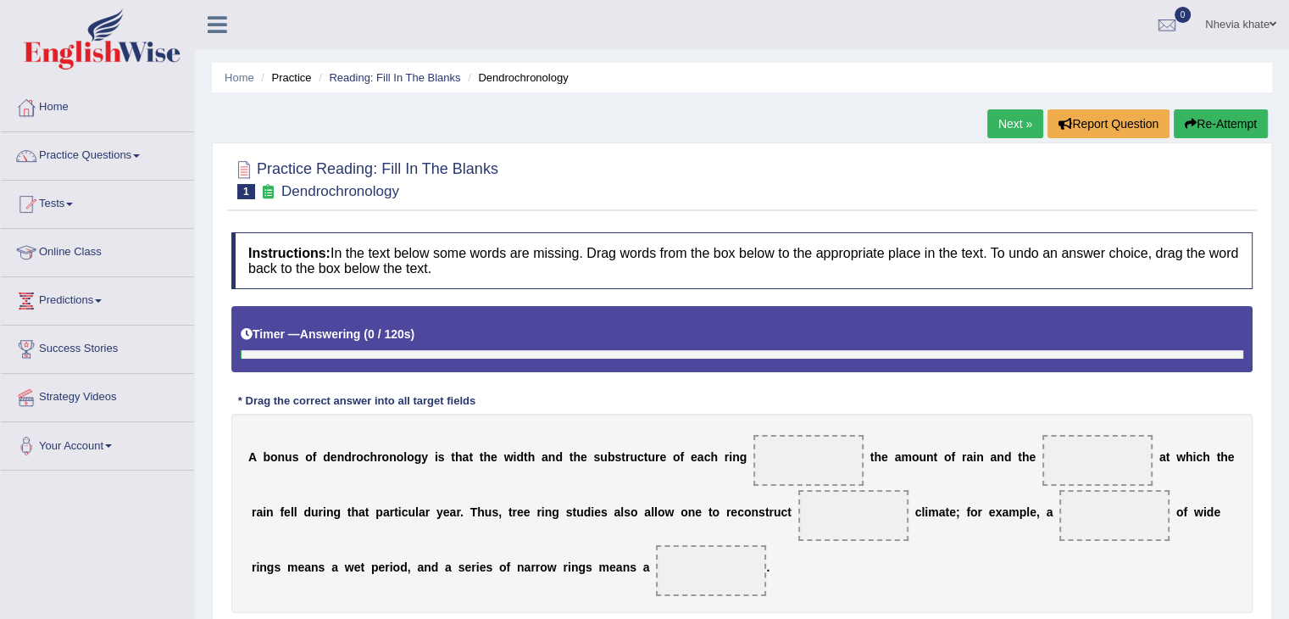
scroll to position [271, 0]
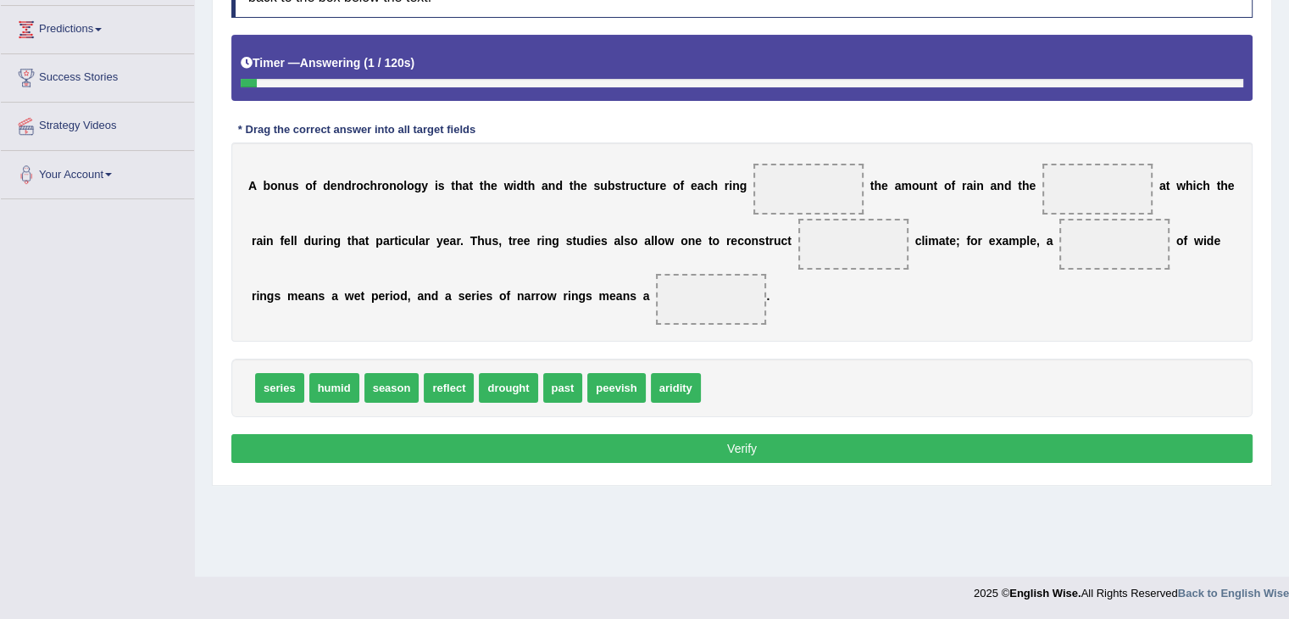
click at [485, 386] on span "drought" at bounding box center [508, 388] width 58 height 30
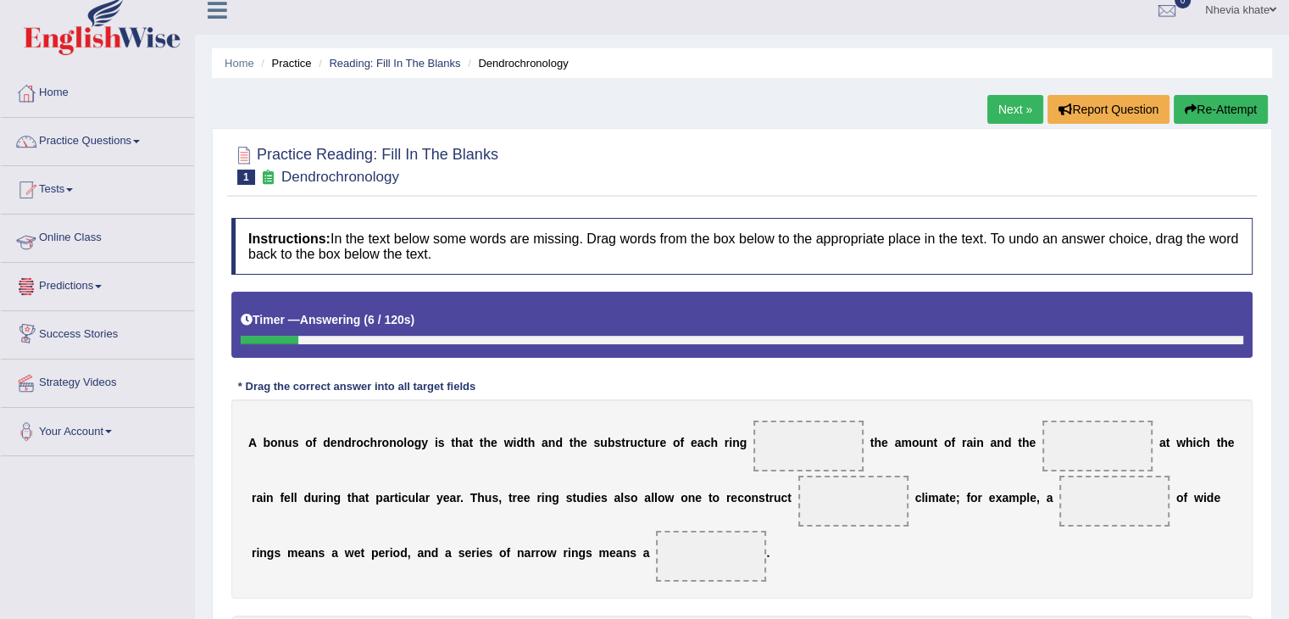
scroll to position [8, 0]
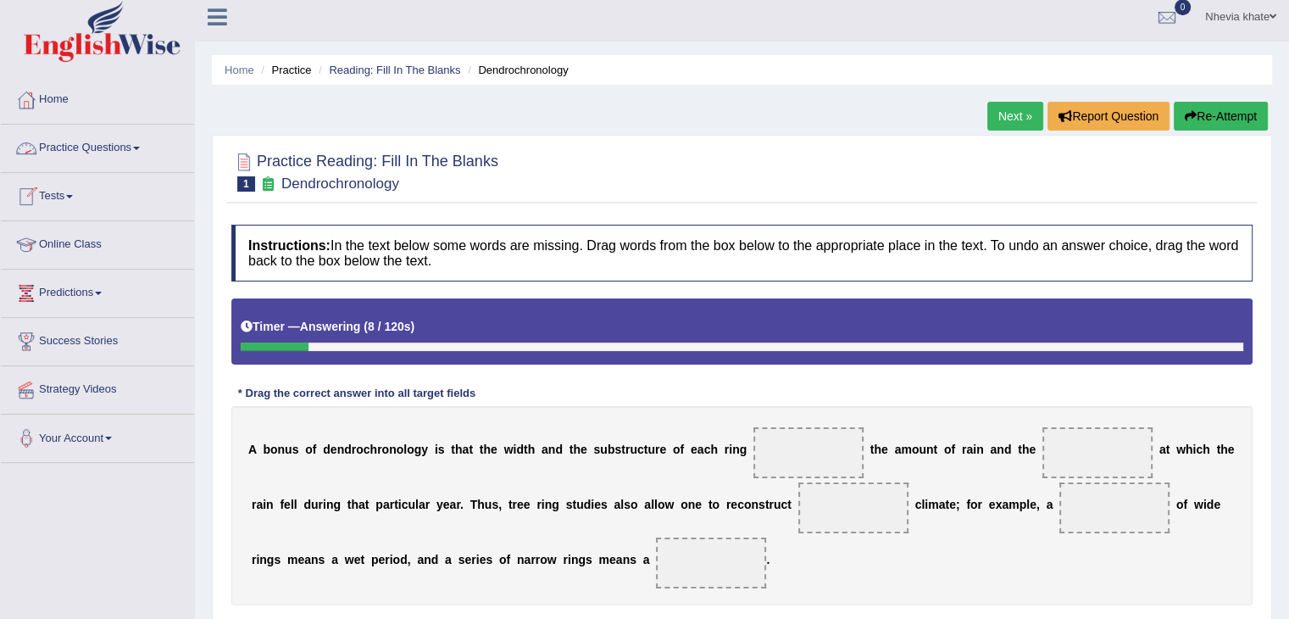
click at [134, 143] on link "Practice Questions" at bounding box center [97, 146] width 193 height 42
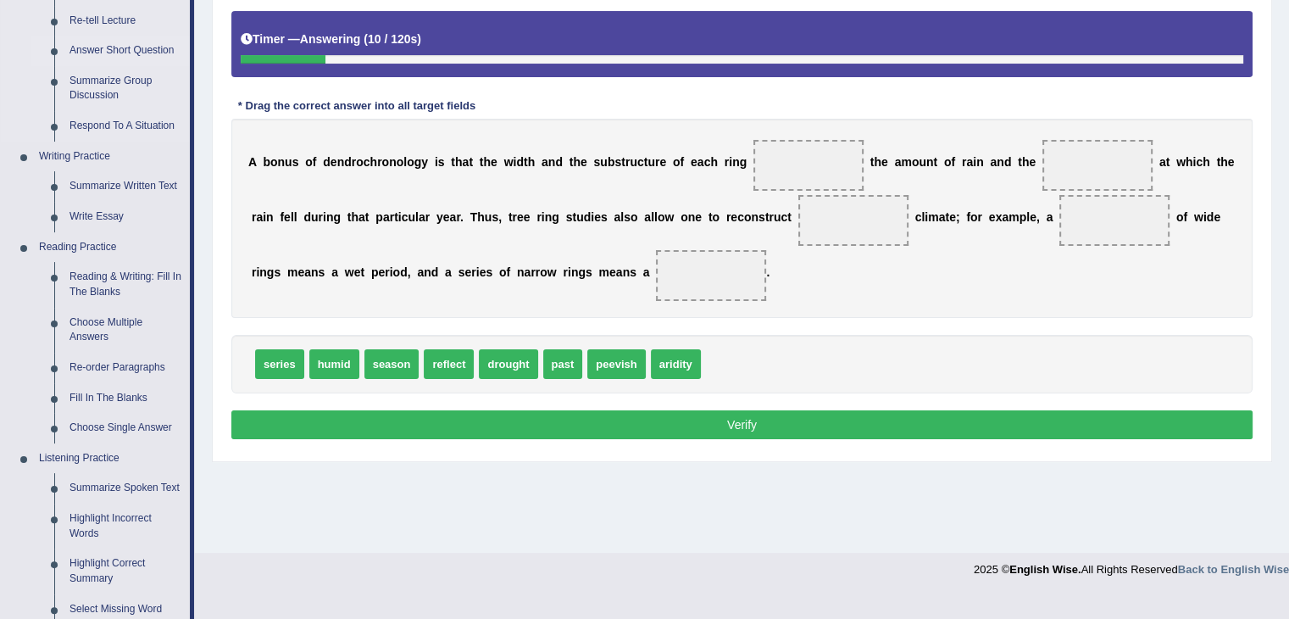
scroll to position [301, 0]
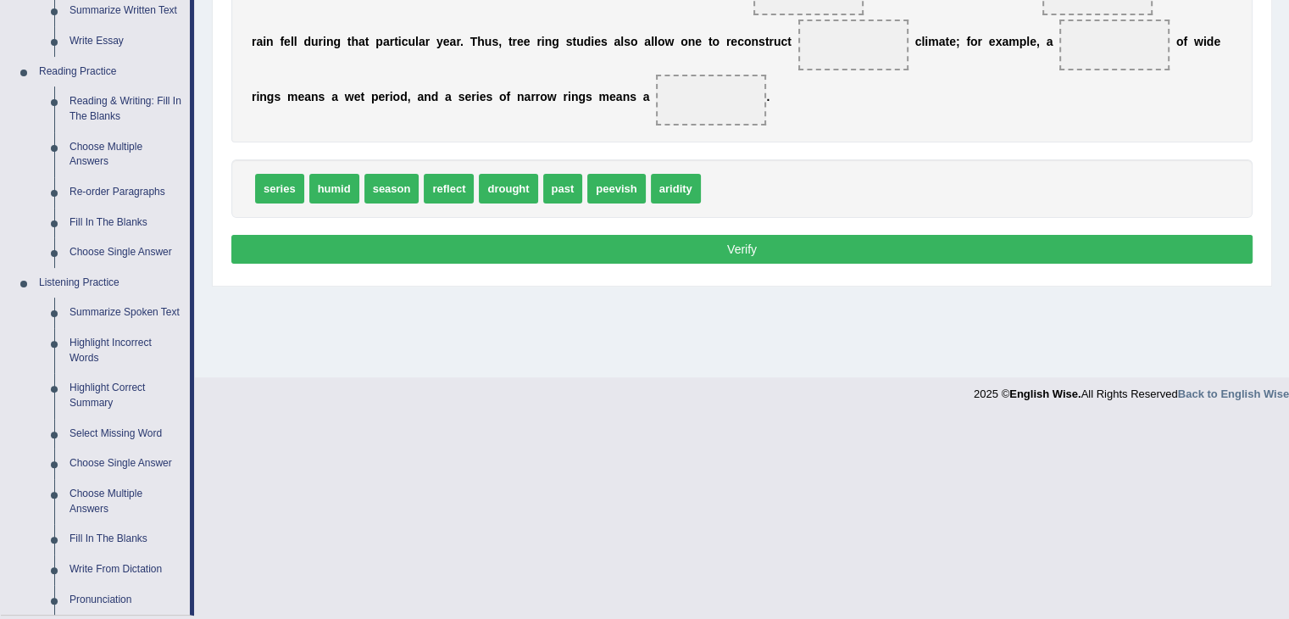
click at [129, 347] on link "Highlight Incorrect Words" at bounding box center [126, 350] width 128 height 45
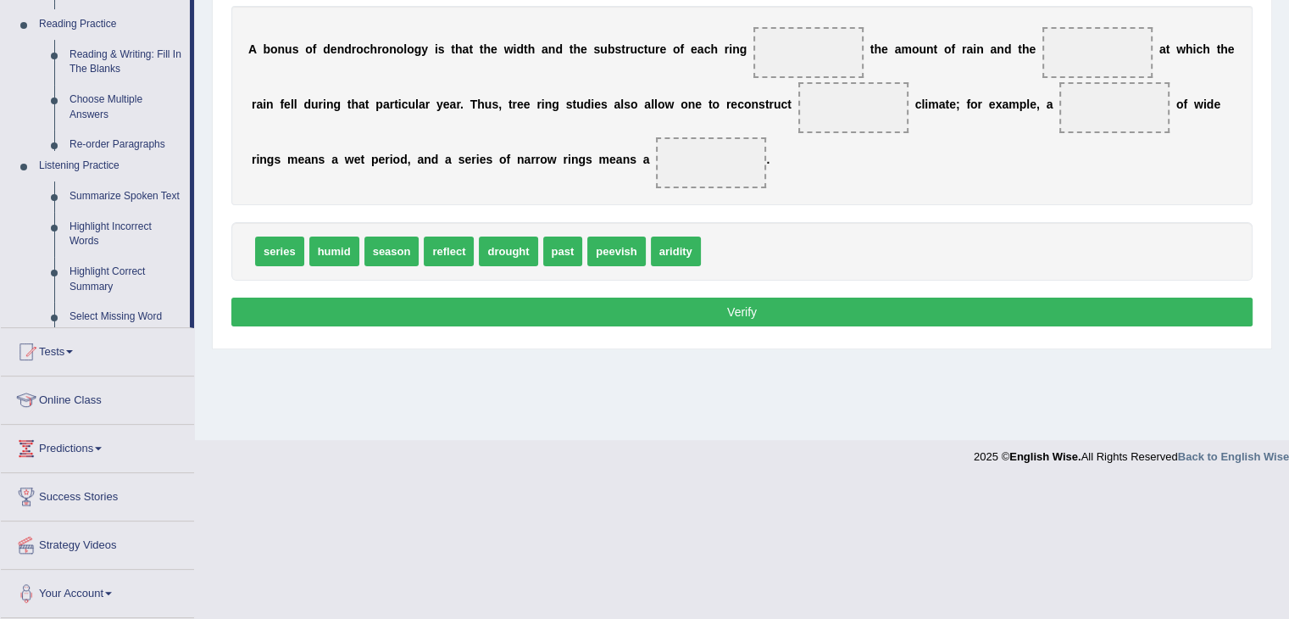
scroll to position [271, 0]
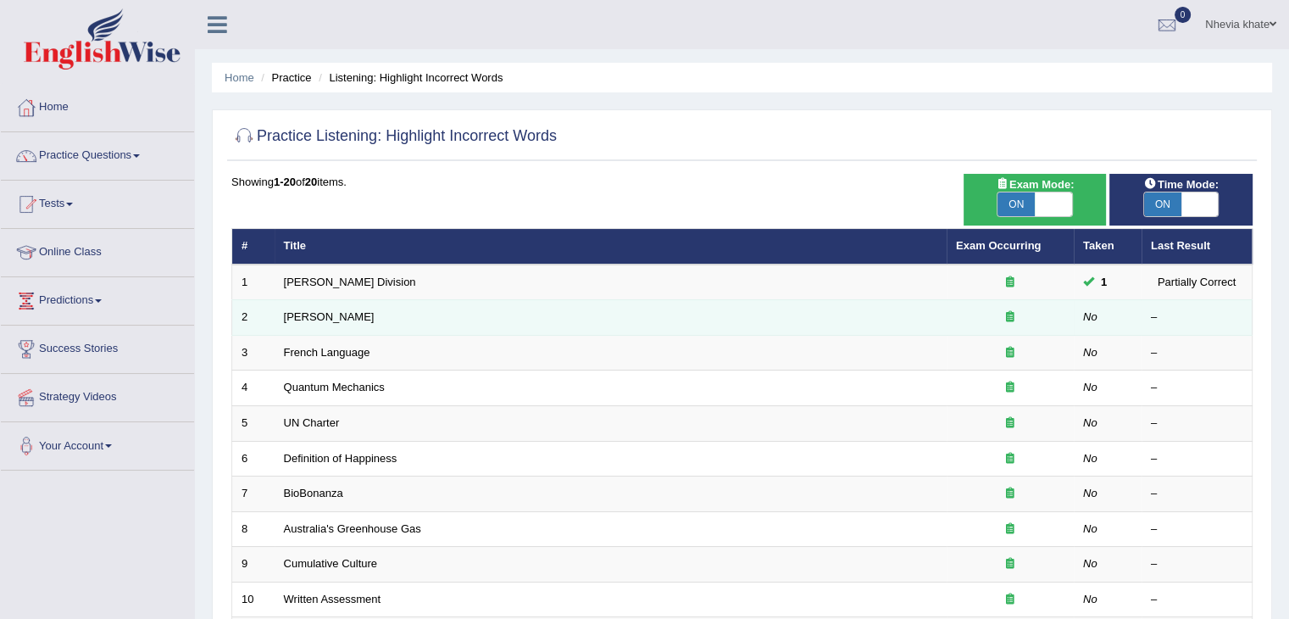
click at [314, 308] on td "[PERSON_NAME]" at bounding box center [611, 318] width 672 height 36
click at [314, 314] on td "[PERSON_NAME]" at bounding box center [611, 318] width 672 height 36
click at [314, 314] on link "[PERSON_NAME]" at bounding box center [329, 316] width 91 height 13
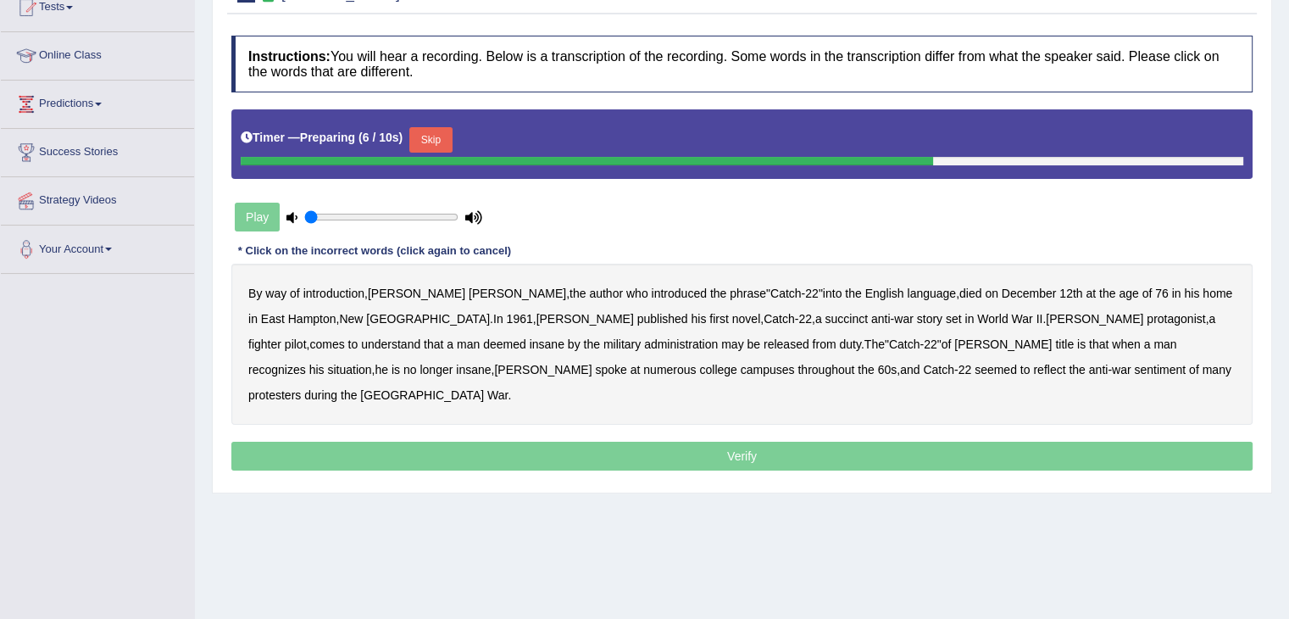
scroll to position [46, 0]
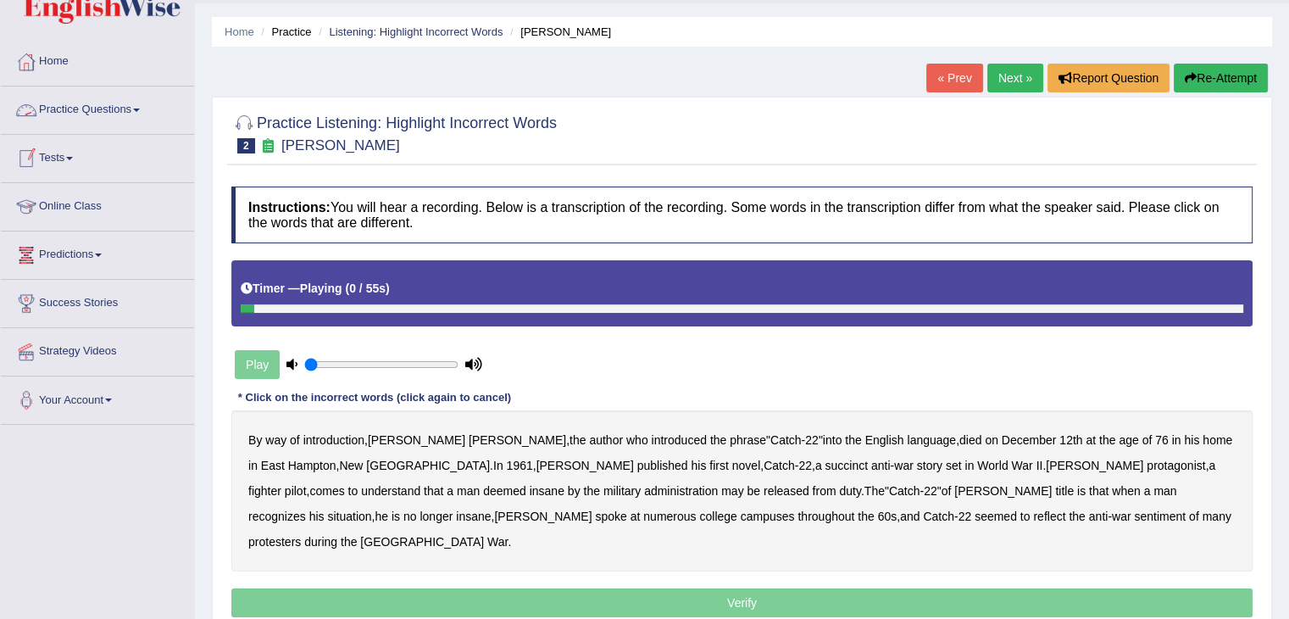
click at [132, 116] on link "Practice Questions" at bounding box center [97, 107] width 193 height 42
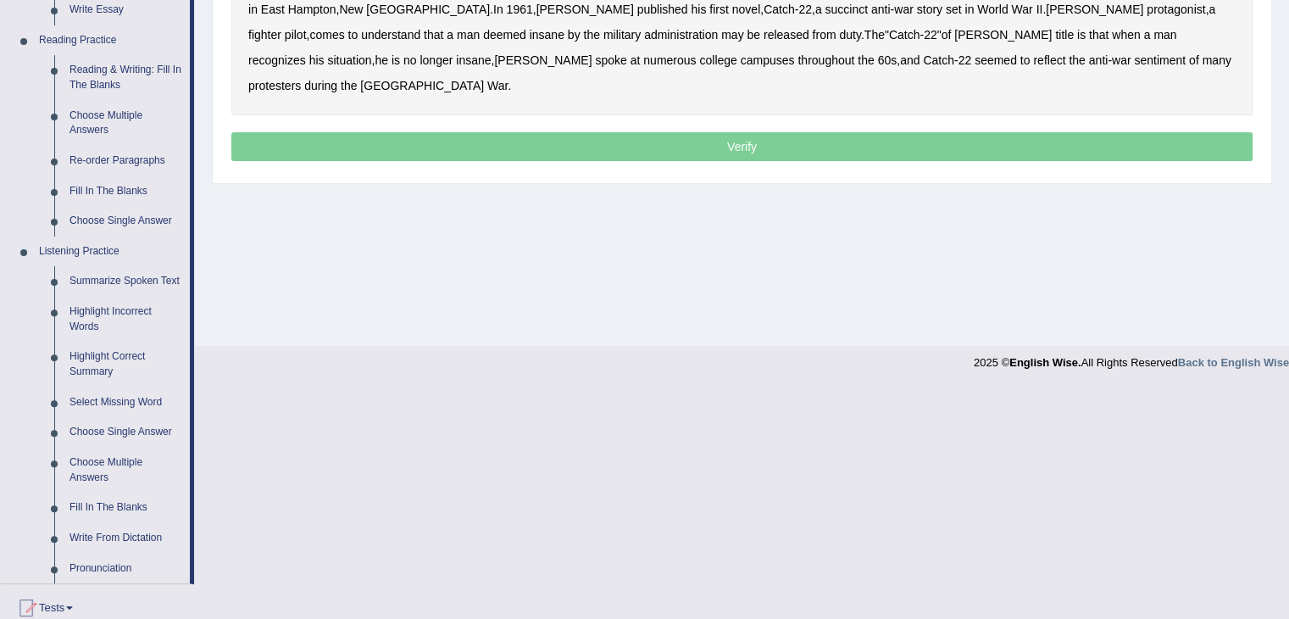
scroll to position [505, 0]
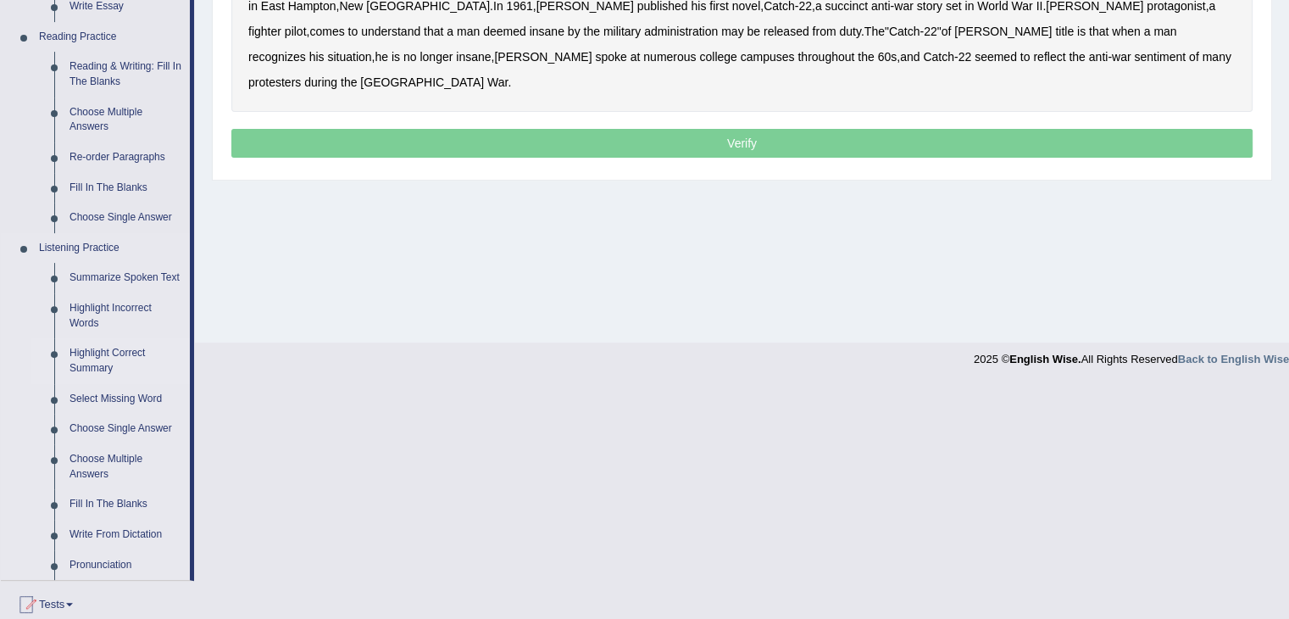
click at [110, 360] on link "Highlight Correct Summary" at bounding box center [126, 360] width 128 height 45
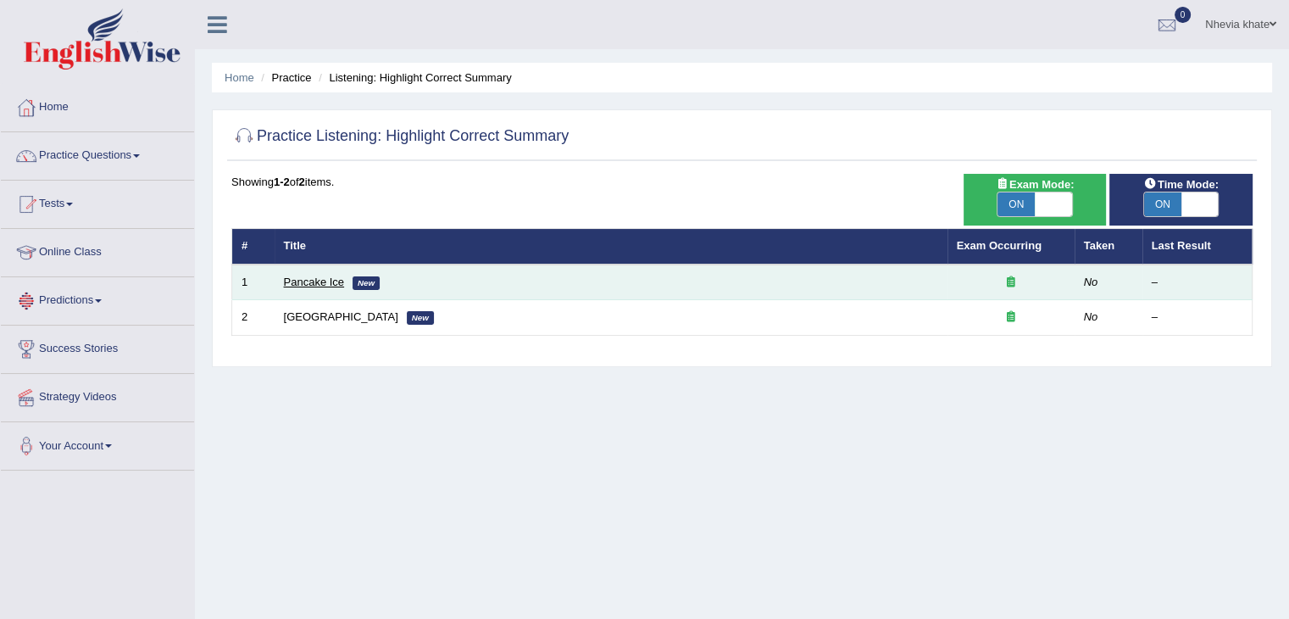
click at [310, 283] on link "Pancake Ice" at bounding box center [314, 281] width 61 height 13
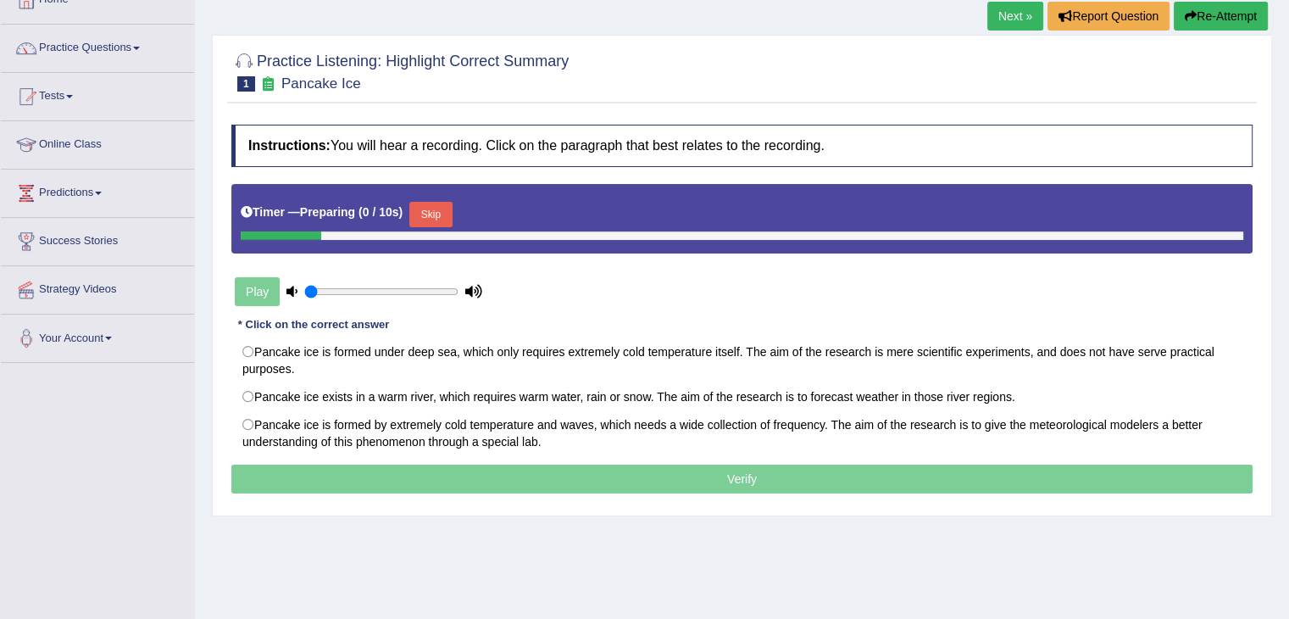
scroll to position [108, 0]
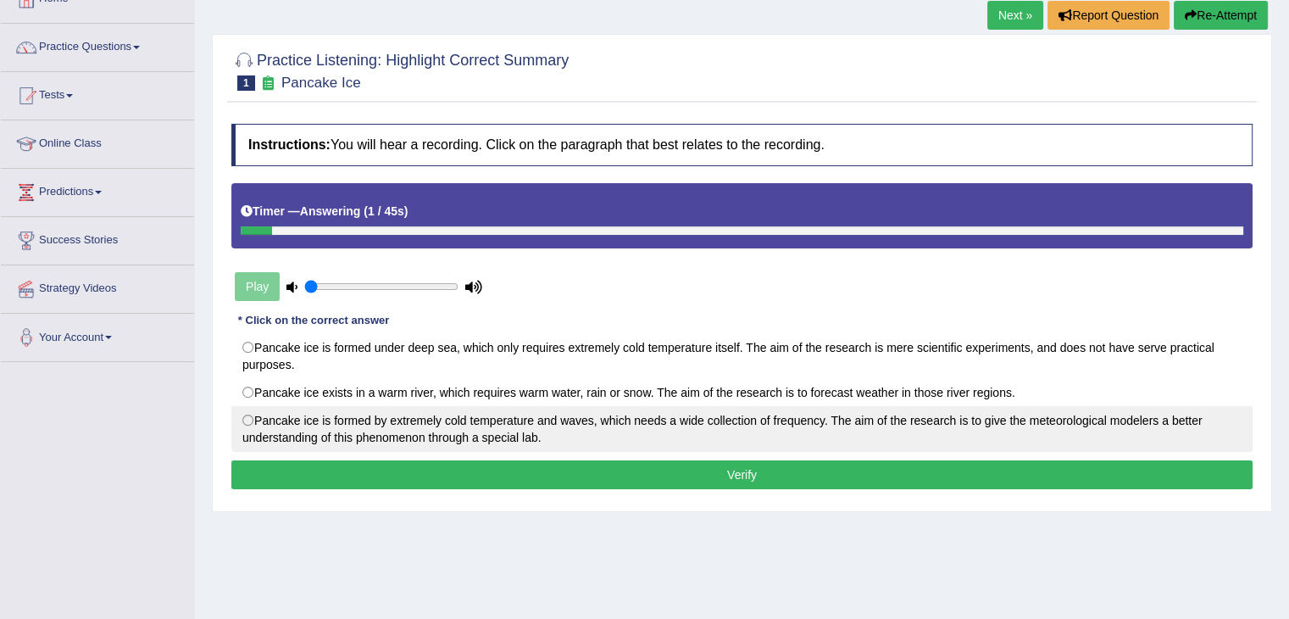
click at [268, 424] on label "Pancake ice is formed by extremely cold temperature and waves, which needs a wi…" at bounding box center [741, 429] width 1021 height 46
radio input "true"
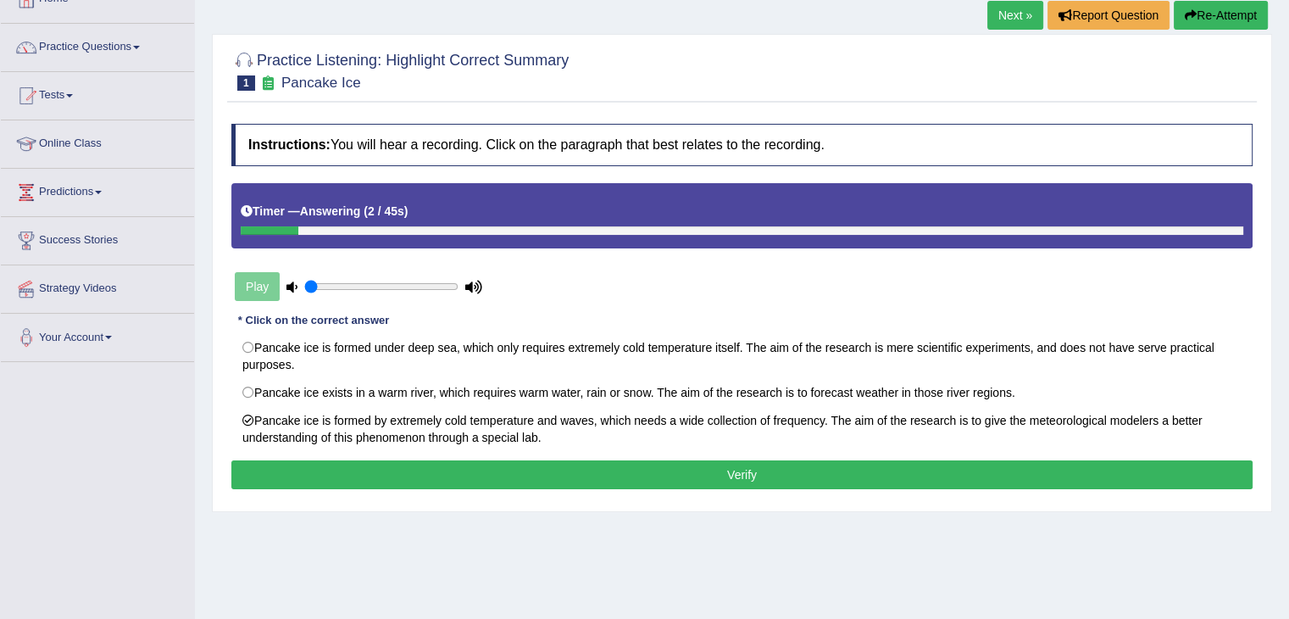
click at [305, 465] on button "Verify" at bounding box center [741, 474] width 1021 height 29
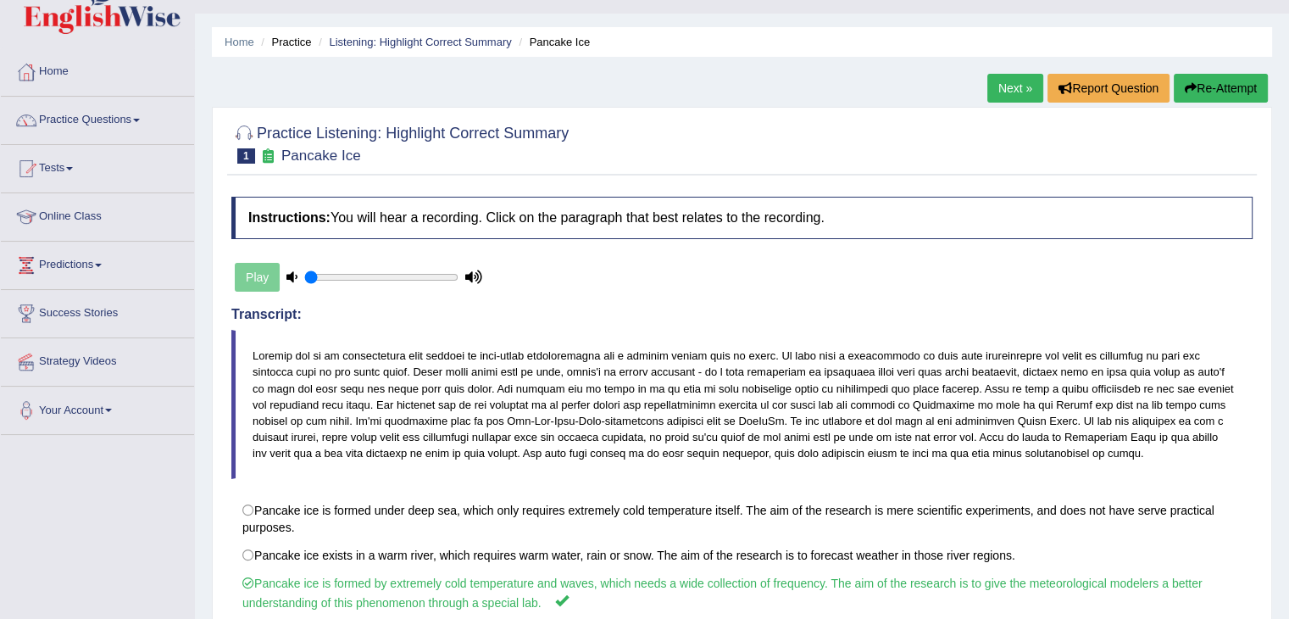
scroll to position [34, 0]
click at [1018, 94] on link "Next »" at bounding box center [1015, 89] width 56 height 29
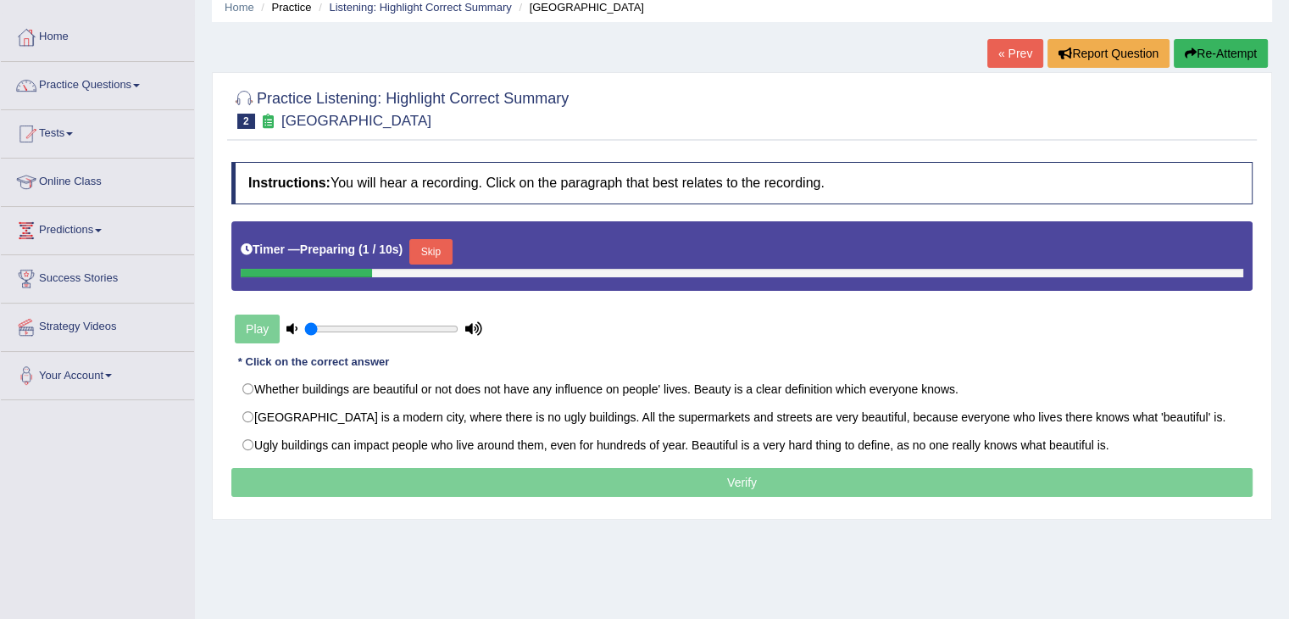
scroll to position [71, 0]
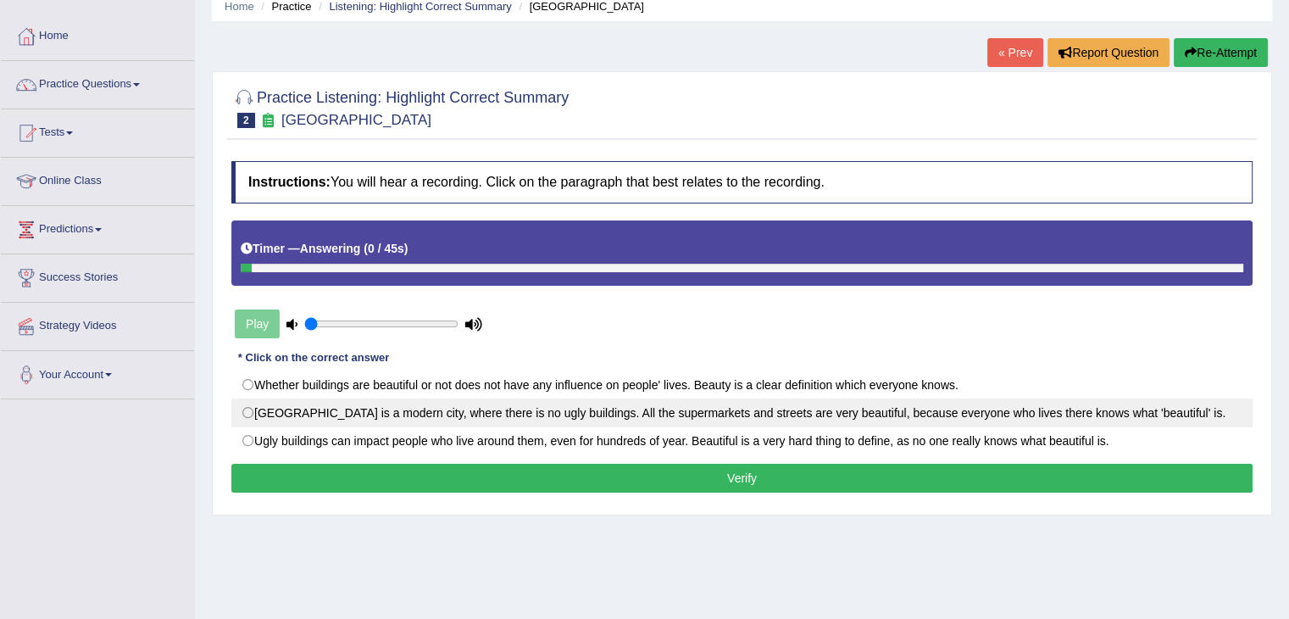
click at [803, 409] on label "[GEOGRAPHIC_DATA] is a modern city, where there is no ugly buildings. All the s…" at bounding box center [741, 412] width 1021 height 29
radio input "true"
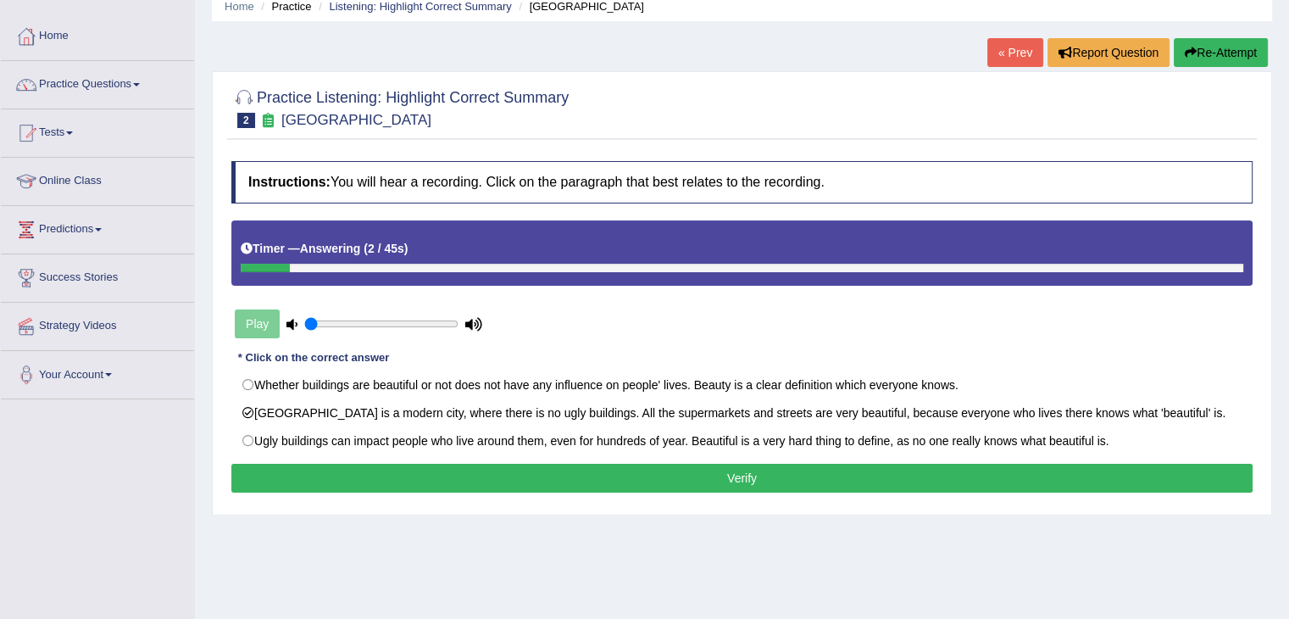
click at [785, 482] on button "Verify" at bounding box center [741, 478] width 1021 height 29
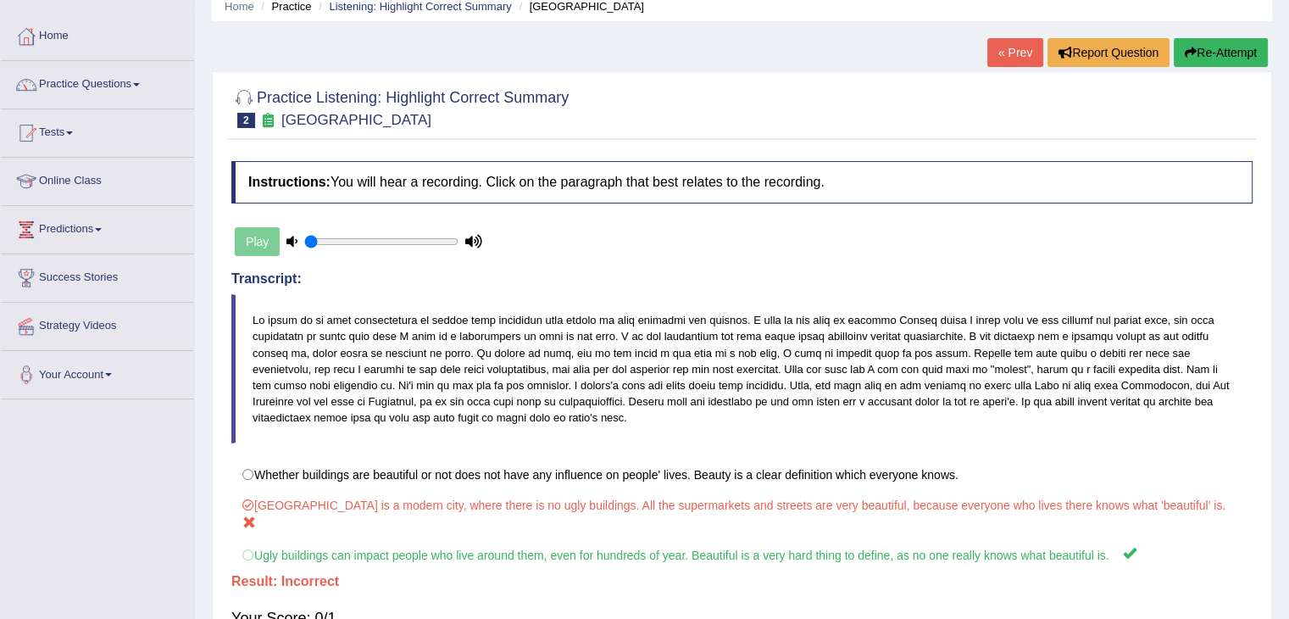
scroll to position [0, 0]
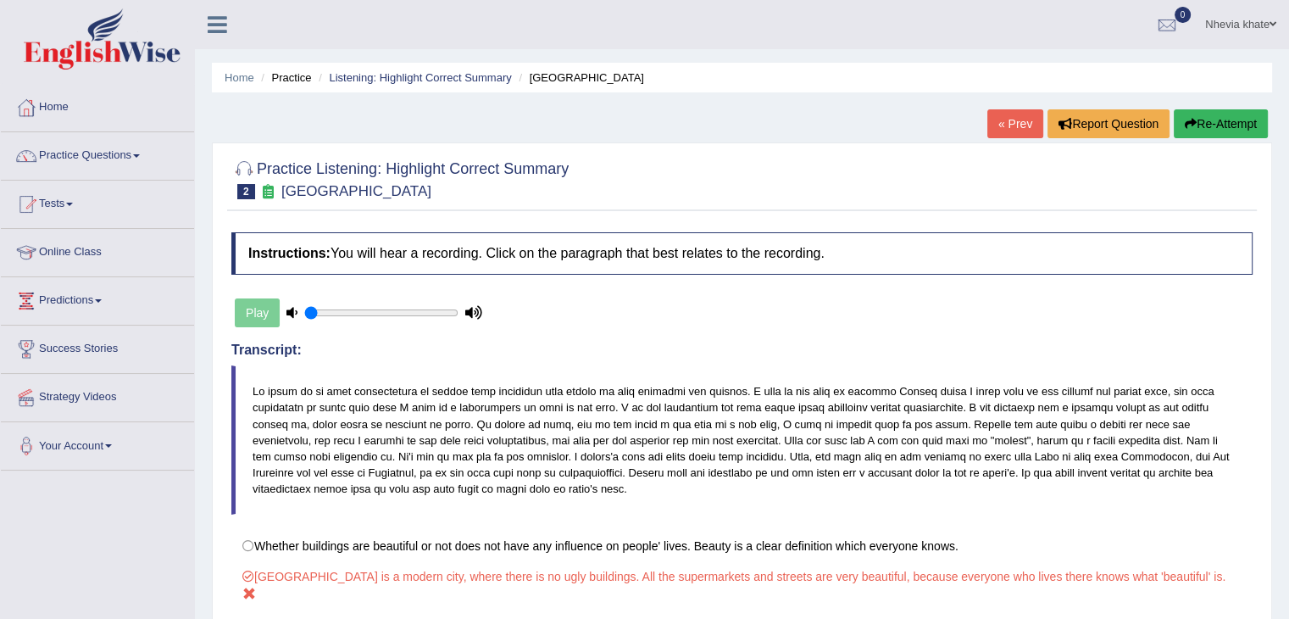
click at [97, 150] on link "Practice Questions" at bounding box center [97, 153] width 193 height 42
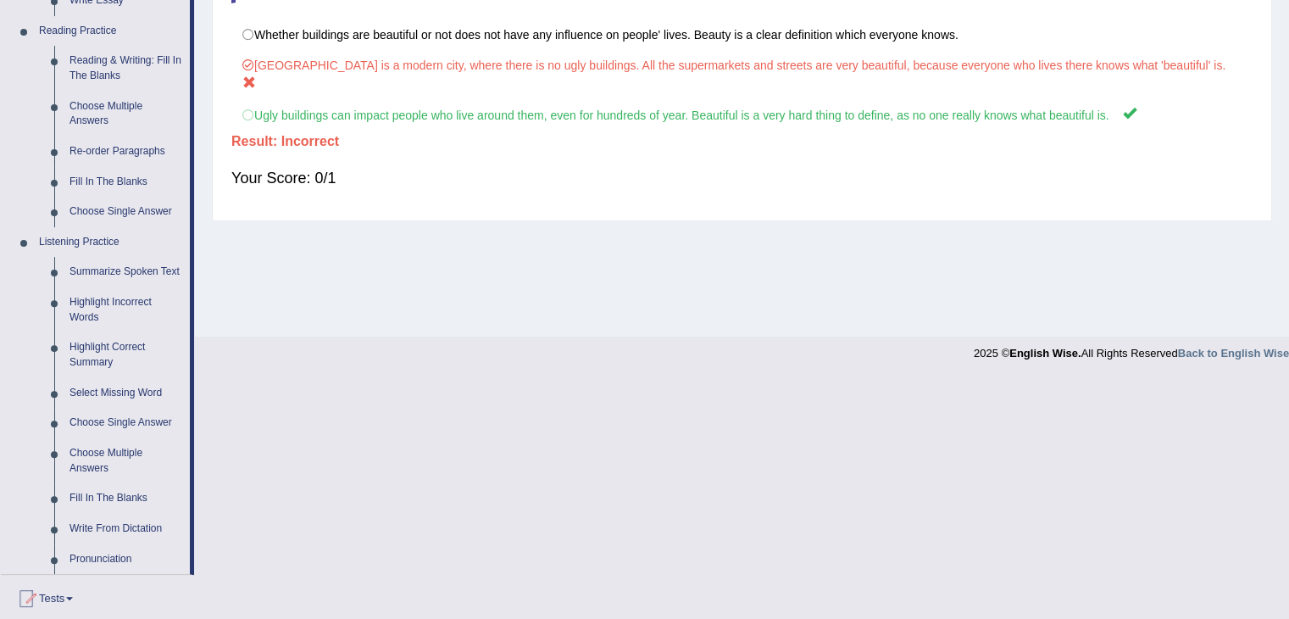
scroll to position [524, 0]
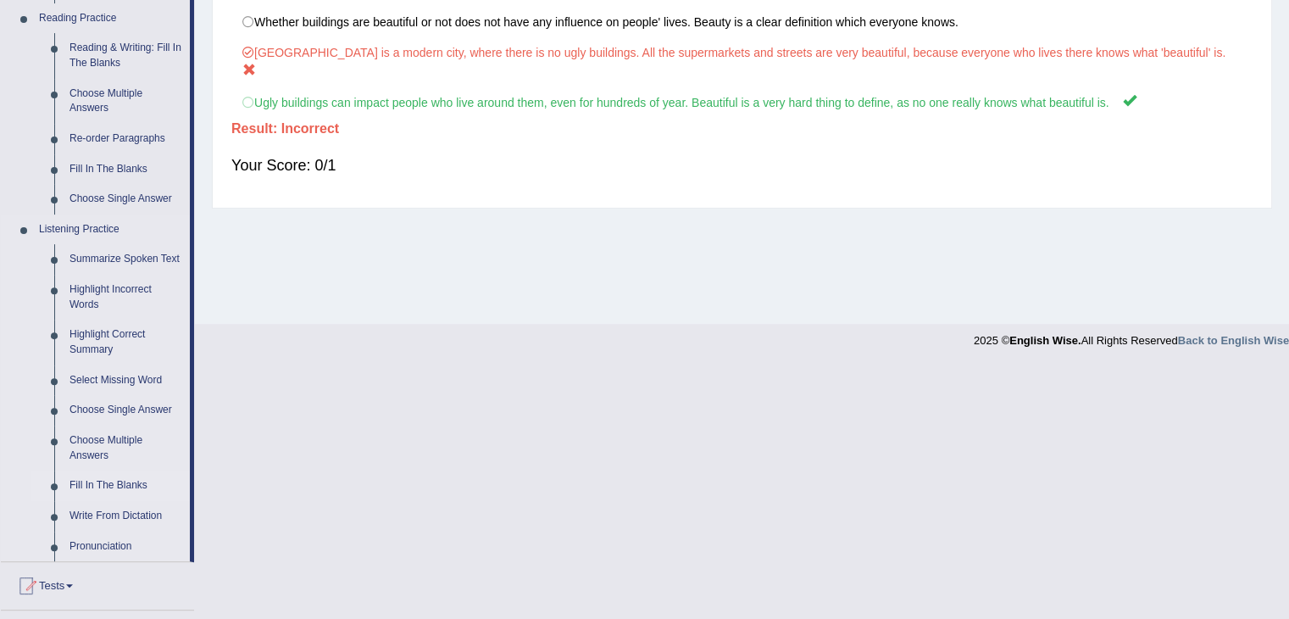
click at [75, 485] on link "Fill In The Blanks" at bounding box center [126, 485] width 128 height 31
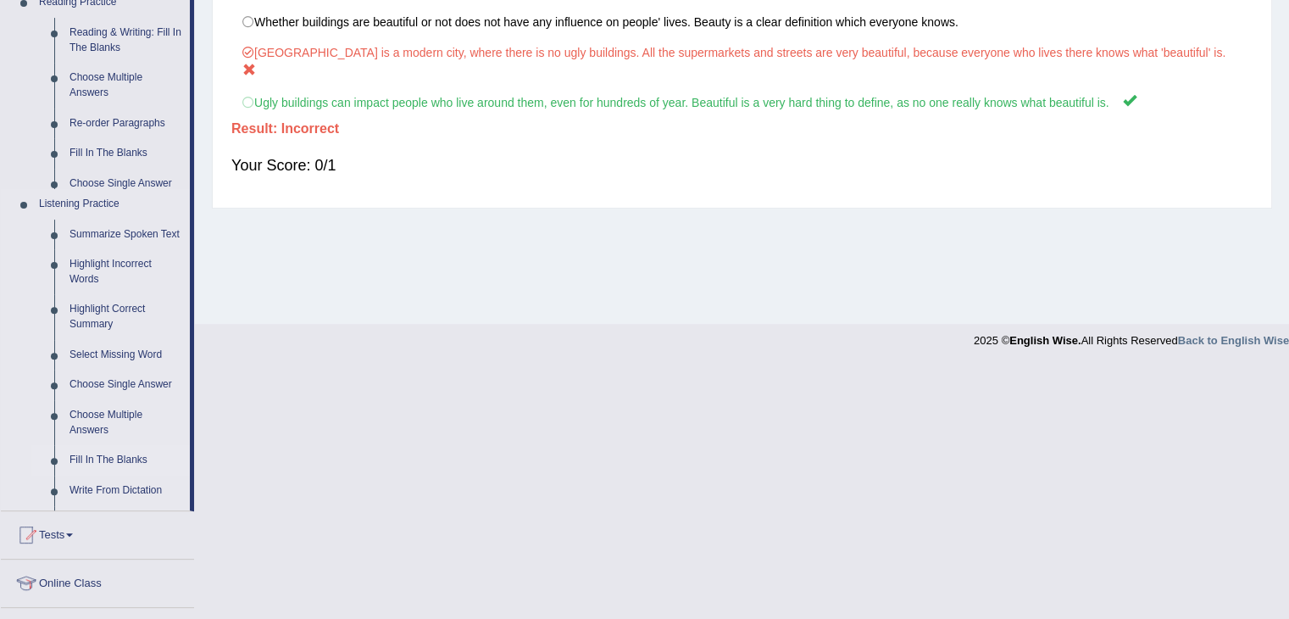
scroll to position [271, 0]
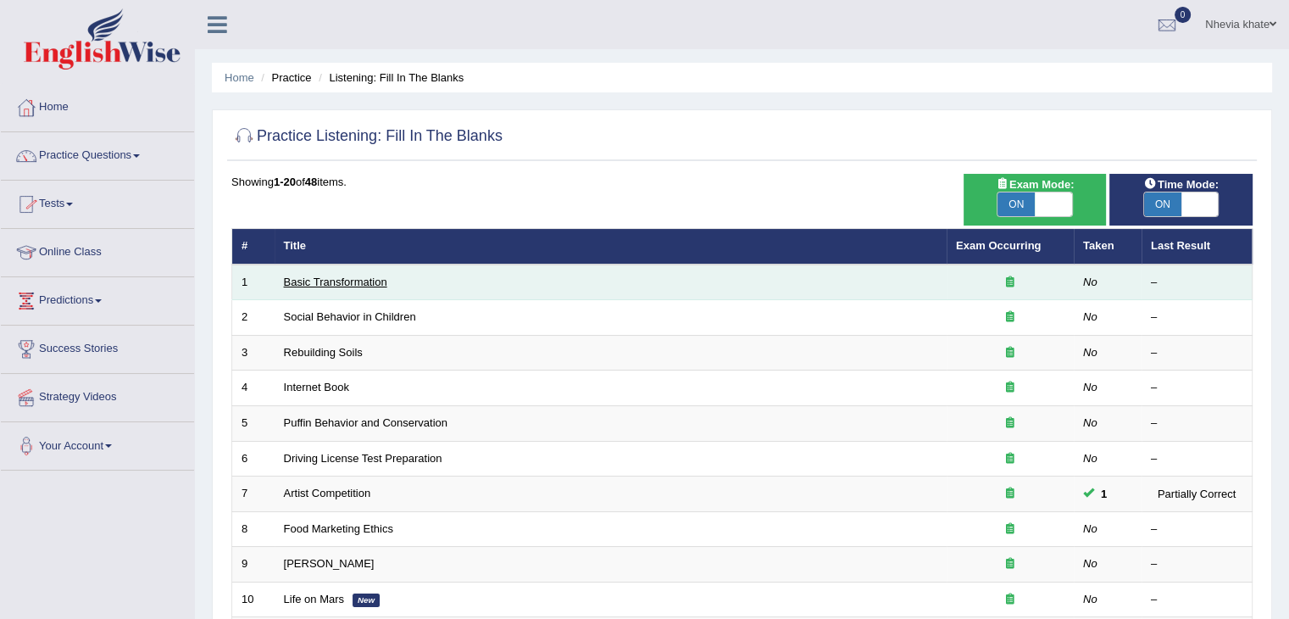
click at [320, 280] on link "Basic Transformation" at bounding box center [335, 281] width 103 height 13
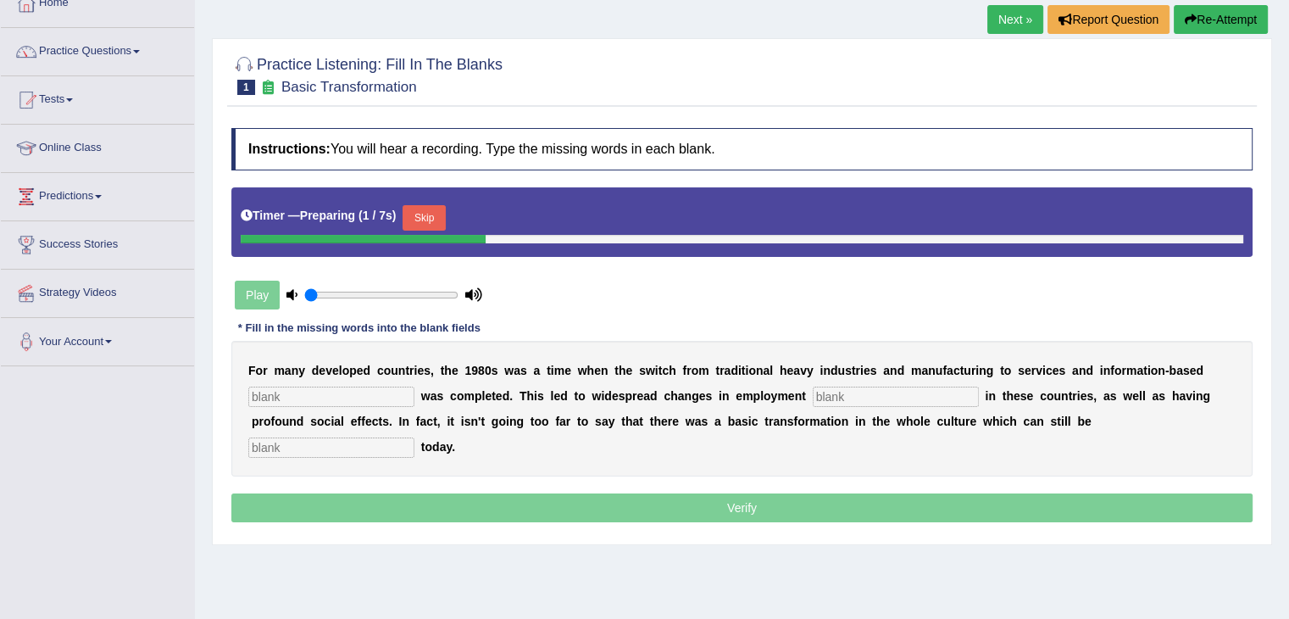
scroll to position [105, 0]
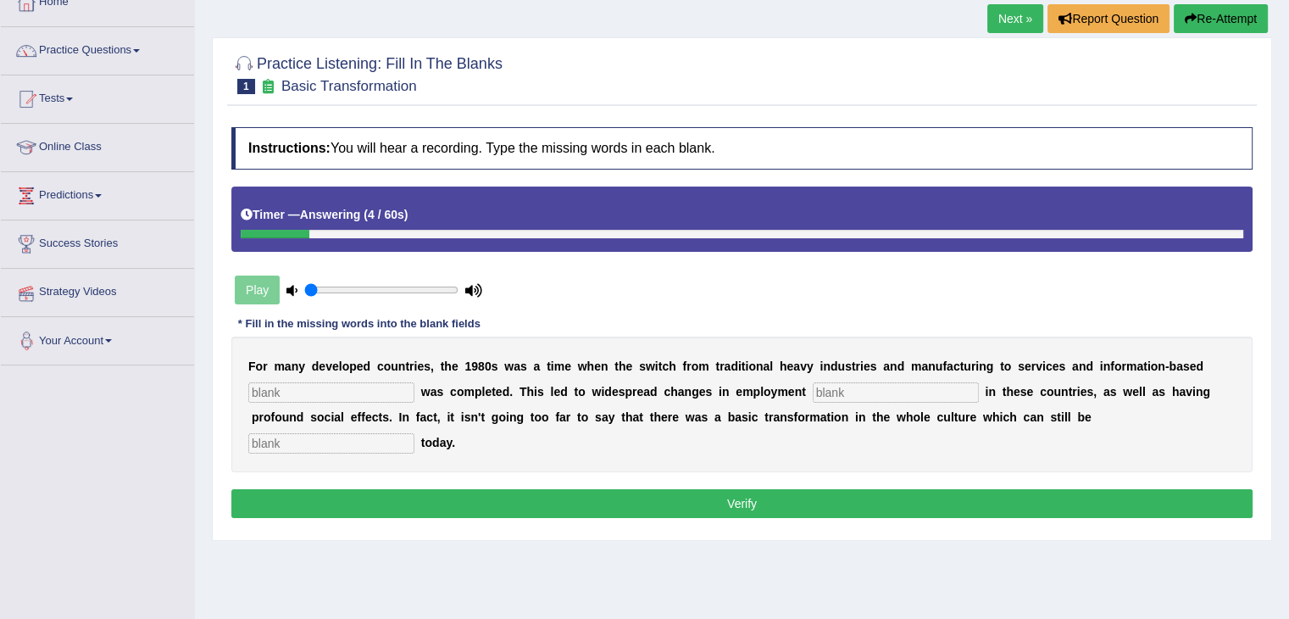
drag, startPoint x: 288, startPoint y: 378, endPoint x: 286, endPoint y: 387, distance: 9.7
click at [286, 387] on div "F o r m a n y d e v e l o p e d c o u n t r i e s , t h e 1 9 8 0 s w a s a t i…" at bounding box center [741, 404] width 1021 height 136
click at [286, 387] on input "text" at bounding box center [331, 392] width 166 height 20
type input "interprice"
click at [855, 392] on input "text" at bounding box center [896, 392] width 166 height 20
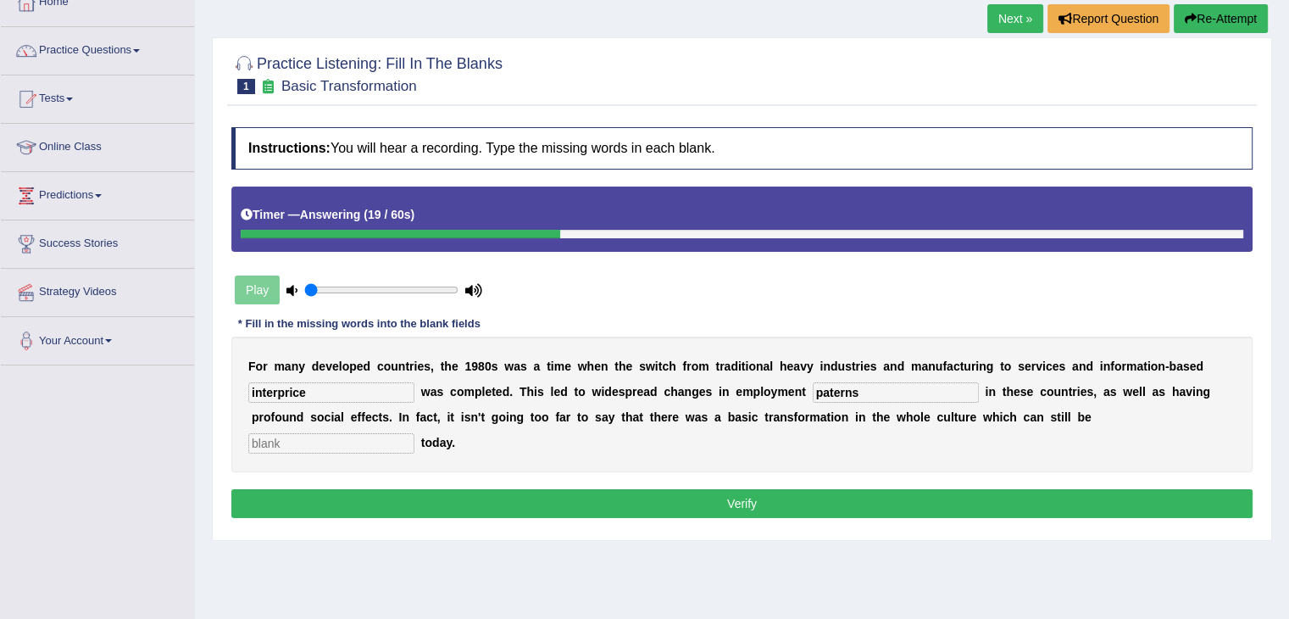
type input "paterns"
click at [390, 437] on input "text" at bounding box center [331, 443] width 166 height 20
type input "observe"
click at [385, 503] on button "Verify" at bounding box center [741, 503] width 1021 height 29
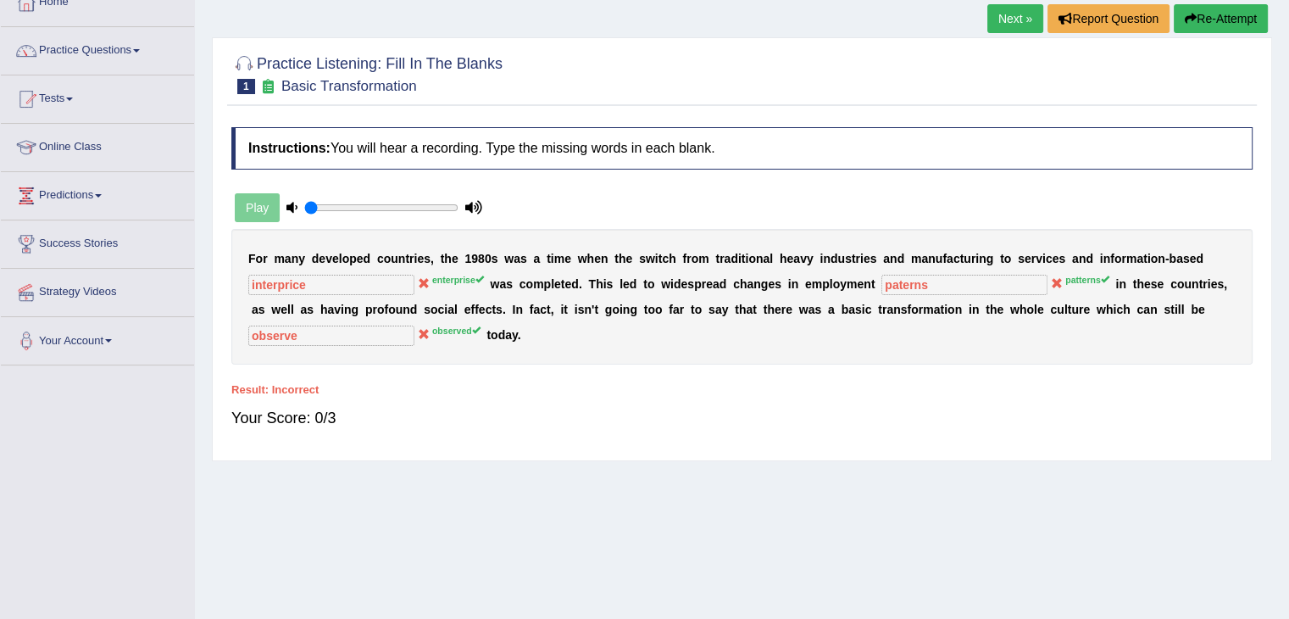
click at [1000, 18] on link "Next »" at bounding box center [1015, 18] width 56 height 29
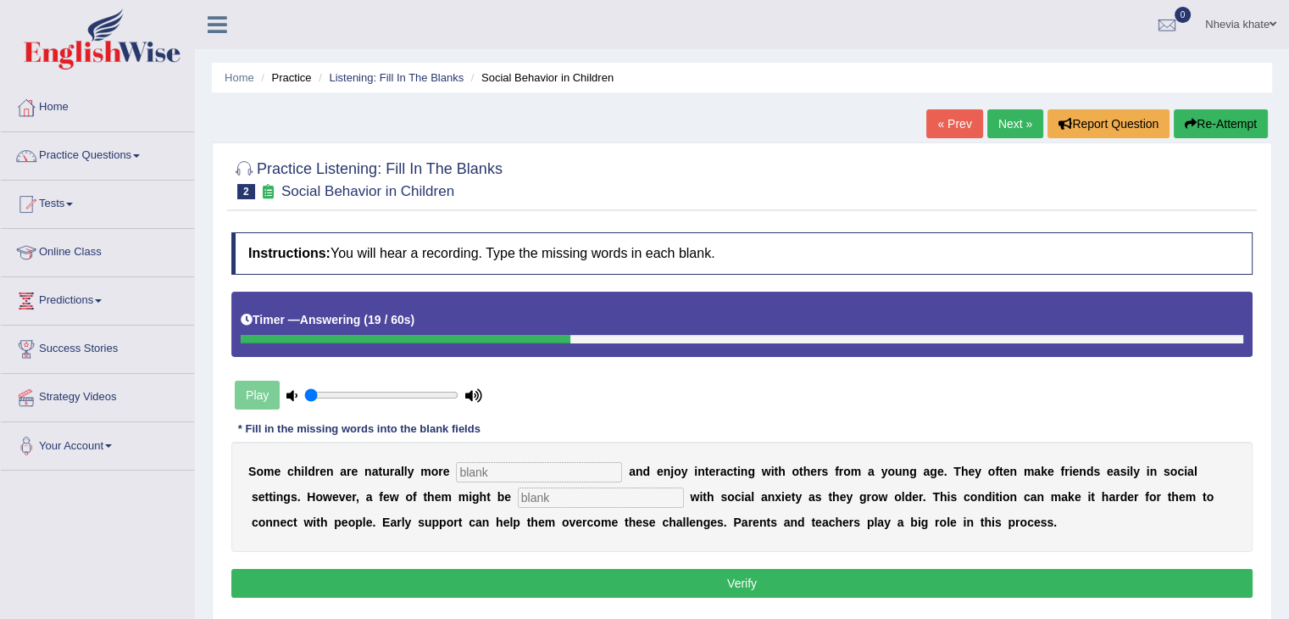
click at [566, 464] on input "text" at bounding box center [539, 472] width 166 height 20
type input "socia"
click at [564, 508] on div "S o m e c h i l d r e n a r e n a t u r a l l y m o r e socia a n d e n j o y i…" at bounding box center [741, 497] width 1021 height 110
click at [562, 499] on input "text" at bounding box center [601, 497] width 166 height 20
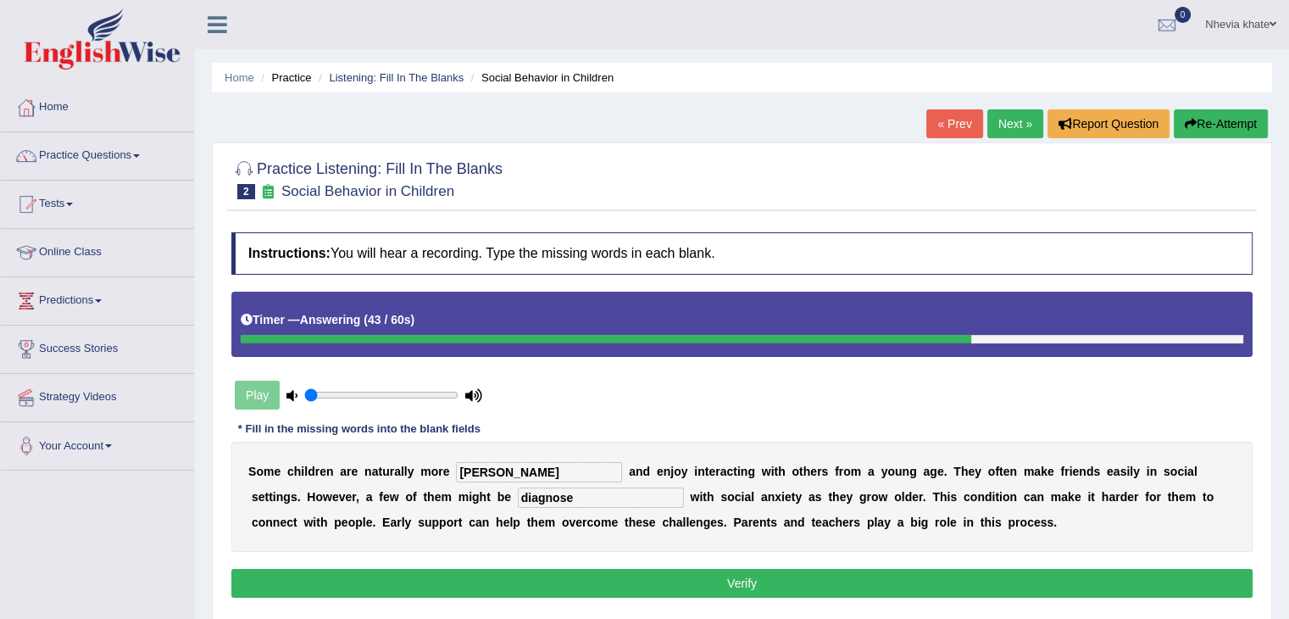
type input "diagnose"
click at [515, 475] on input "socia" at bounding box center [539, 472] width 166 height 20
type input "s"
type input "sociable"
click at [539, 577] on button "Verify" at bounding box center [741, 583] width 1021 height 29
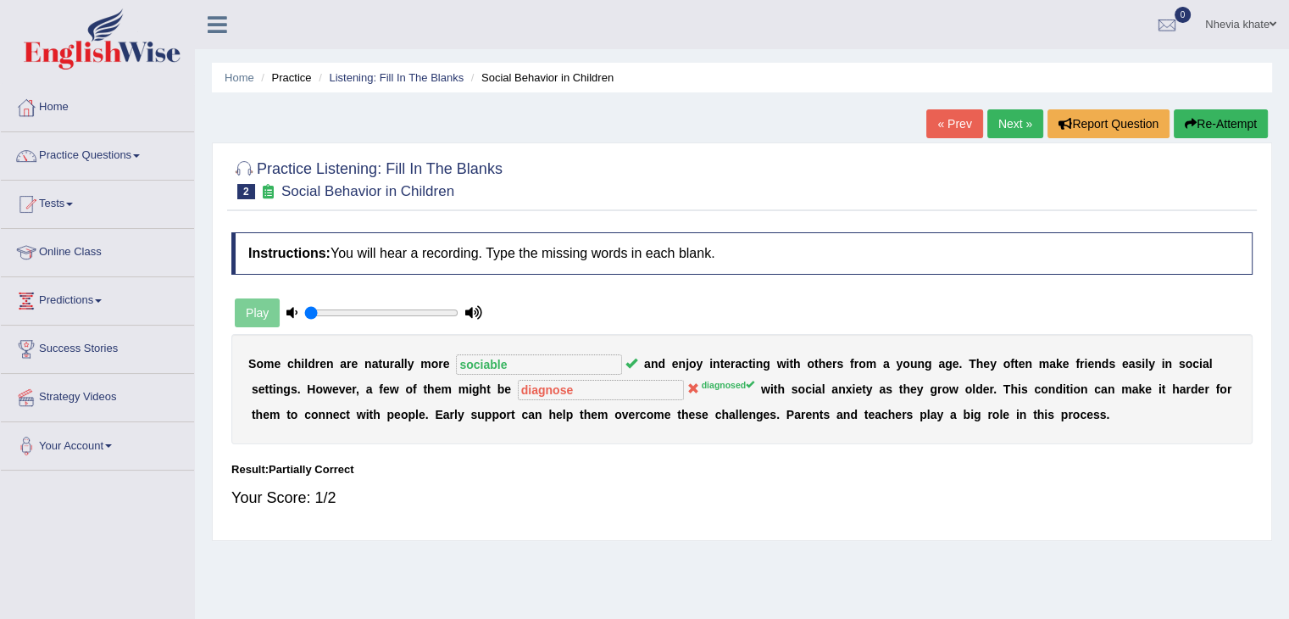
click at [997, 126] on link "Next »" at bounding box center [1015, 123] width 56 height 29
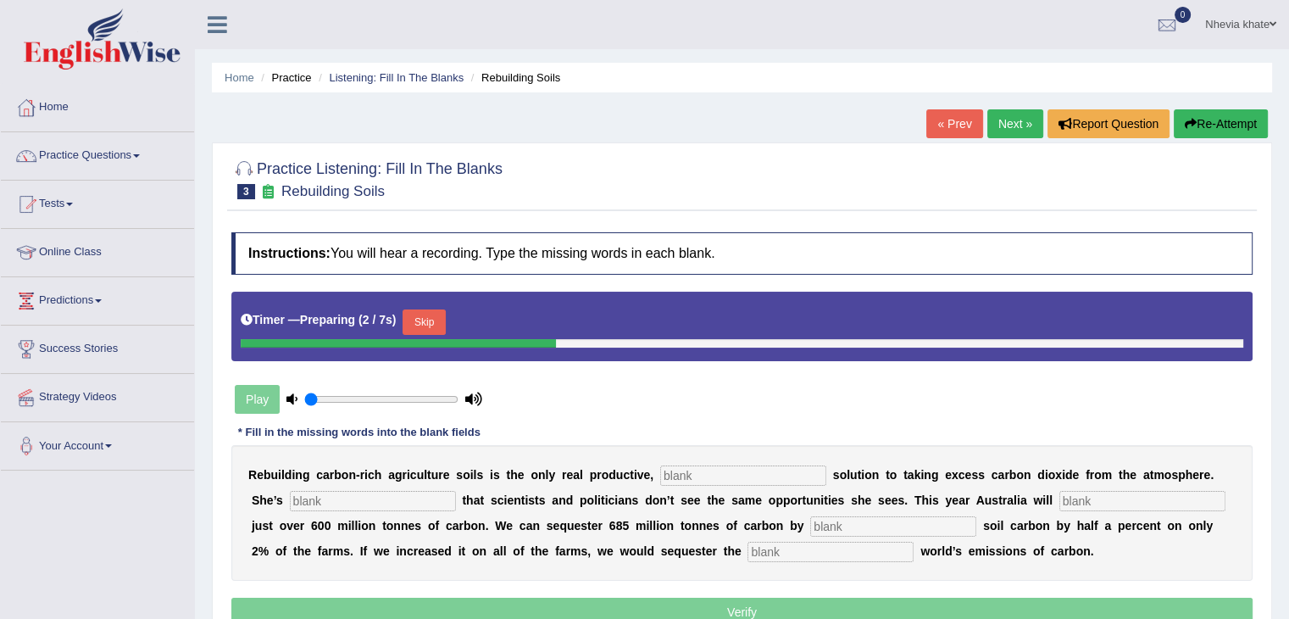
scroll to position [71, 0]
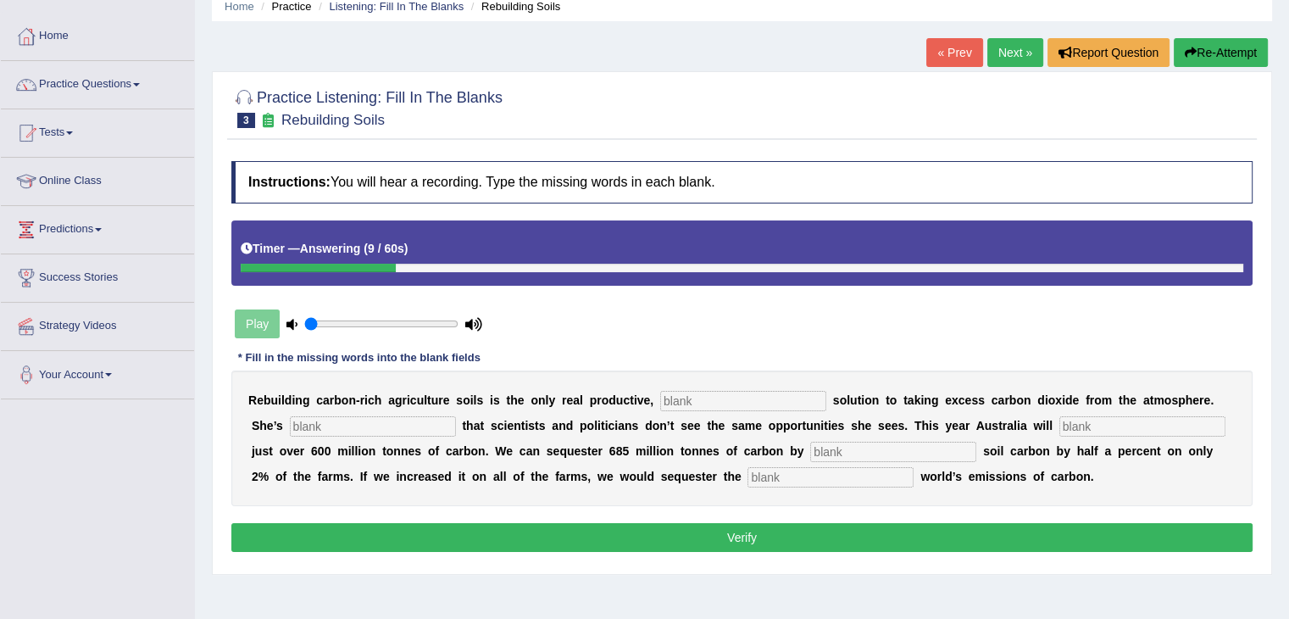
click at [789, 401] on input "text" at bounding box center [743, 401] width 166 height 20
type input "prodactive"
click at [383, 420] on input "text" at bounding box center [373, 426] width 166 height 20
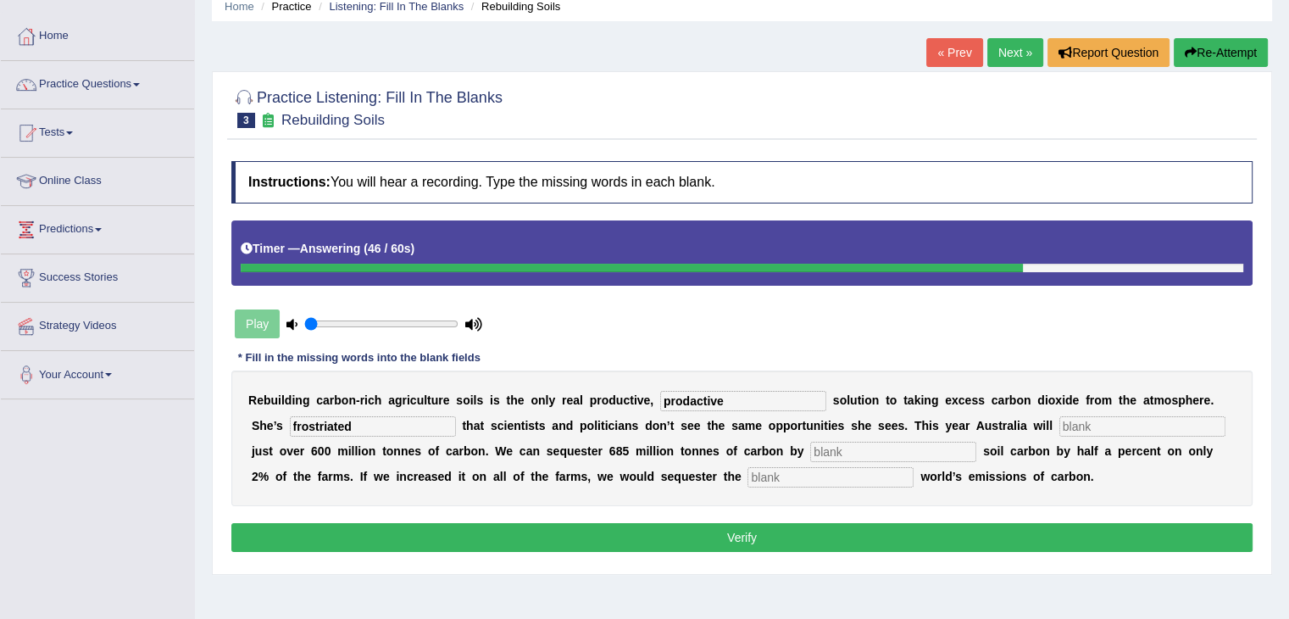
type input "frostriated"
click at [1114, 423] on input "text" at bounding box center [1142, 426] width 166 height 20
type input "admit"
click at [887, 452] on input "text" at bounding box center [893, 452] width 166 height 20
type input "increased"
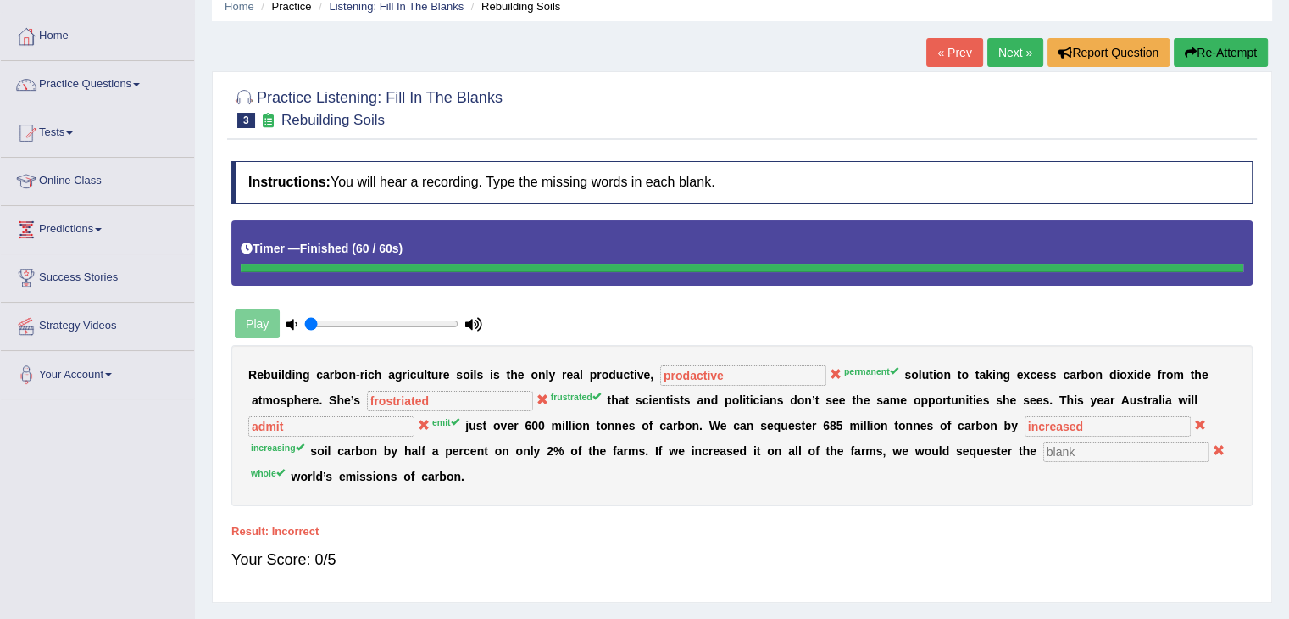
click at [1006, 53] on link "Next »" at bounding box center [1015, 52] width 56 height 29
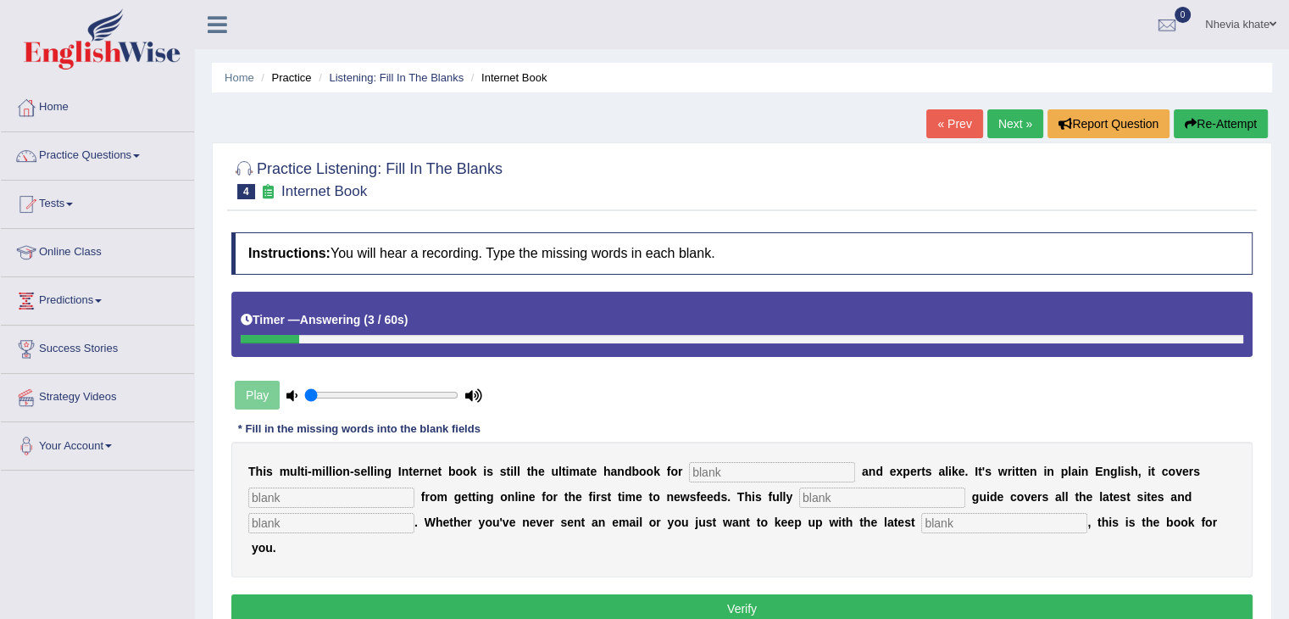
click at [790, 466] on input "text" at bounding box center [772, 472] width 166 height 20
type input "novuses"
click at [314, 487] on input "text" at bounding box center [331, 497] width 166 height 20
type input "everything"
click at [909, 492] on input "text" at bounding box center [882, 497] width 166 height 20
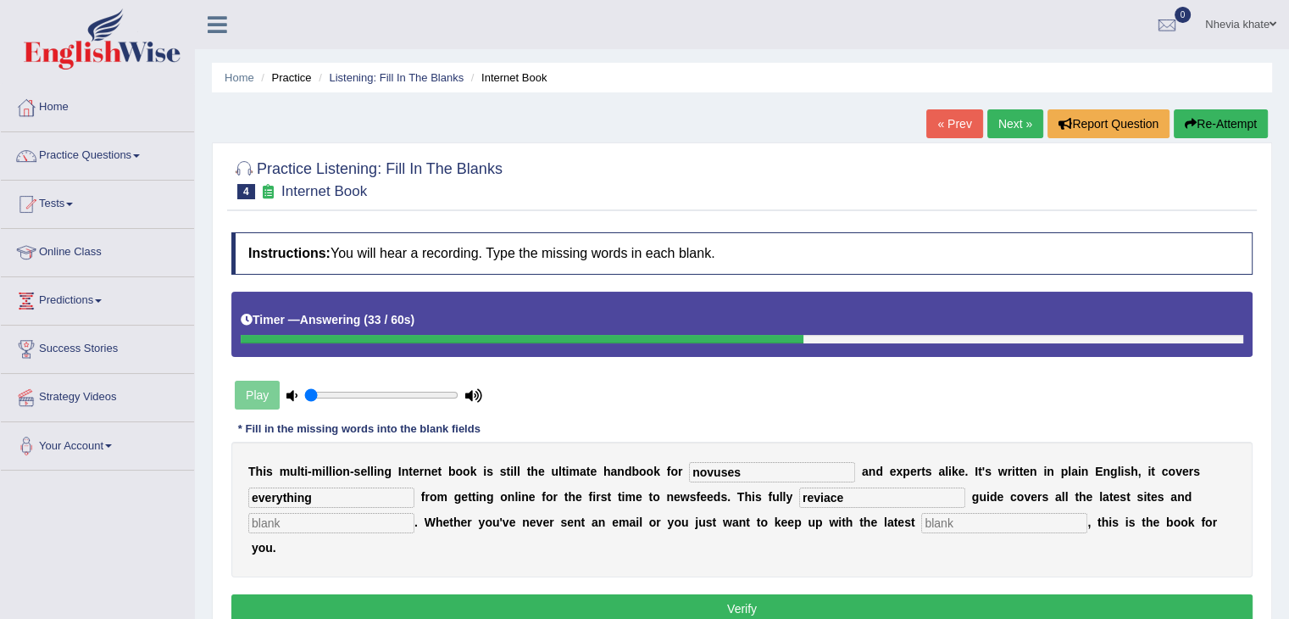
type input "reviace"
click at [948, 523] on input "text" at bounding box center [1004, 523] width 166 height 20
type input "development"
click at [899, 604] on button "Verify" at bounding box center [741, 608] width 1021 height 29
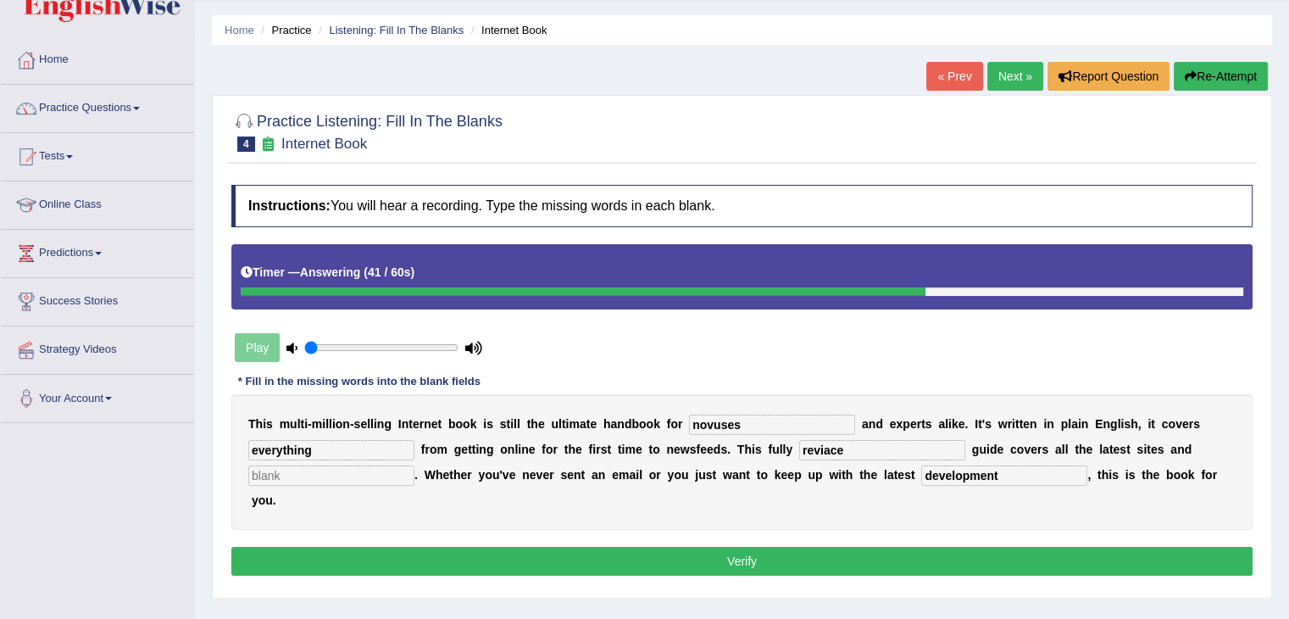
scroll to position [64, 0]
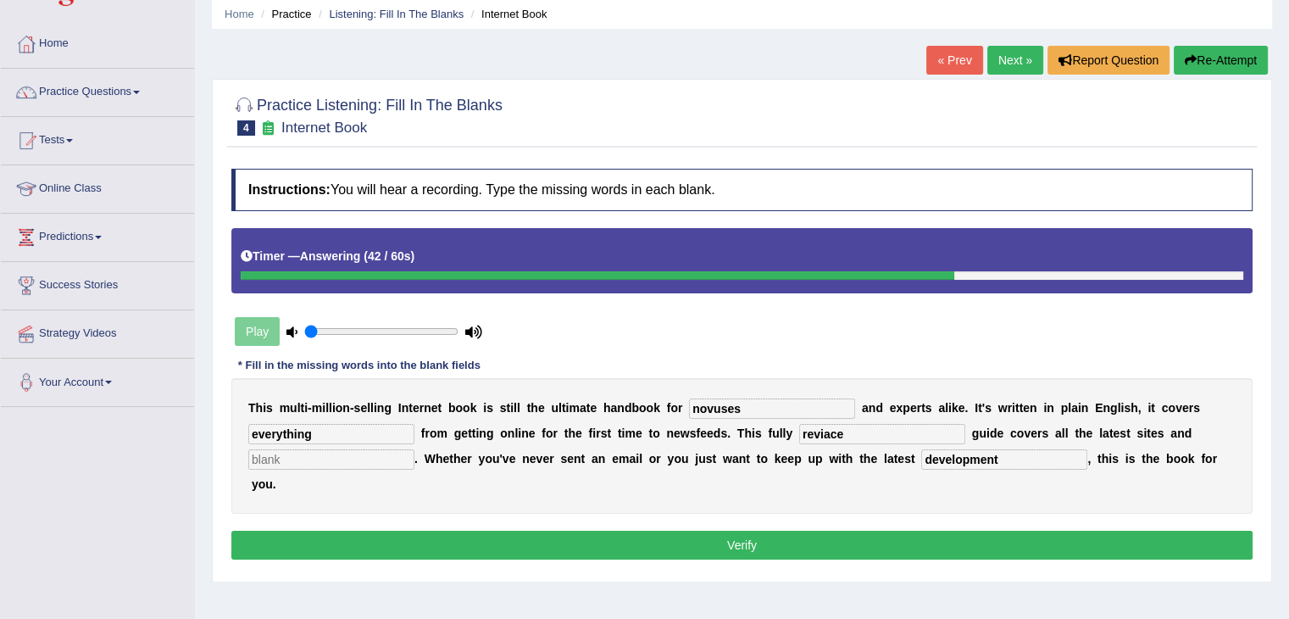
click at [317, 445] on div "T h i s m u l t i - m i l l i o n - s e l l i n g I n t e r n e t b o o k i s s…" at bounding box center [741, 446] width 1021 height 136
click at [314, 454] on input "text" at bounding box center [331, 459] width 166 height 20
type input "bat"
click at [338, 533] on button "Verify" at bounding box center [741, 545] width 1021 height 29
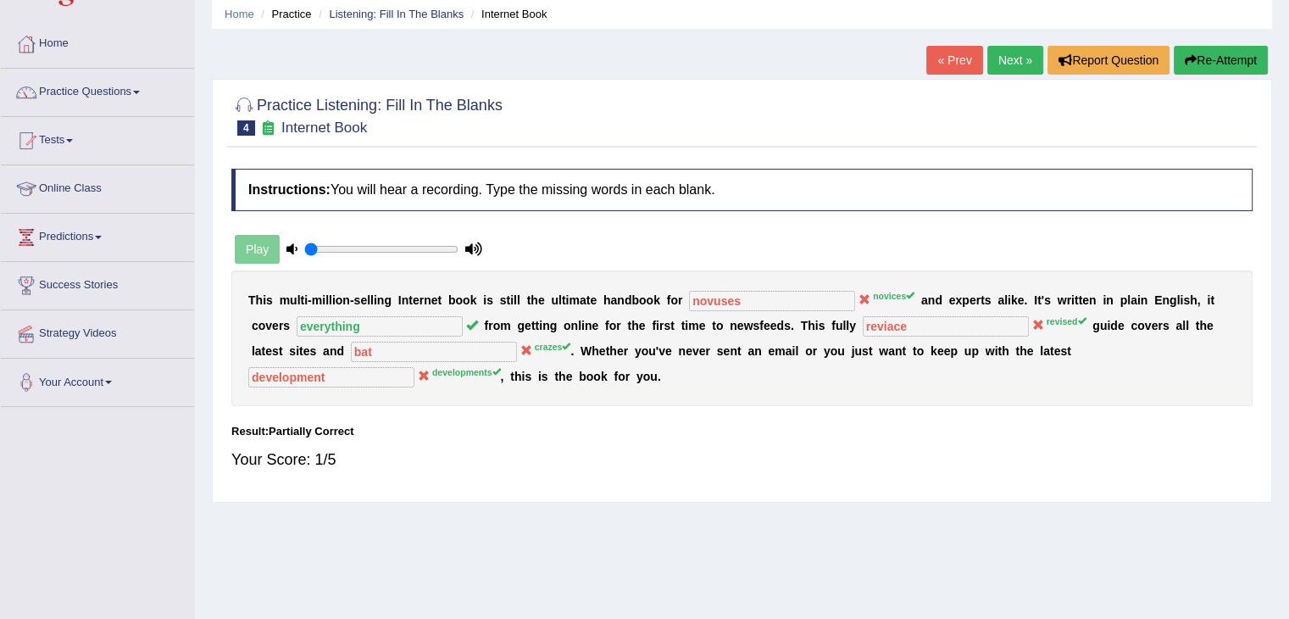
click at [1003, 64] on link "Next »" at bounding box center [1015, 60] width 56 height 29
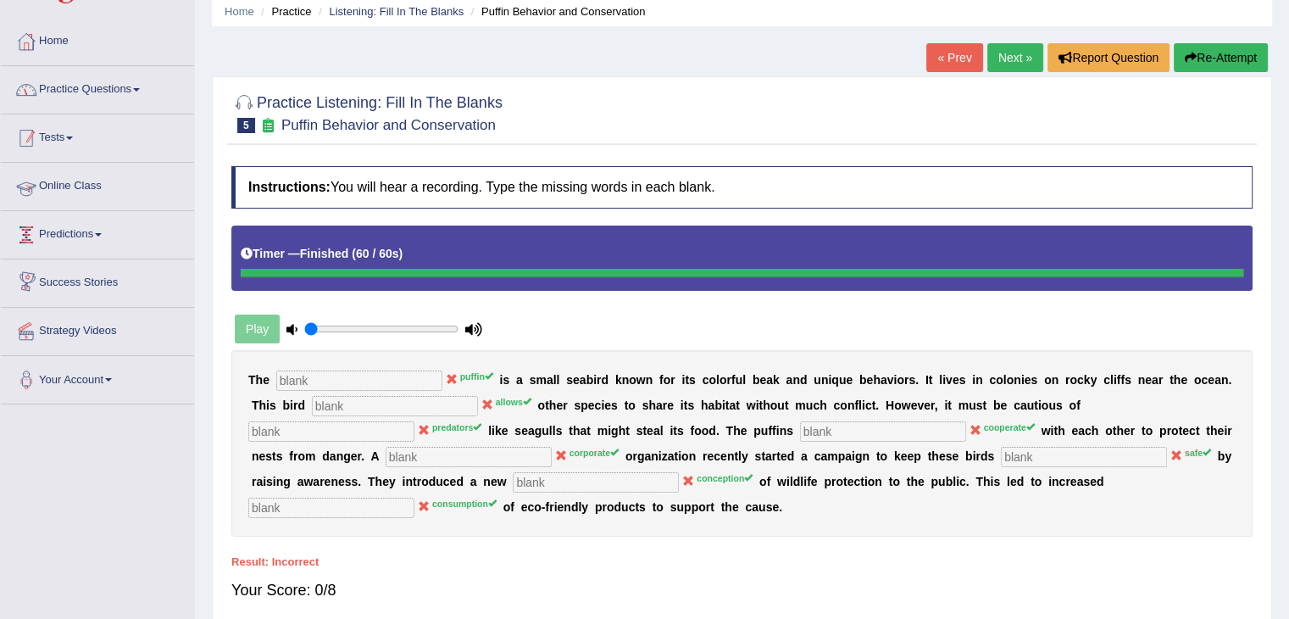
scroll to position [64, 0]
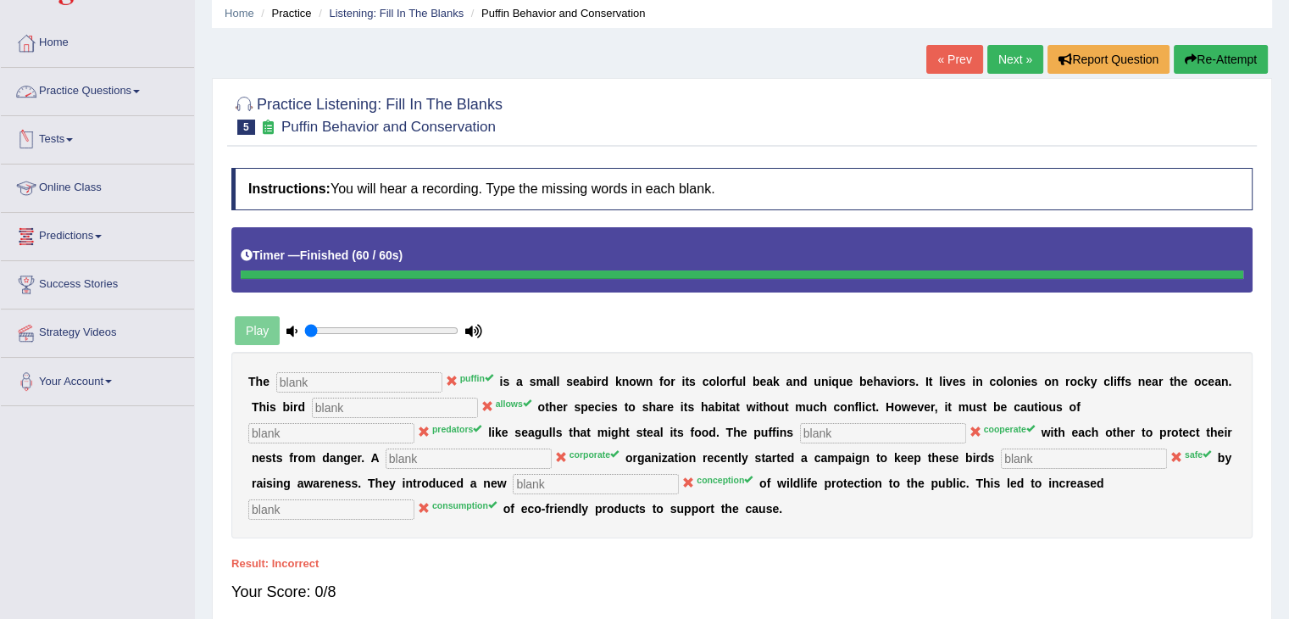
click at [89, 92] on link "Practice Questions" at bounding box center [97, 89] width 193 height 42
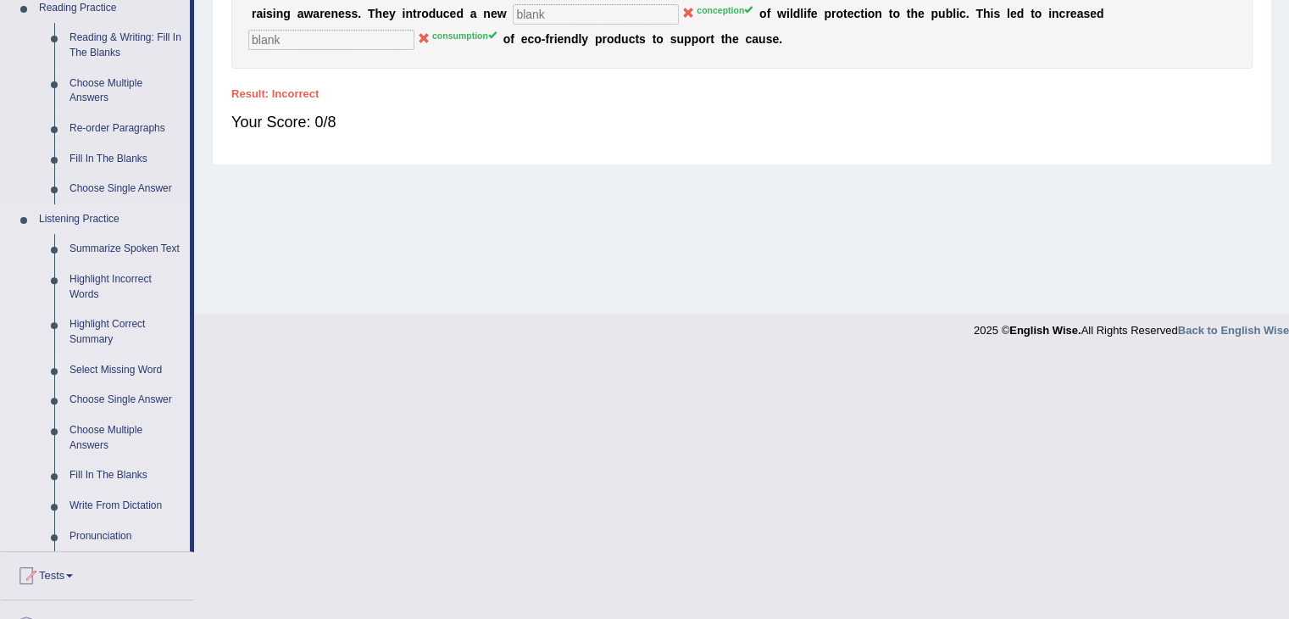
scroll to position [535, 0]
click at [141, 435] on link "Choose Multiple Answers" at bounding box center [126, 436] width 128 height 45
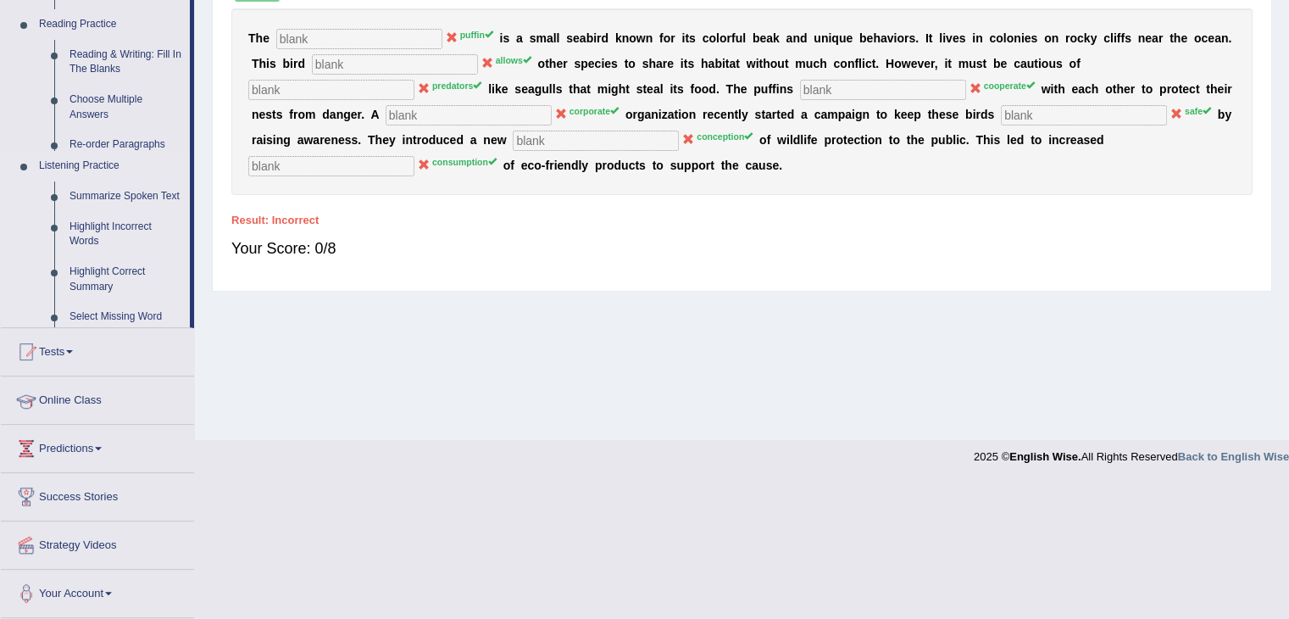
scroll to position [271, 0]
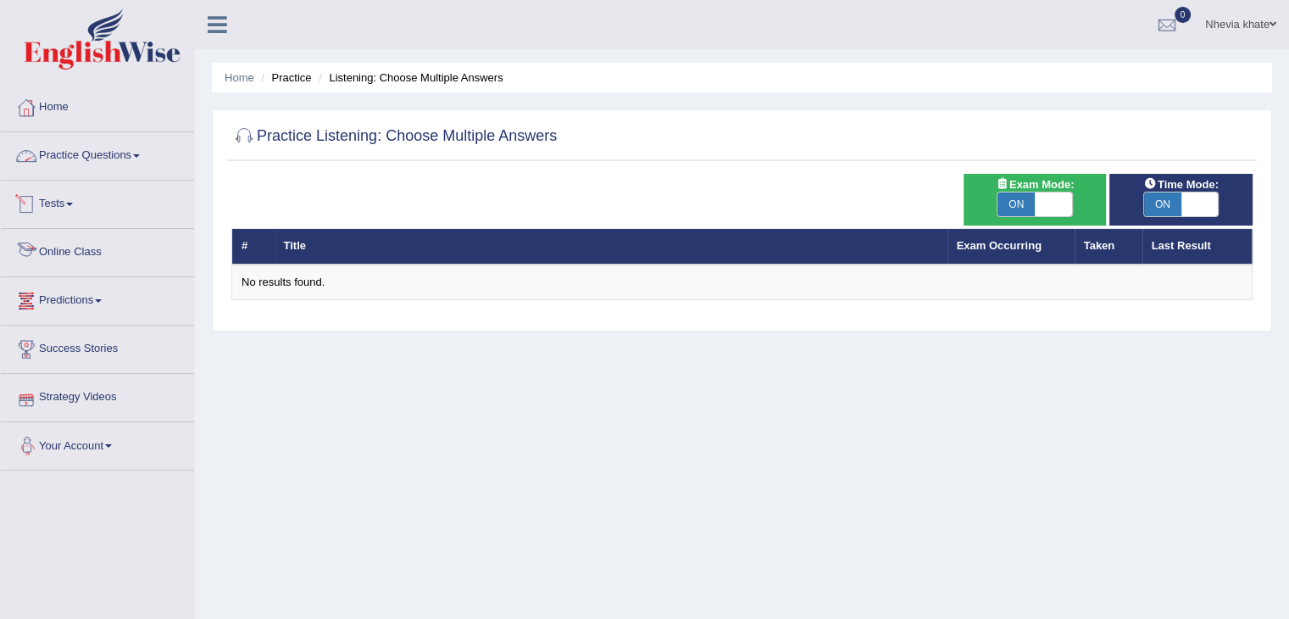
click at [130, 162] on link "Practice Questions" at bounding box center [97, 153] width 193 height 42
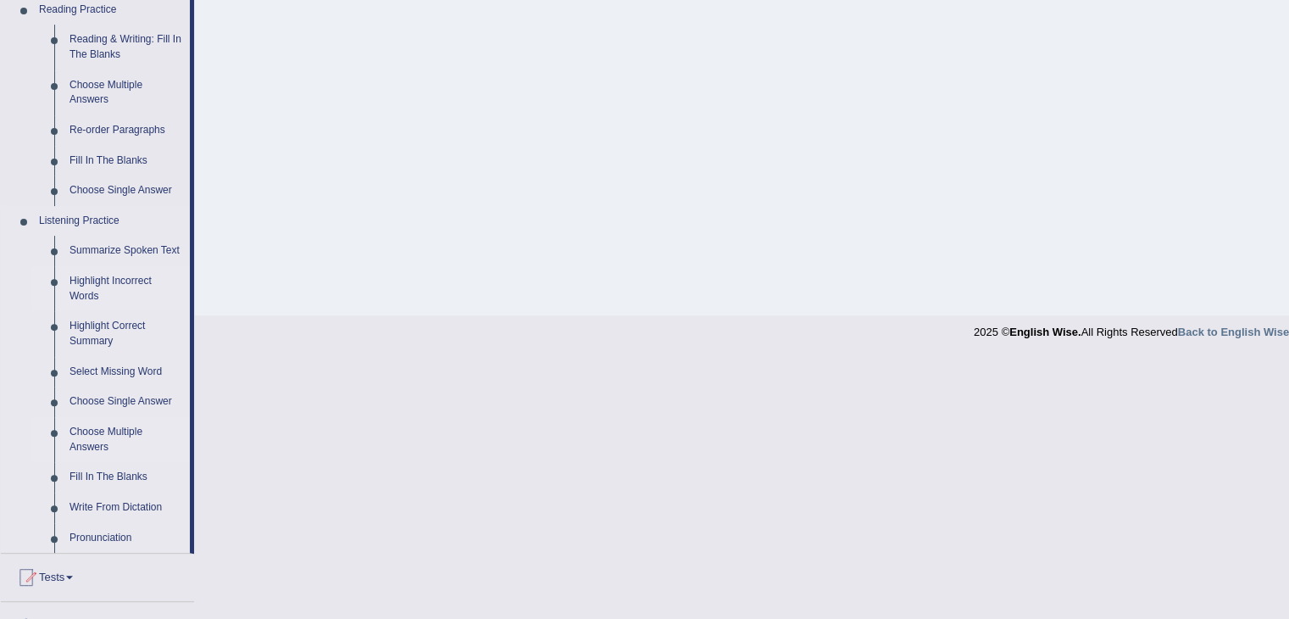
scroll to position [535, 0]
